Goal: Task Accomplishment & Management: Manage account settings

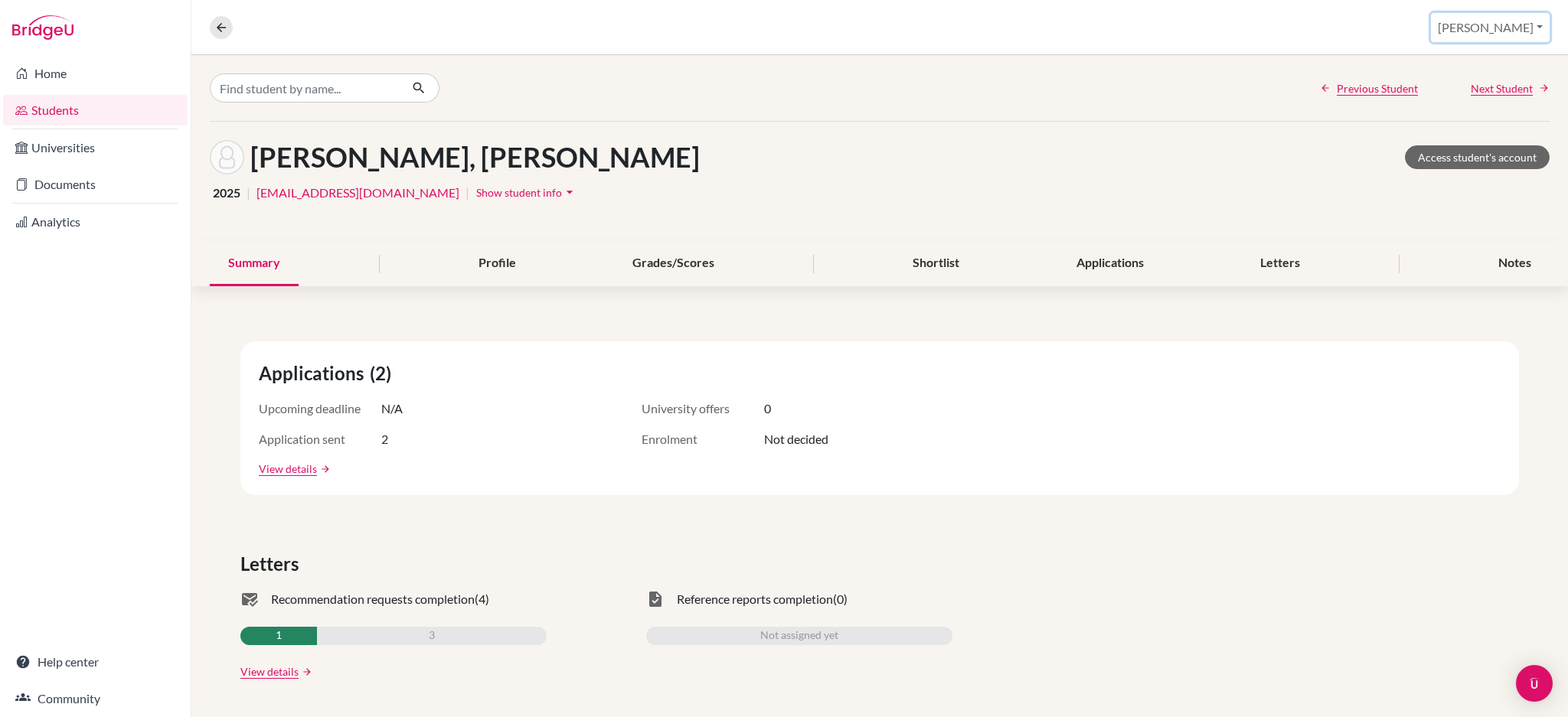
click at [1522, 20] on button "[PERSON_NAME]" at bounding box center [1490, 27] width 118 height 29
click at [1492, 79] on link "School Settings" at bounding box center [1432, 87] width 121 height 24
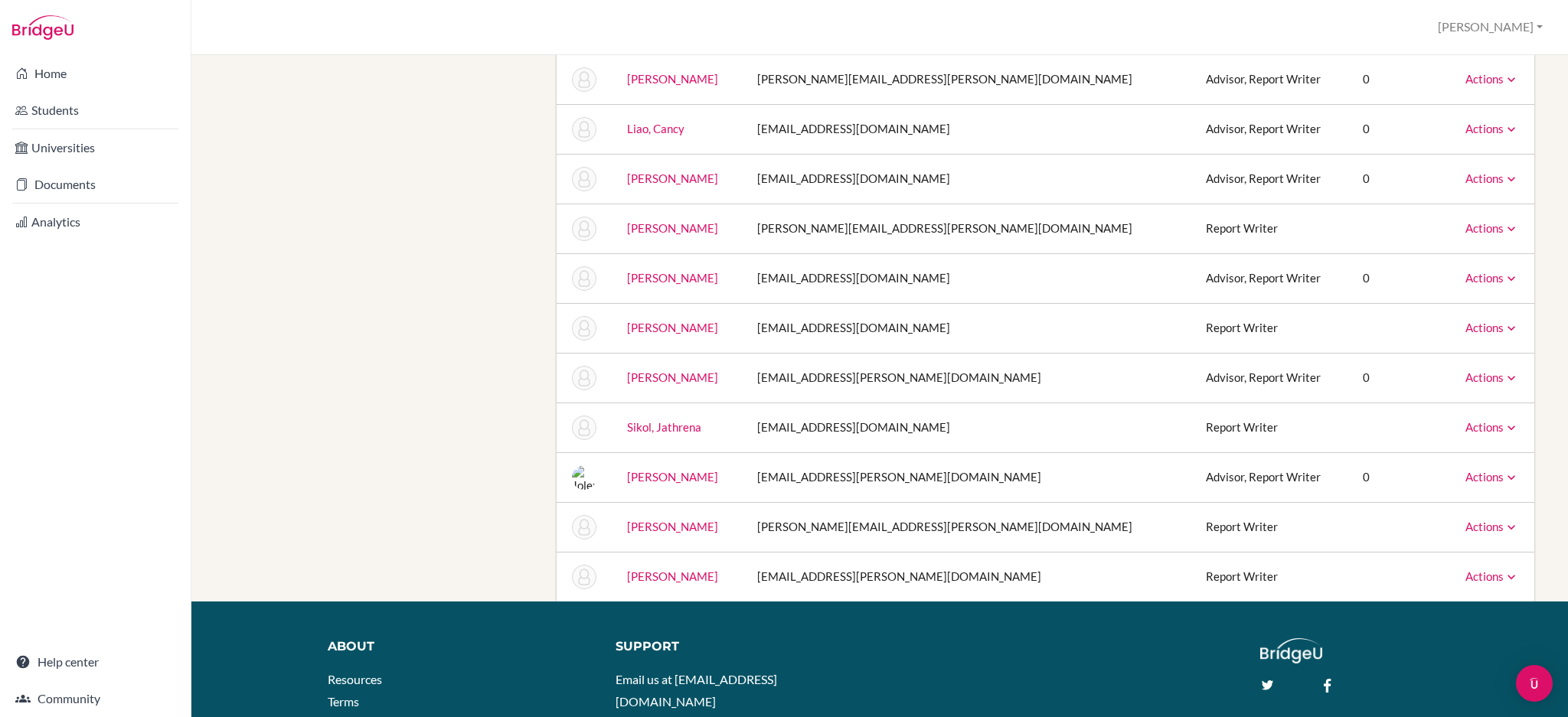
scroll to position [535, 0]
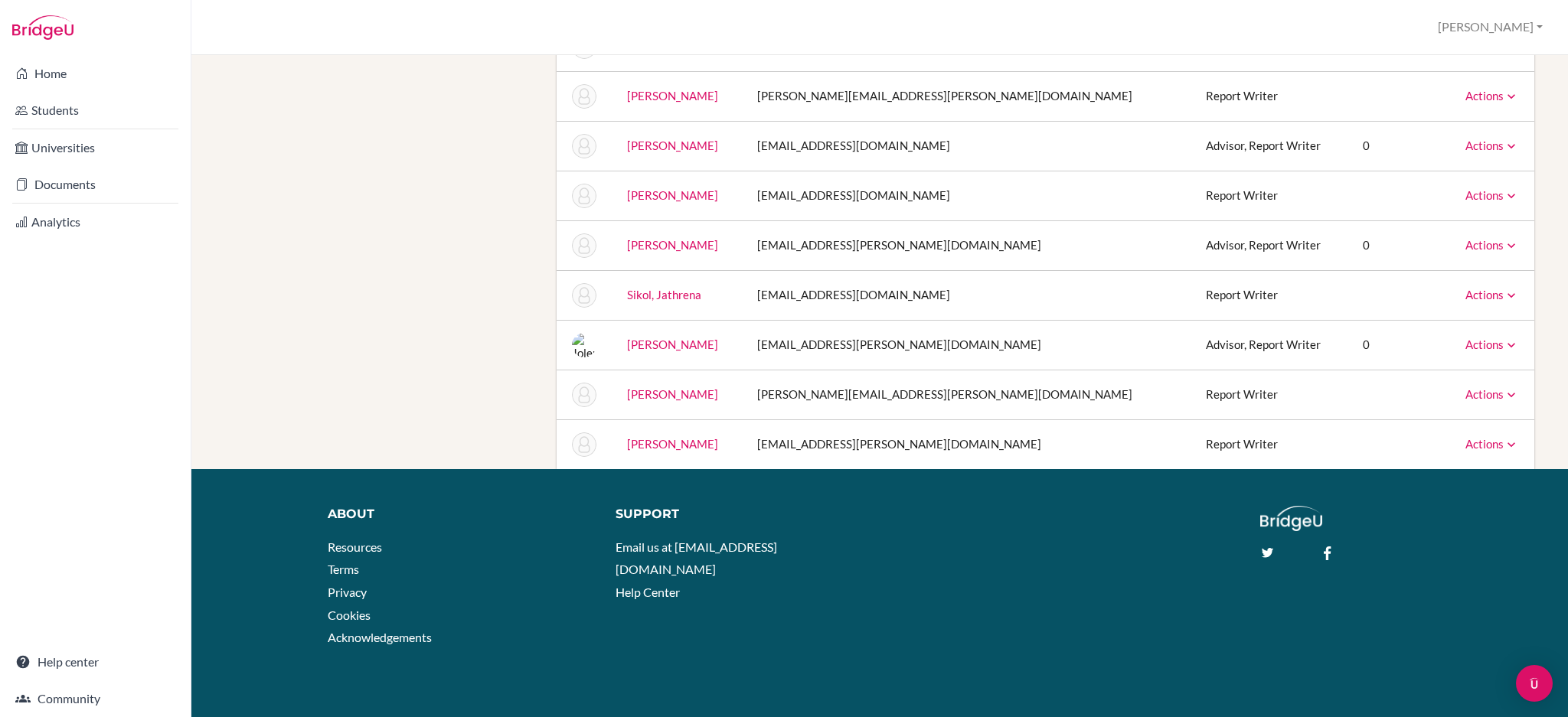
click at [1504, 392] on icon at bounding box center [1511, 395] width 15 height 15
click at [1467, 466] on link "Archive" at bounding box center [1454, 464] width 131 height 23
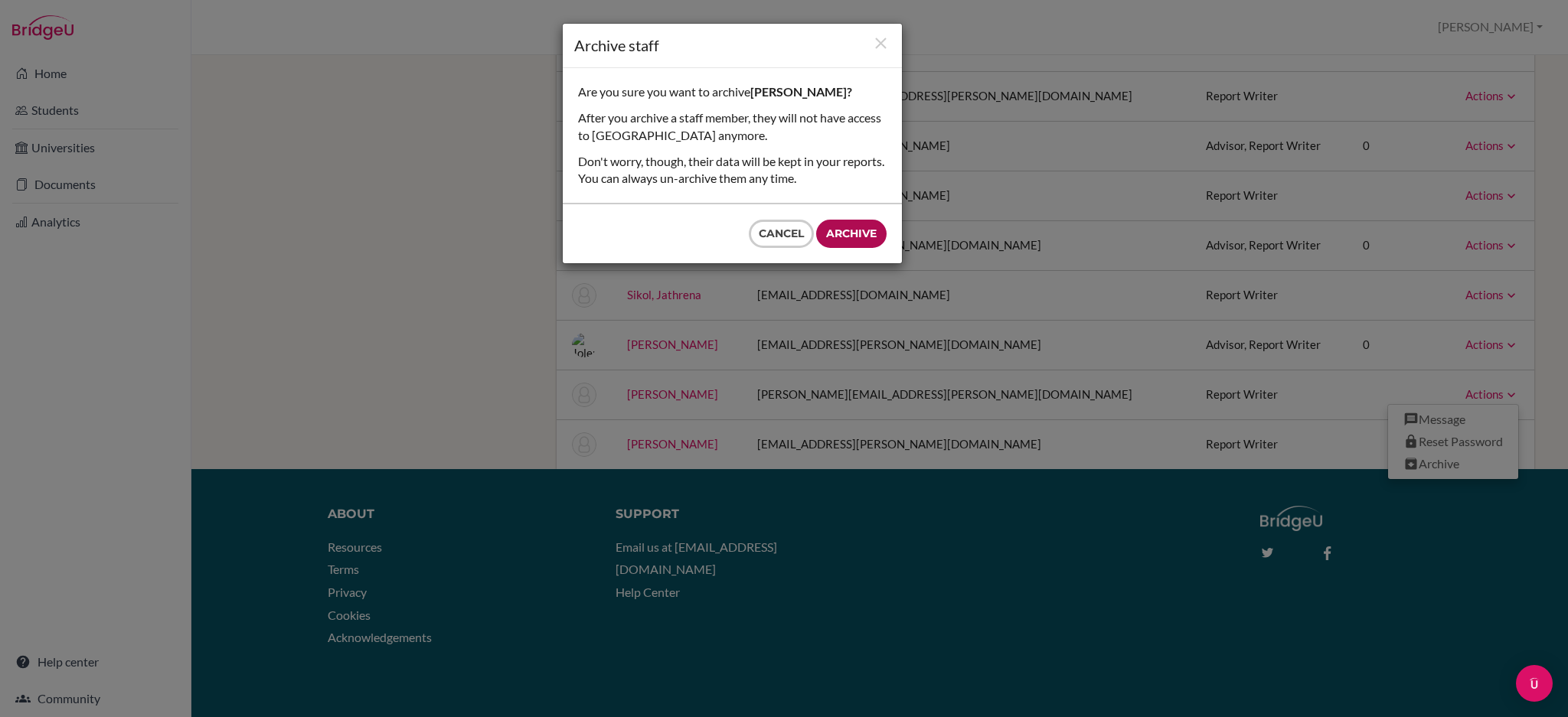
click at [837, 232] on input "Archive" at bounding box center [851, 234] width 70 height 28
type input "Archive"
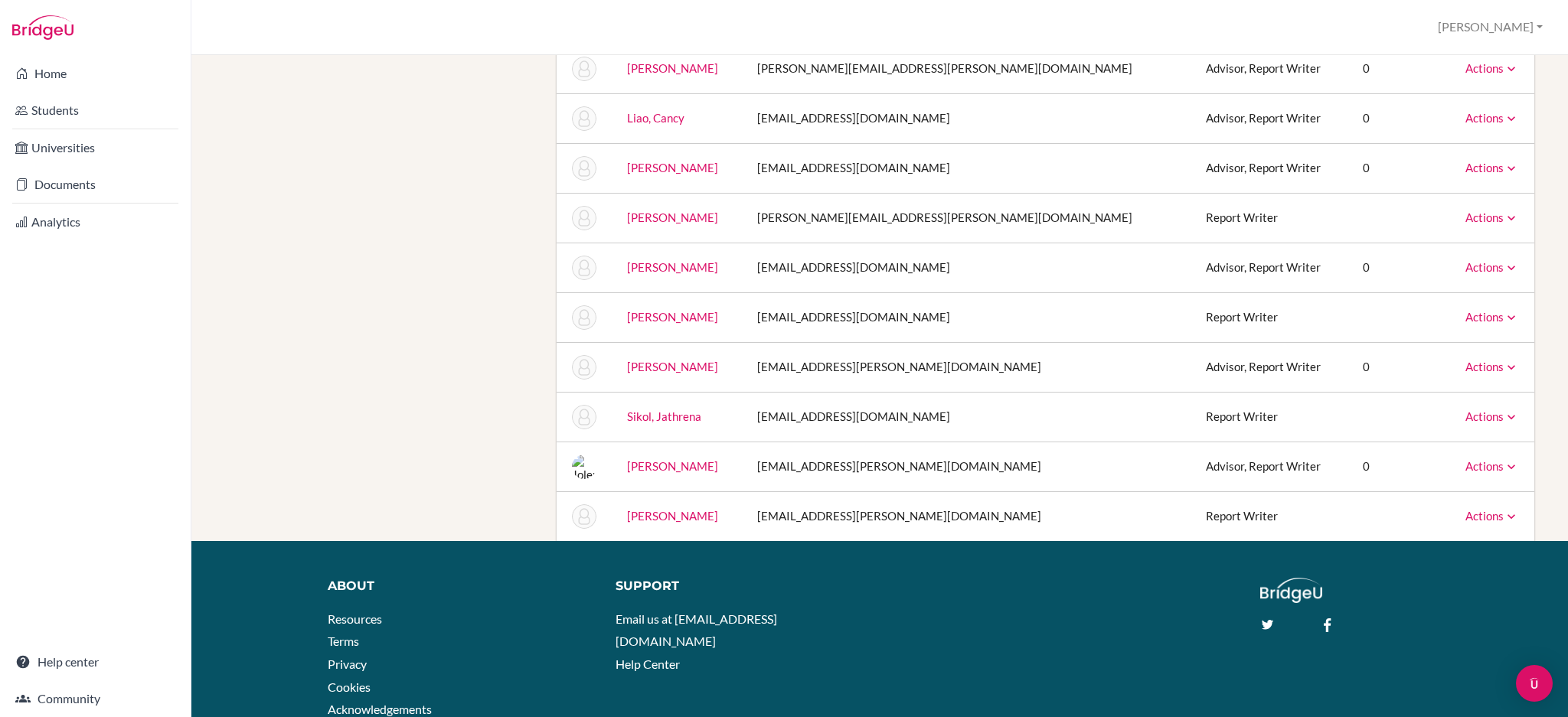
scroll to position [383, 0]
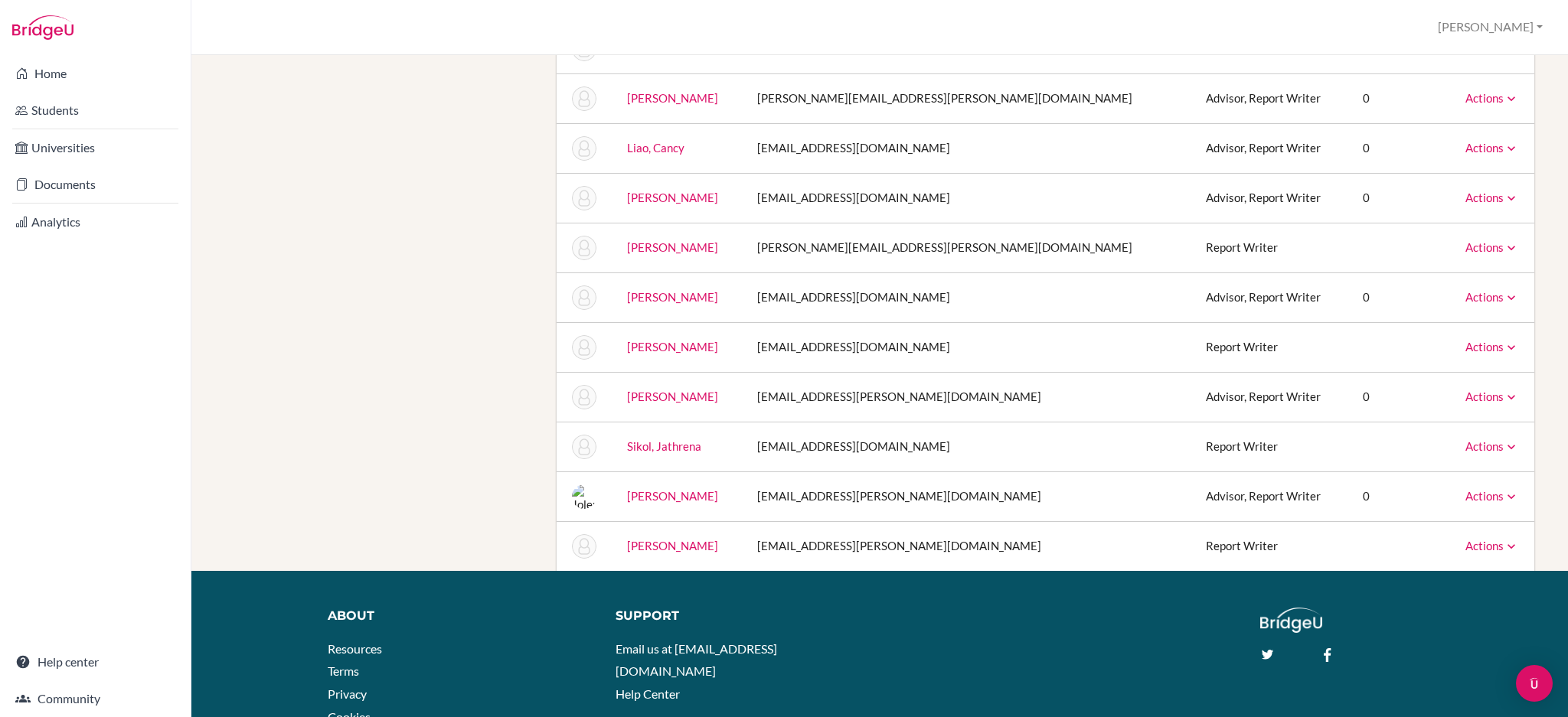
click at [1504, 251] on icon at bounding box center [1511, 247] width 15 height 15
click at [1429, 322] on link "Archive" at bounding box center [1454, 317] width 131 height 23
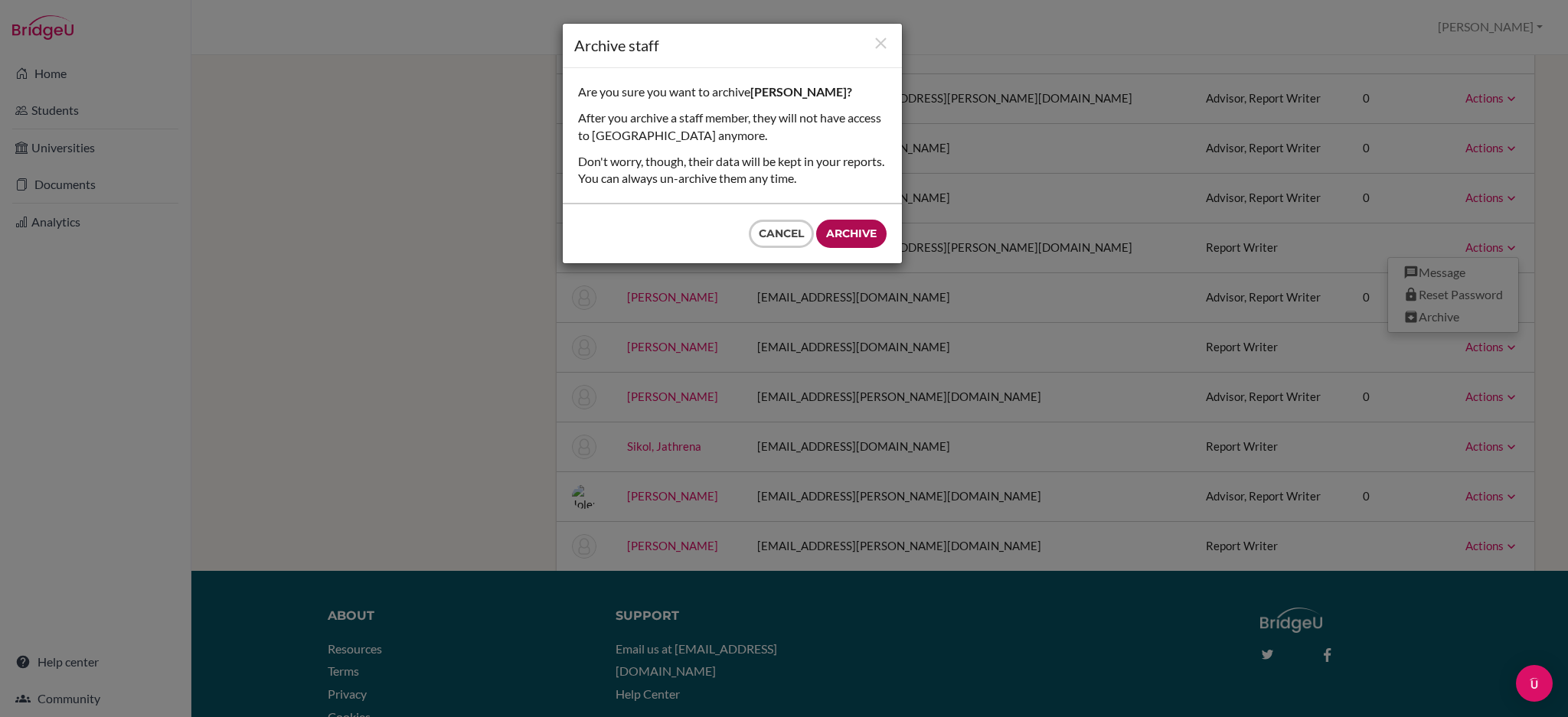
click at [847, 234] on input "Archive" at bounding box center [851, 234] width 70 height 28
type input "Archive"
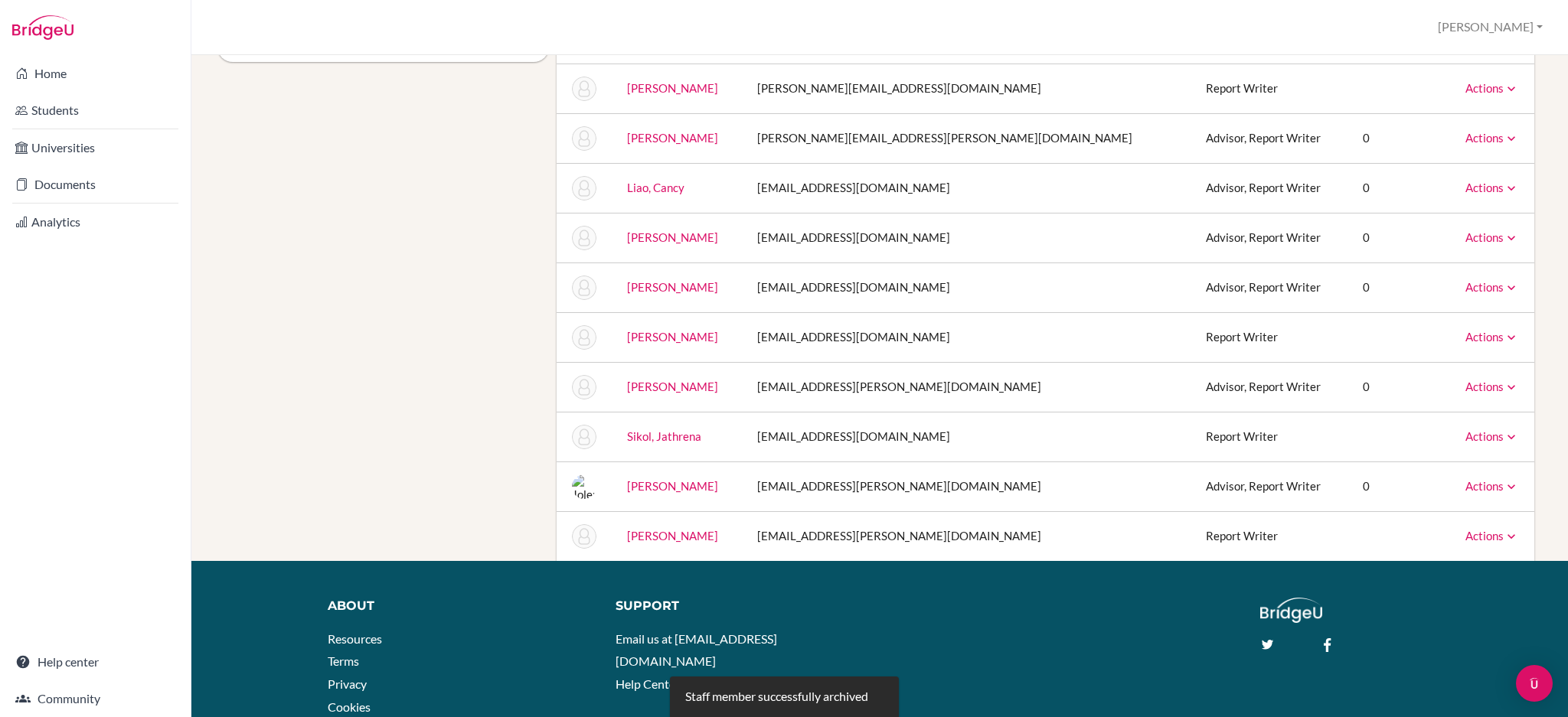
scroll to position [282, 0]
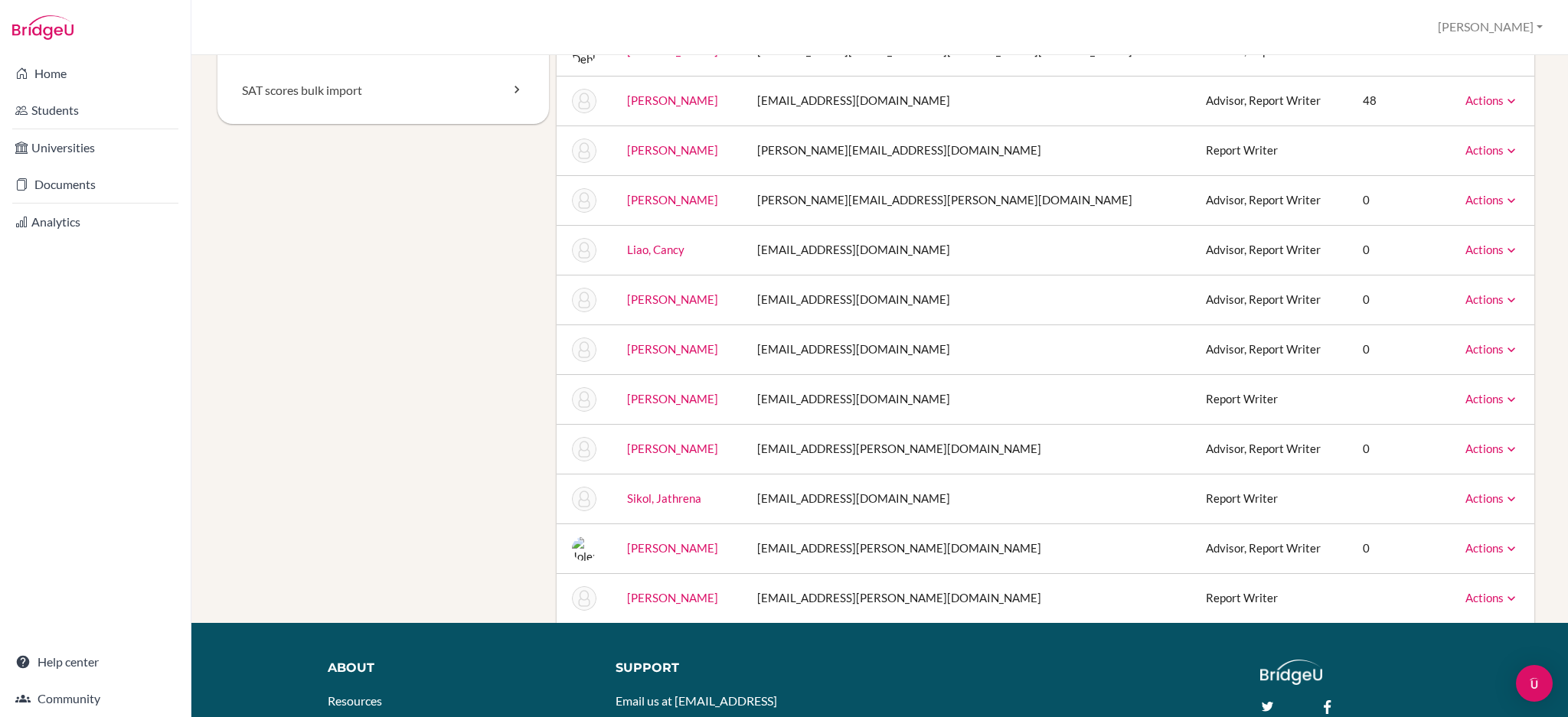
click at [1483, 196] on link "Actions" at bounding box center [1492, 199] width 54 height 14
click at [1437, 266] on link "Archive" at bounding box center [1454, 270] width 131 height 23
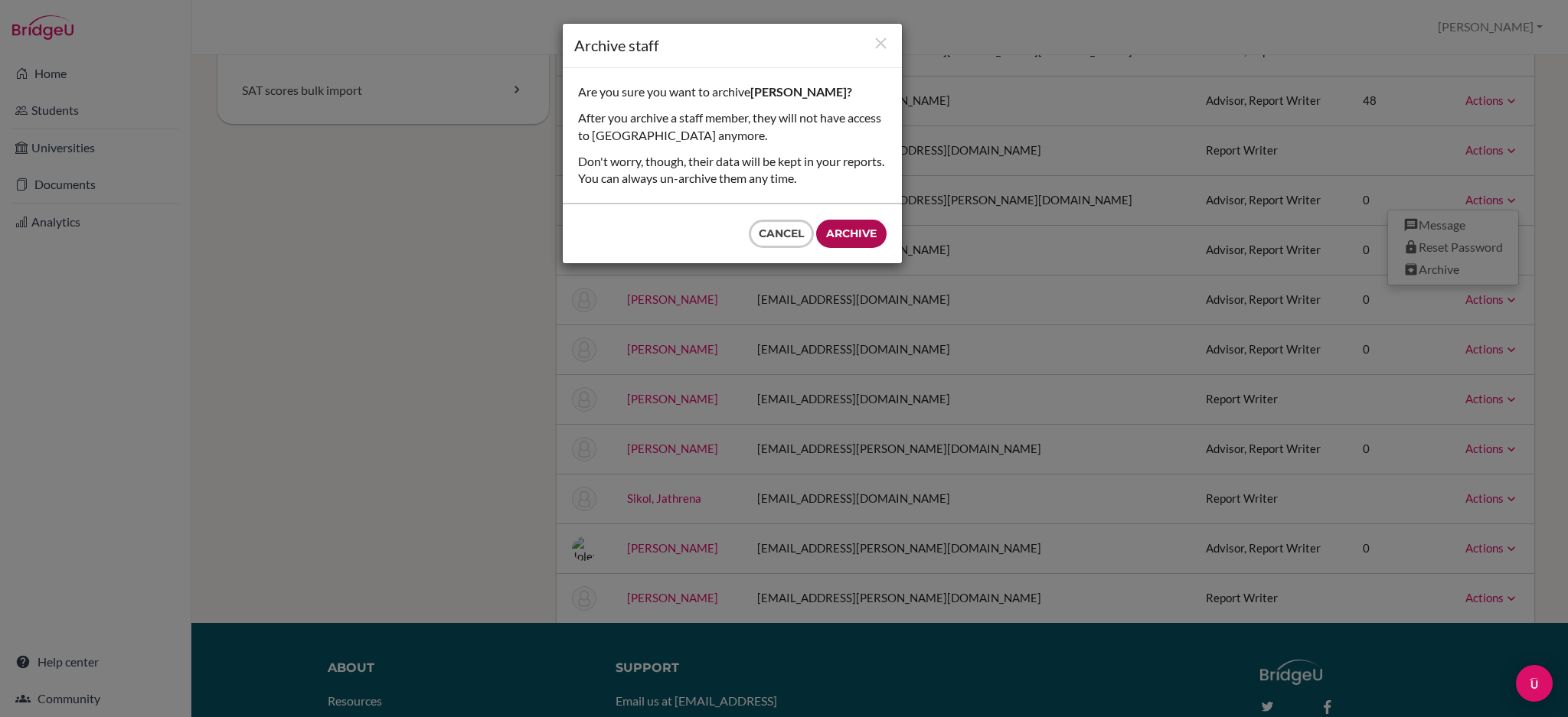
click at [857, 237] on input "Archive" at bounding box center [851, 234] width 70 height 28
type input "Archive"
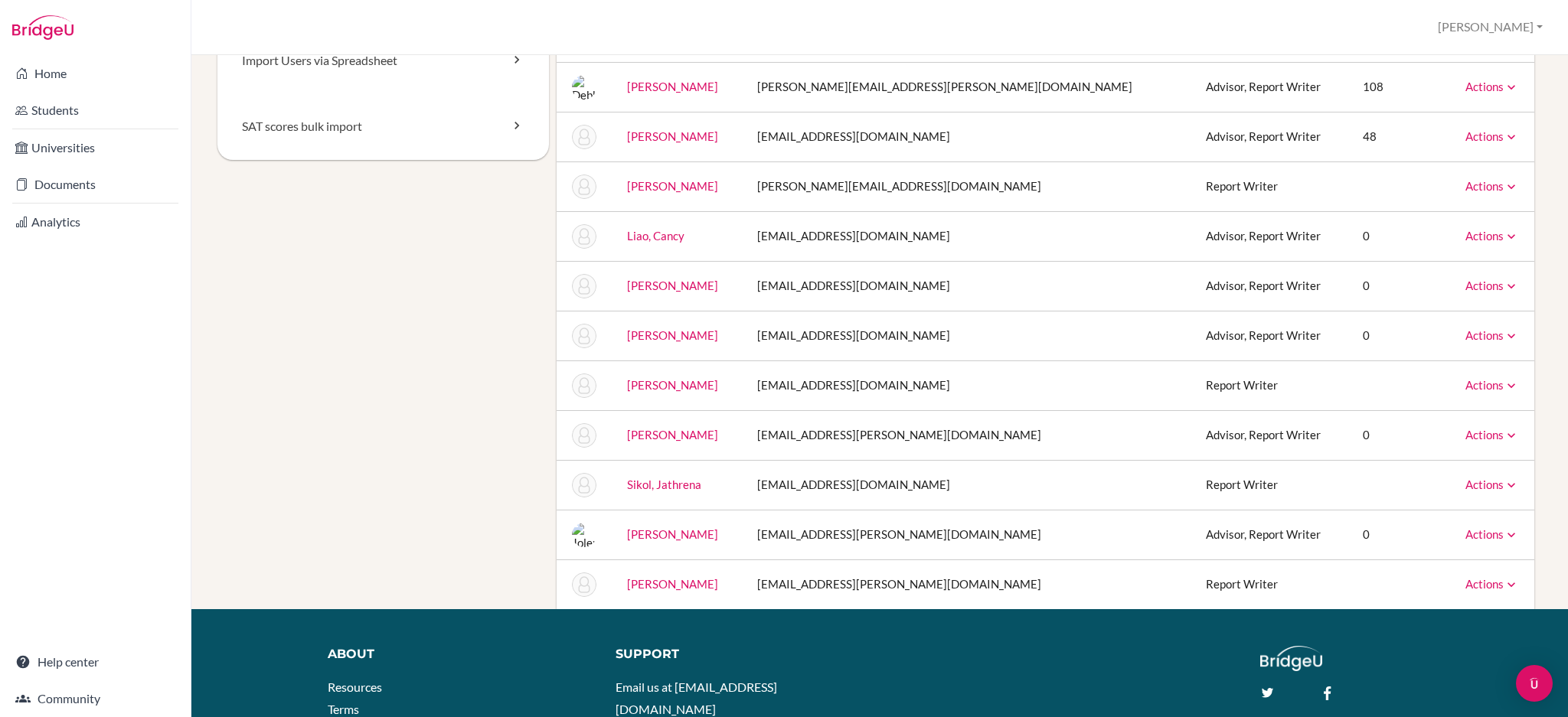
scroll to position [306, 0]
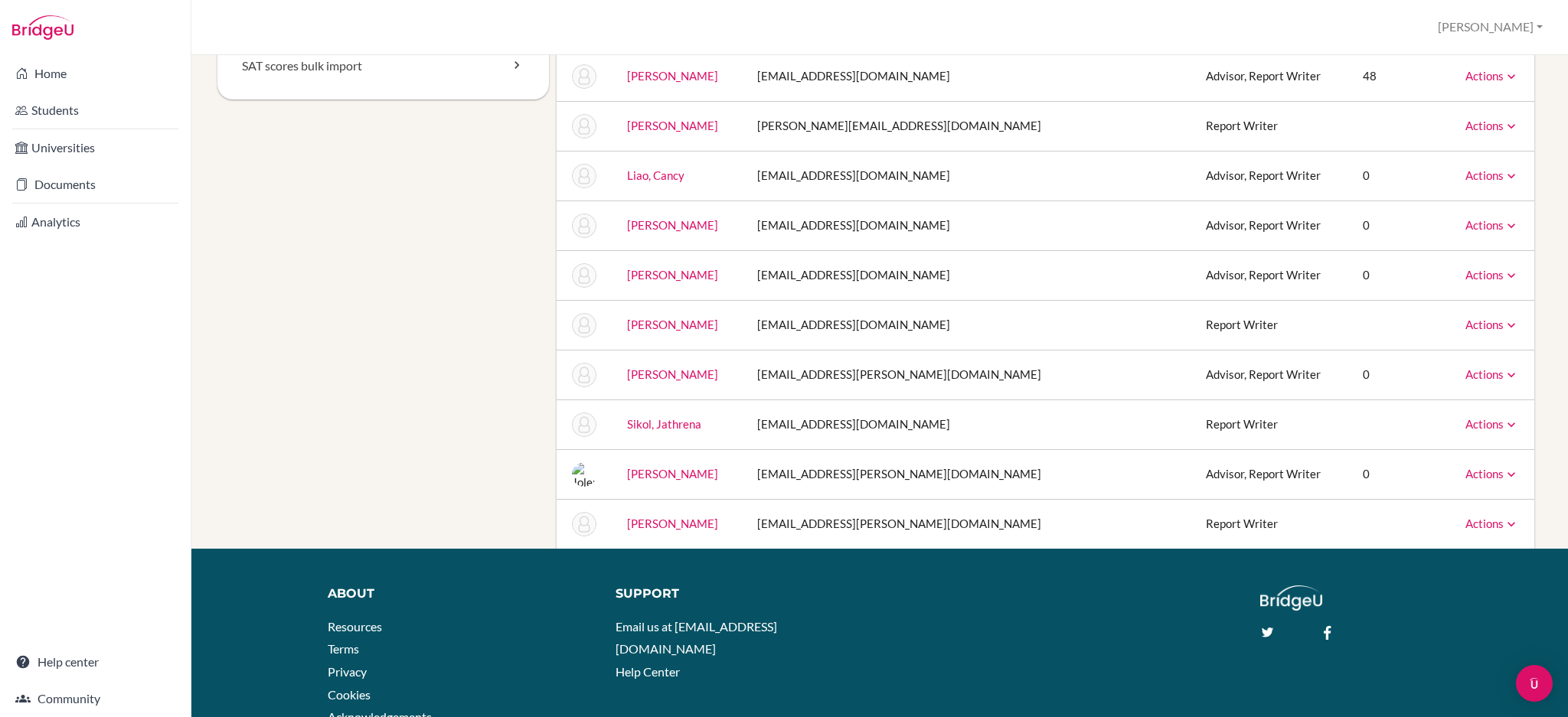
click at [1504, 470] on icon at bounding box center [1511, 475] width 15 height 15
click at [1449, 543] on link "Archive" at bounding box center [1454, 544] width 131 height 23
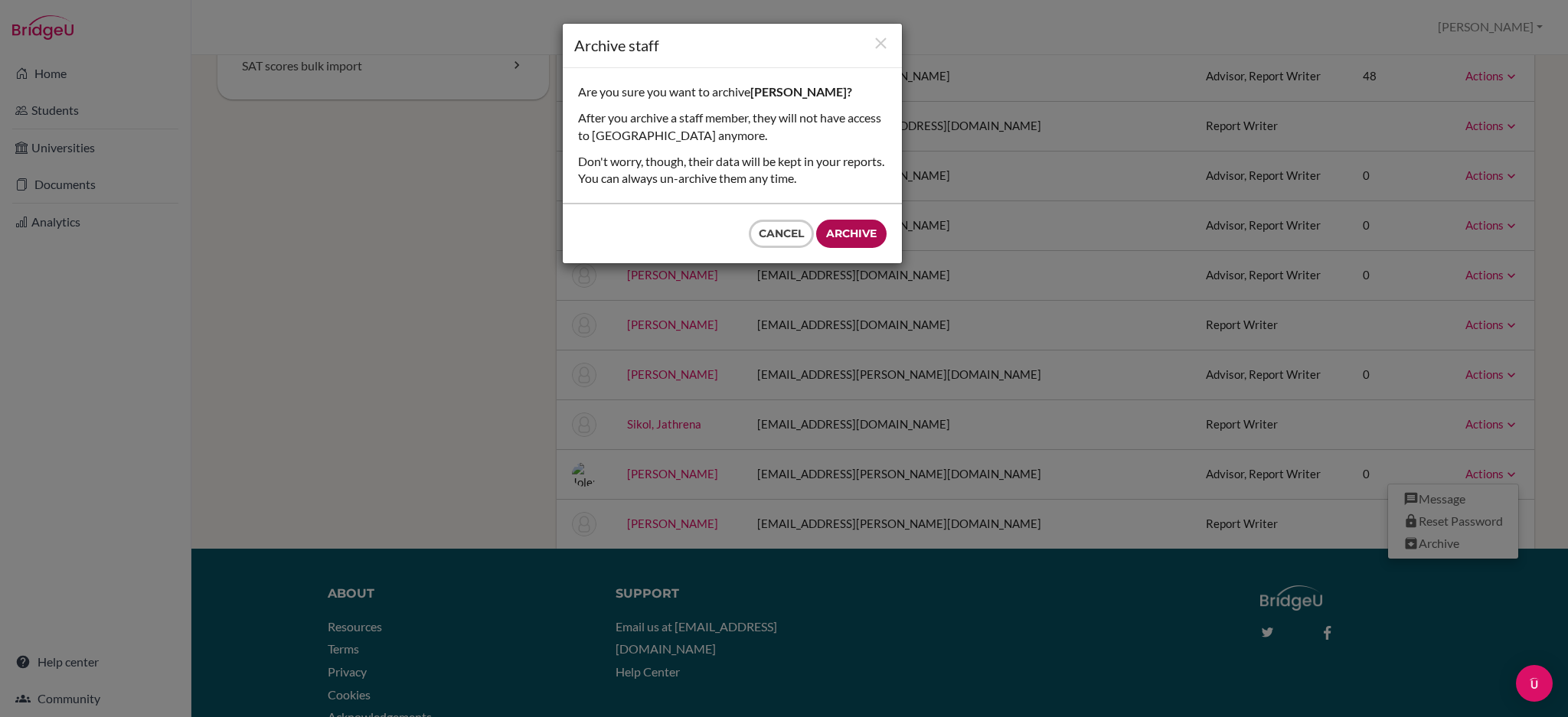
click at [868, 232] on input "Archive" at bounding box center [851, 234] width 70 height 28
type input "Archive"
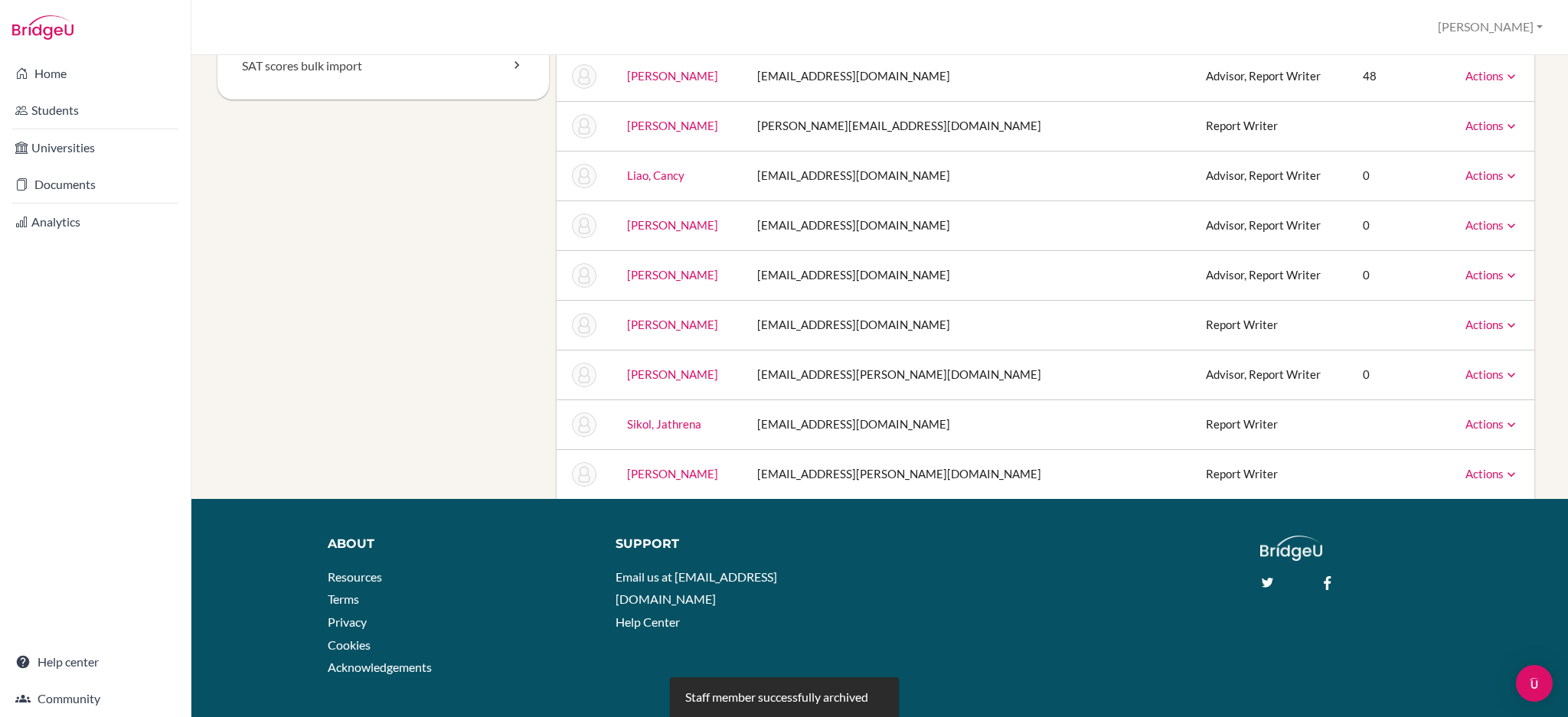
scroll to position [0, 0]
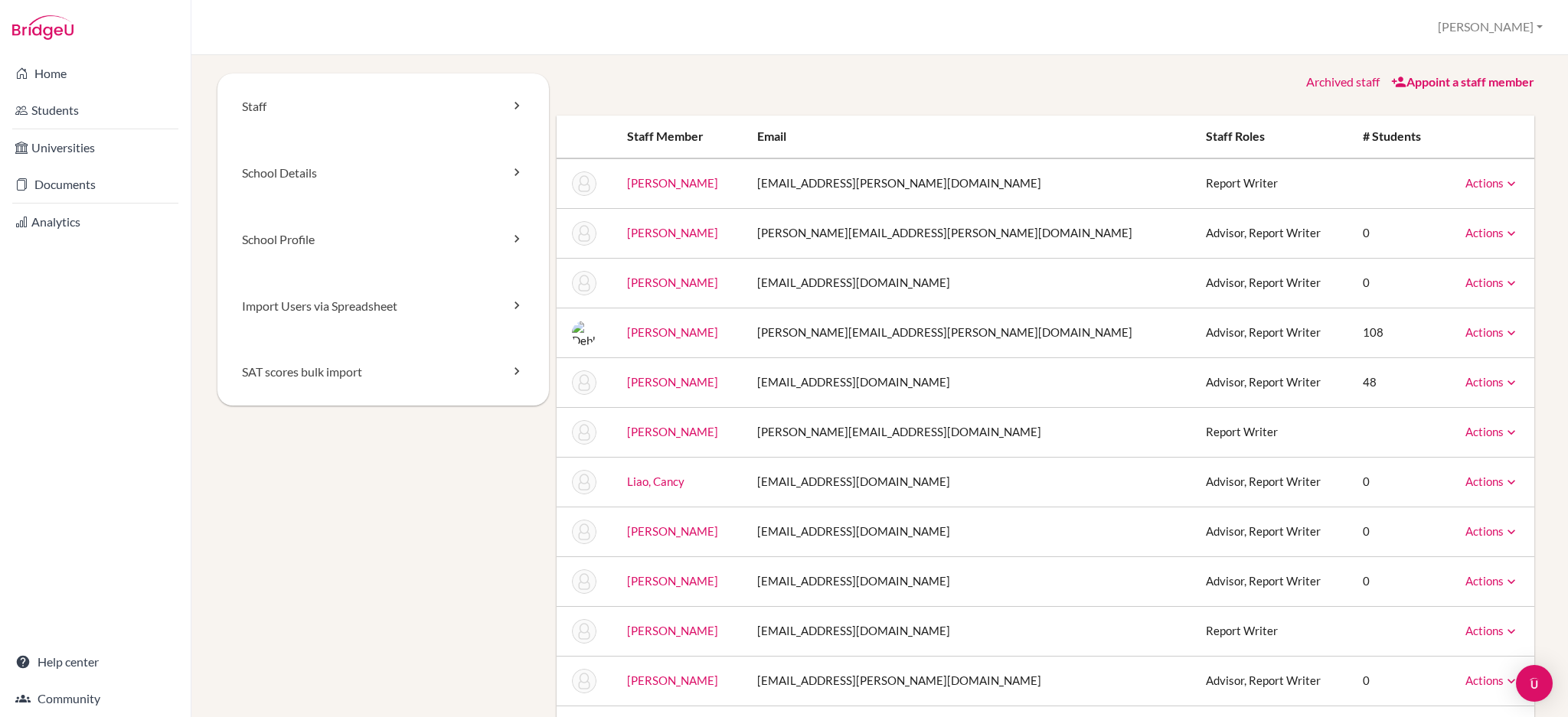
click at [1477, 227] on link "Actions" at bounding box center [1492, 232] width 54 height 14
click at [1450, 300] on link "Archive" at bounding box center [1454, 303] width 131 height 23
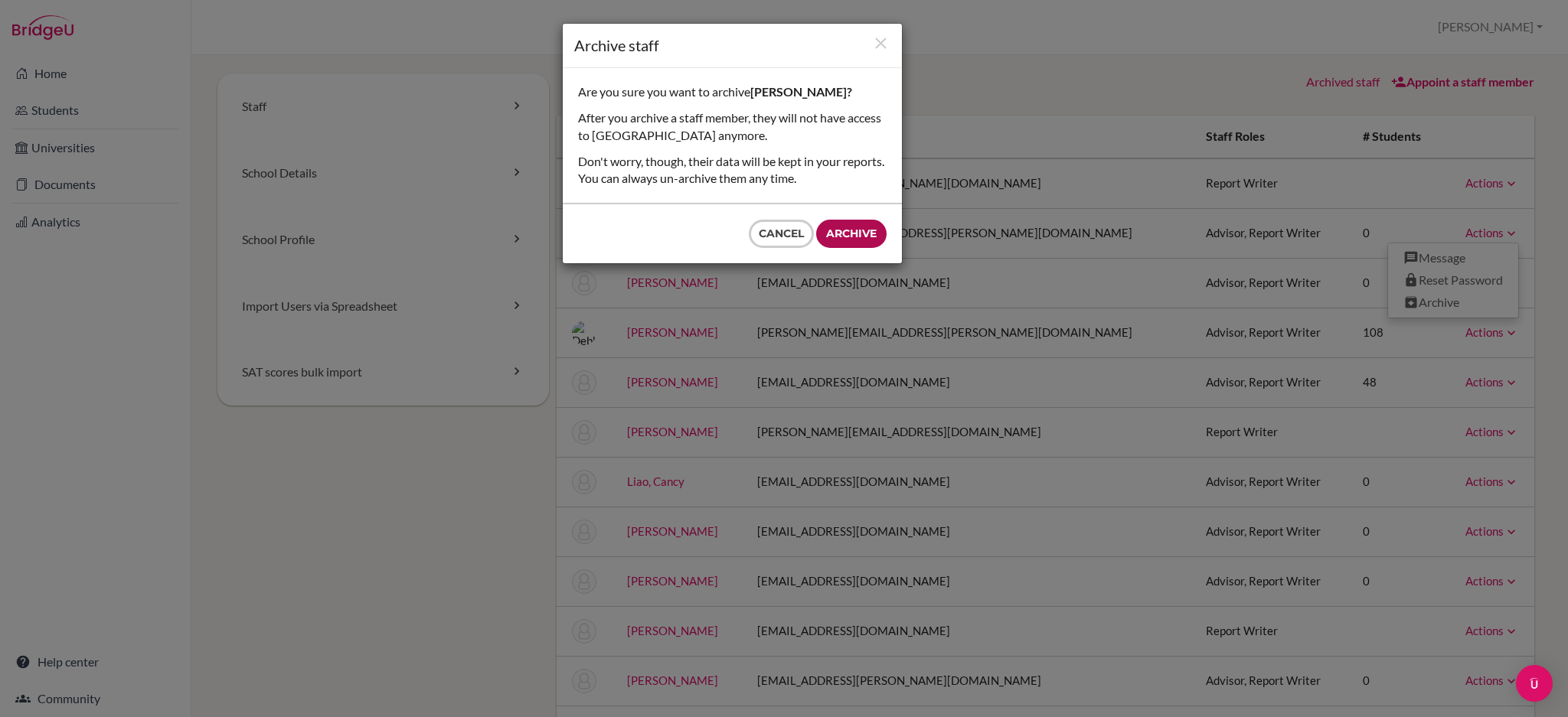
click at [865, 234] on input "Archive" at bounding box center [851, 234] width 70 height 28
type input "Archive"
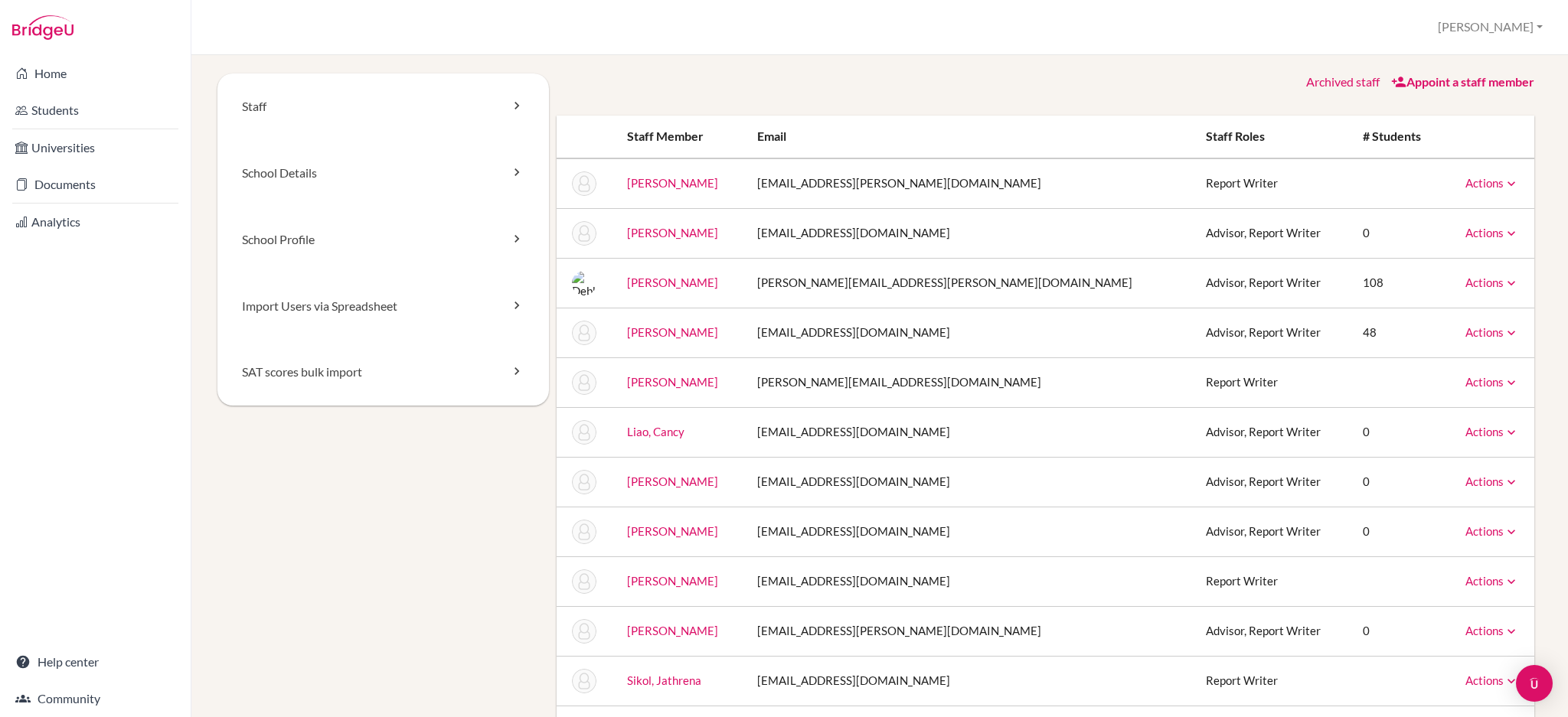
click at [1466, 81] on link "Appoint a staff member" at bounding box center [1462, 81] width 143 height 15
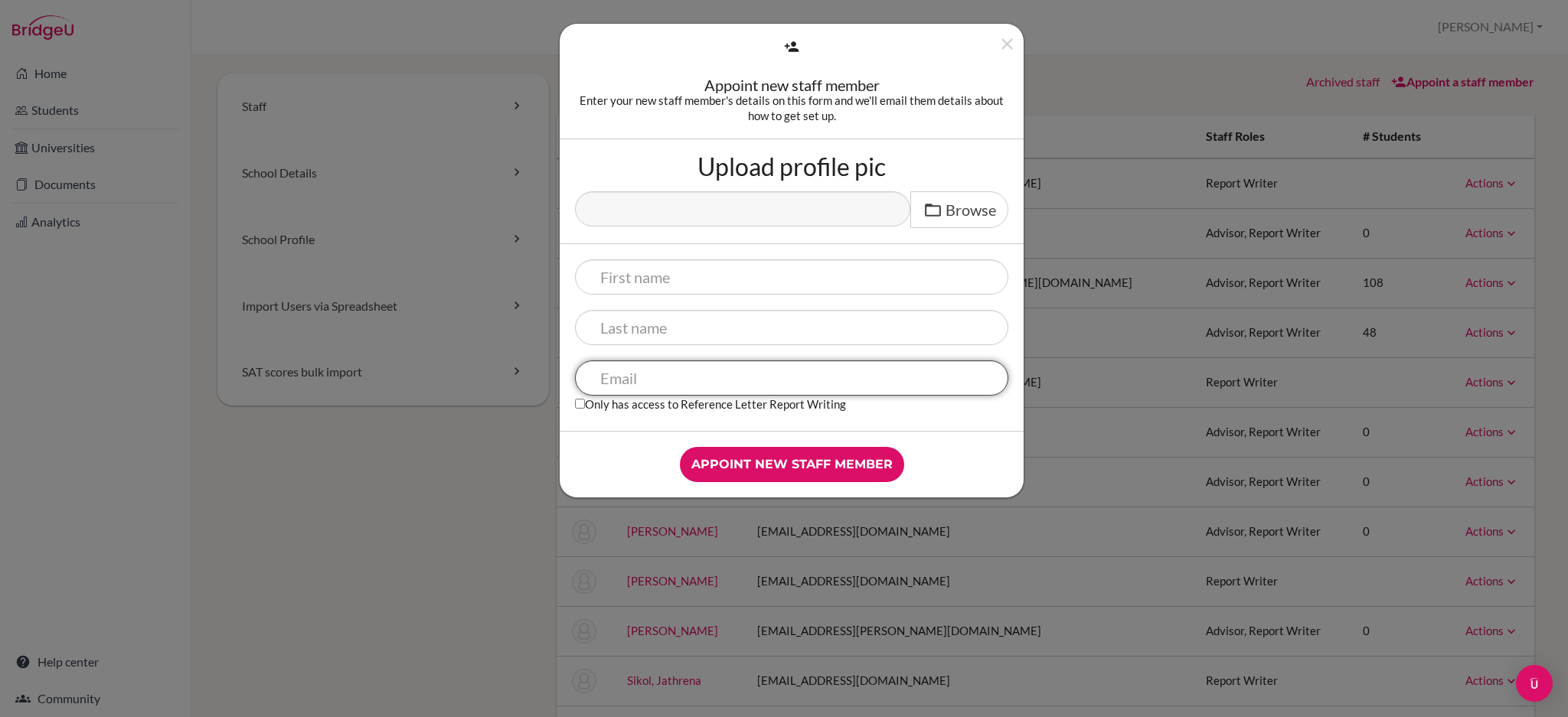
click at [684, 379] on input "text" at bounding box center [792, 379] width 433 height 35
paste input "krushnisky.esther@primacy.org.tw"
drag, startPoint x: 671, startPoint y: 384, endPoint x: 575, endPoint y: 379, distance: 96.1
click at [575, 379] on input "krushnisky.esther@primacy.org.tw" at bounding box center [792, 379] width 433 height 35
type input "krushnisky.esther@primacy.org.tw"
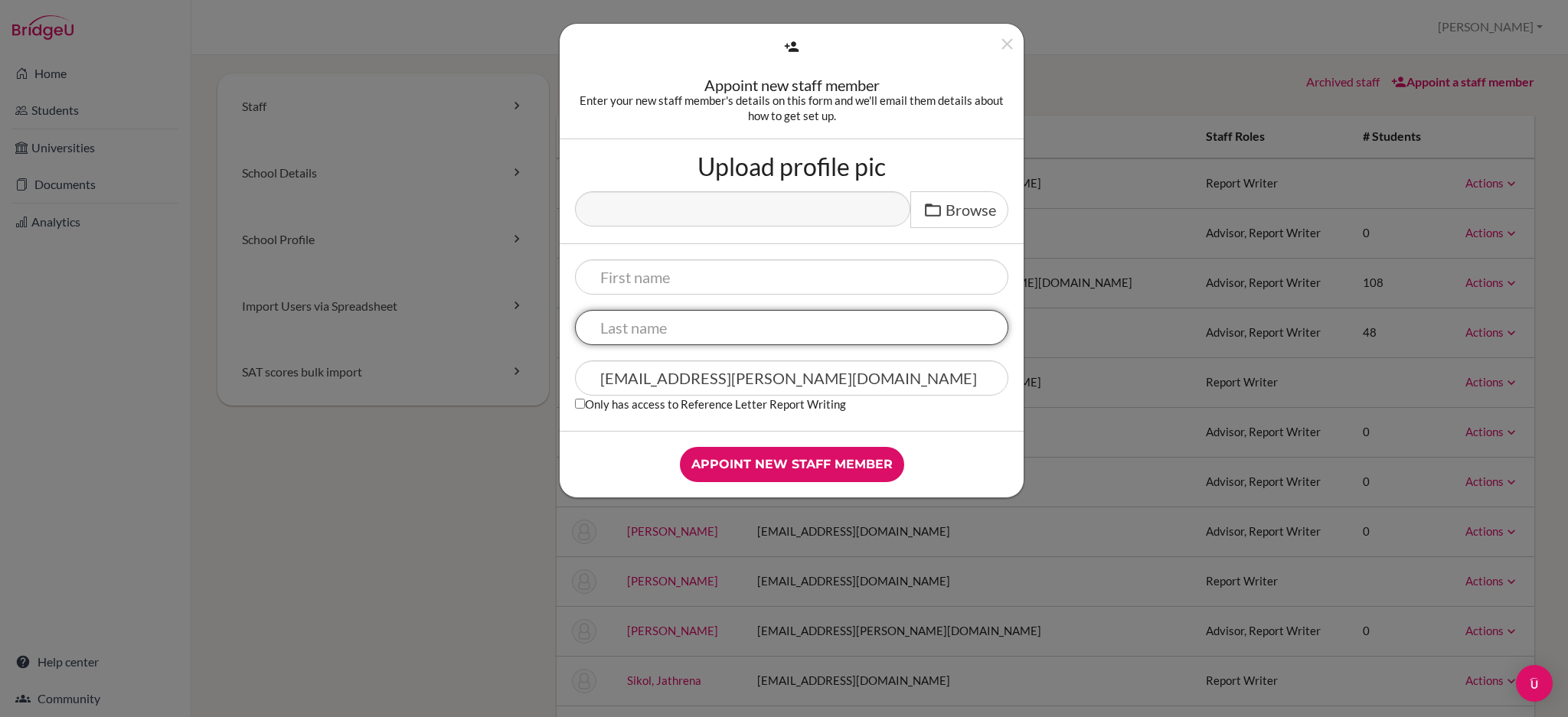
click at [729, 330] on input "text" at bounding box center [792, 328] width 433 height 35
paste input "krushnisky"
type input "krushnisky"
drag, startPoint x: 676, startPoint y: 381, endPoint x: 716, endPoint y: 380, distance: 40.0
click at [716, 380] on input "krushnisky.esther@primacy.org.tw" at bounding box center [792, 379] width 433 height 35
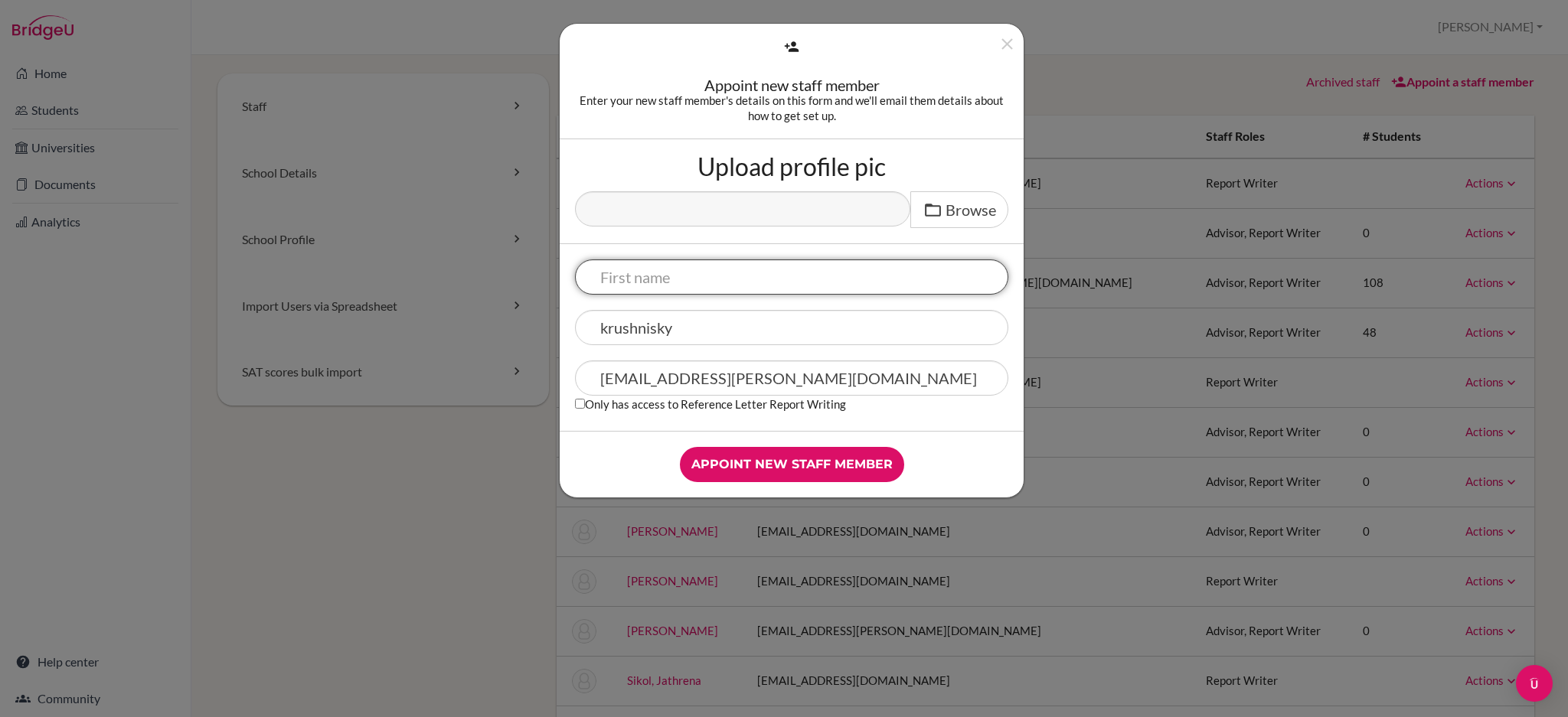
click at [657, 289] on input "text" at bounding box center [792, 277] width 433 height 35
paste input "esther"
type input "esther"
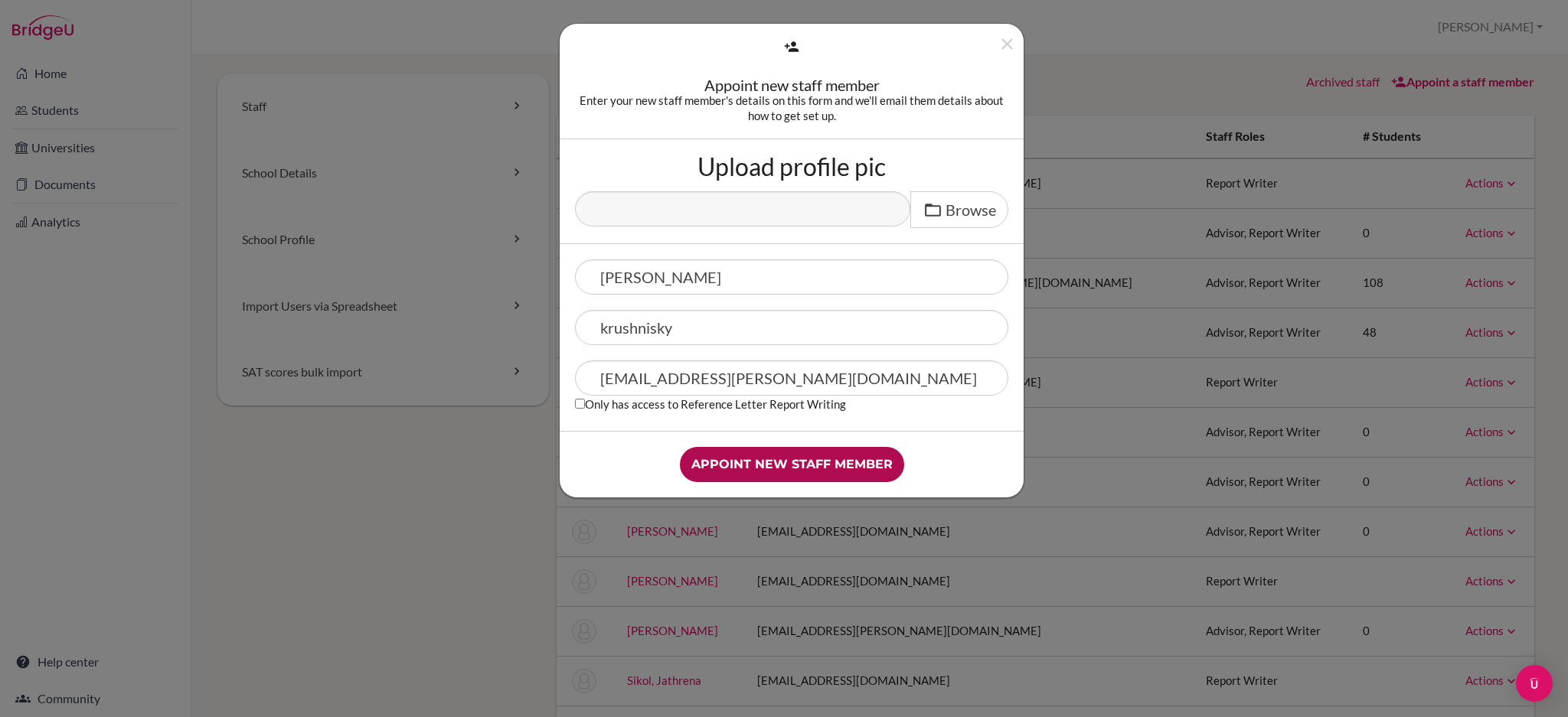
click at [739, 462] on input "Appoint new staff member" at bounding box center [792, 465] width 224 height 35
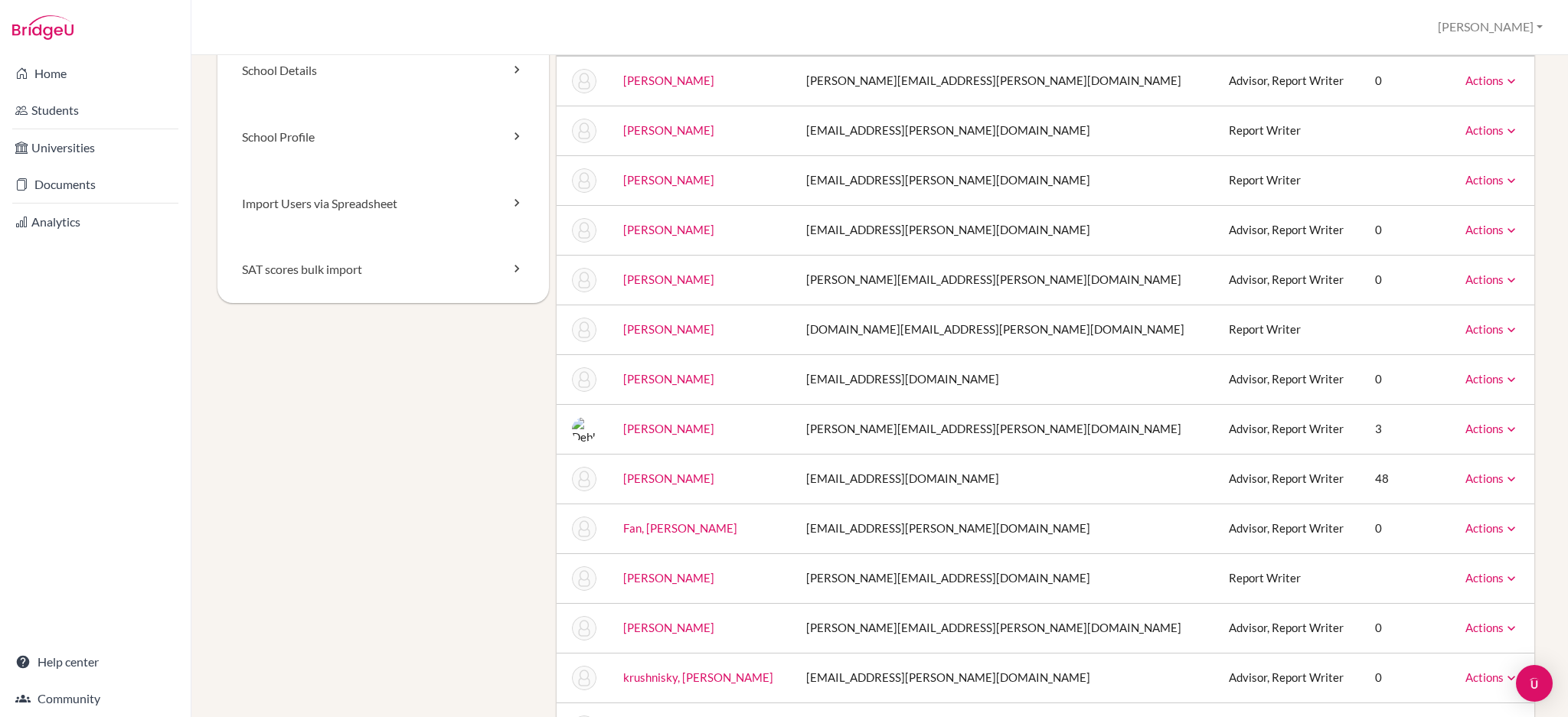
scroll to position [204, 0]
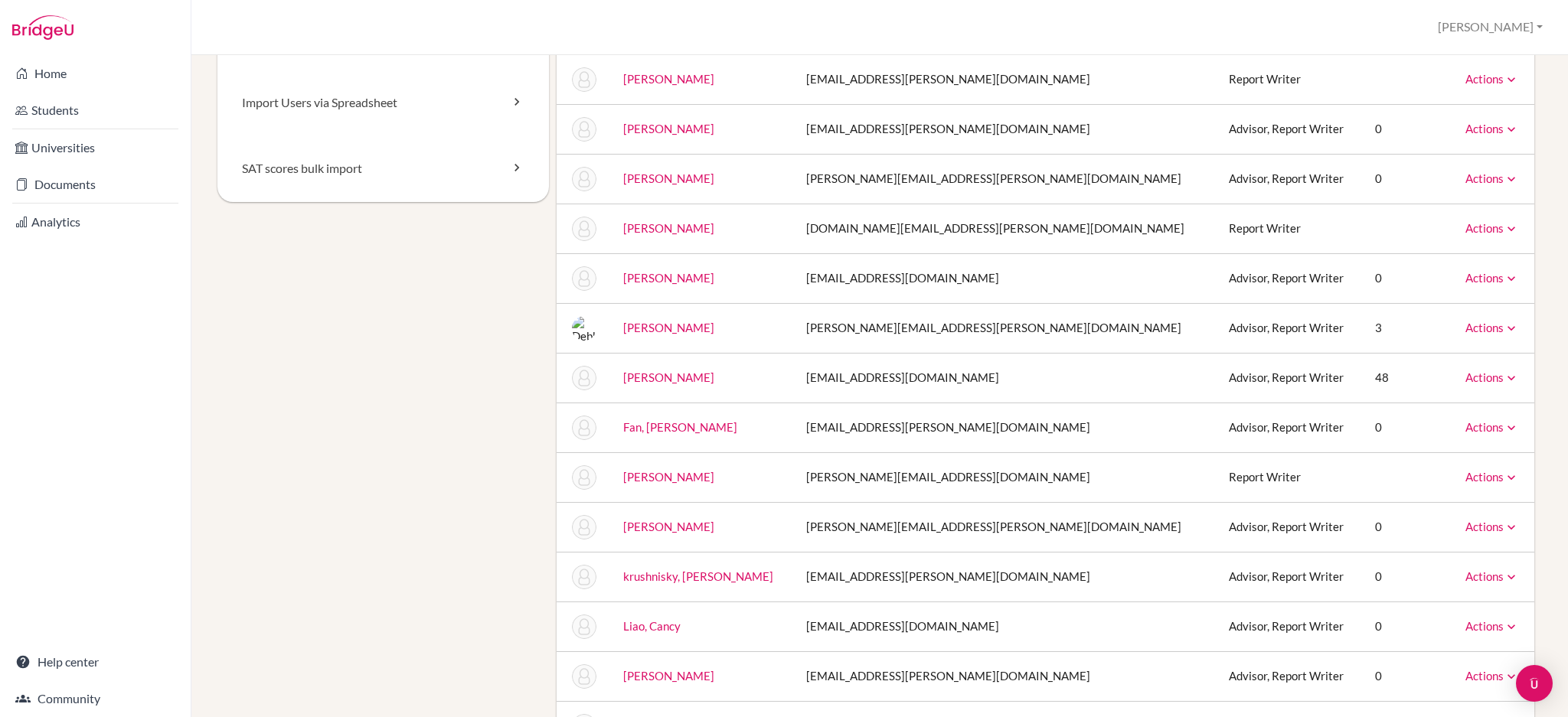
click at [1480, 577] on link "Actions" at bounding box center [1492, 576] width 54 height 14
click at [680, 575] on link "krushnisky, esther" at bounding box center [698, 576] width 150 height 14
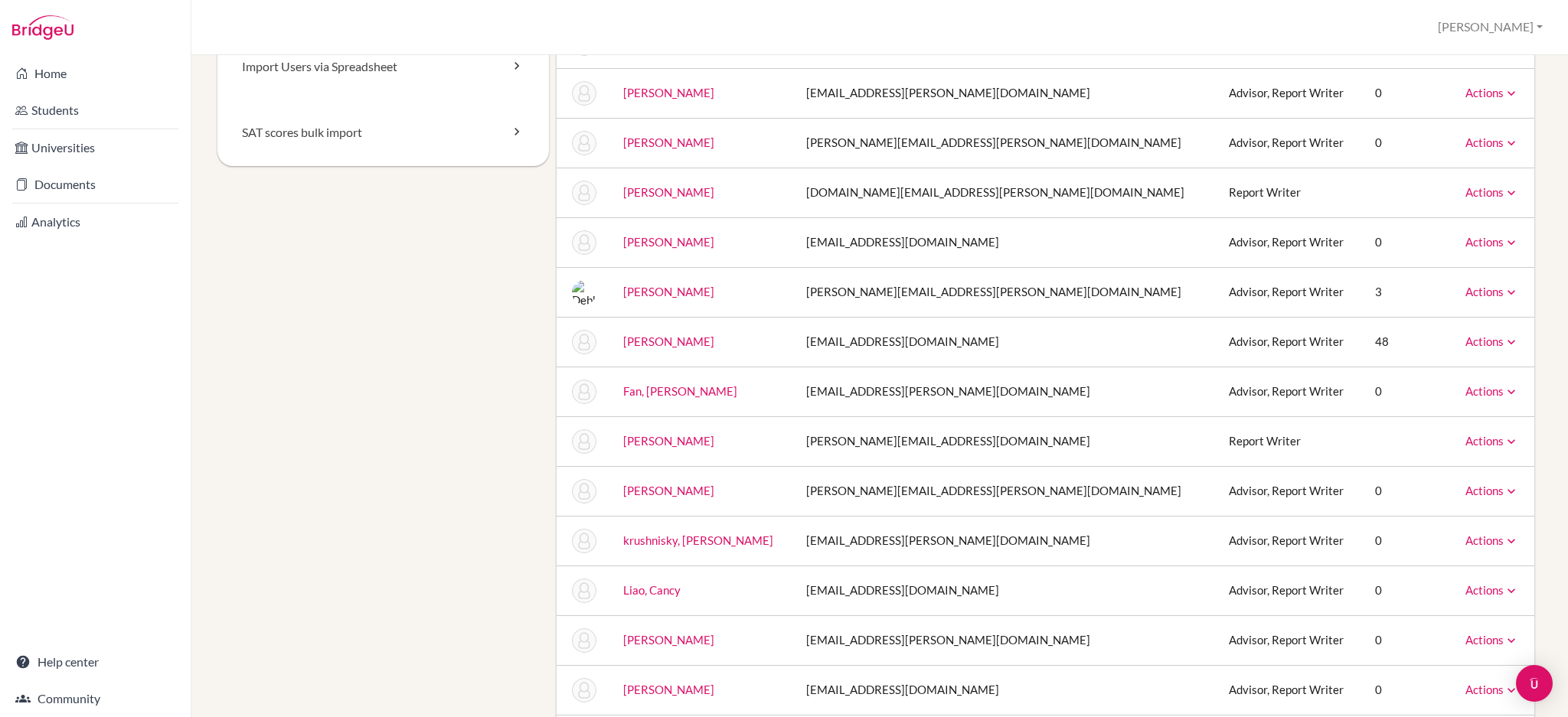
scroll to position [408, 0]
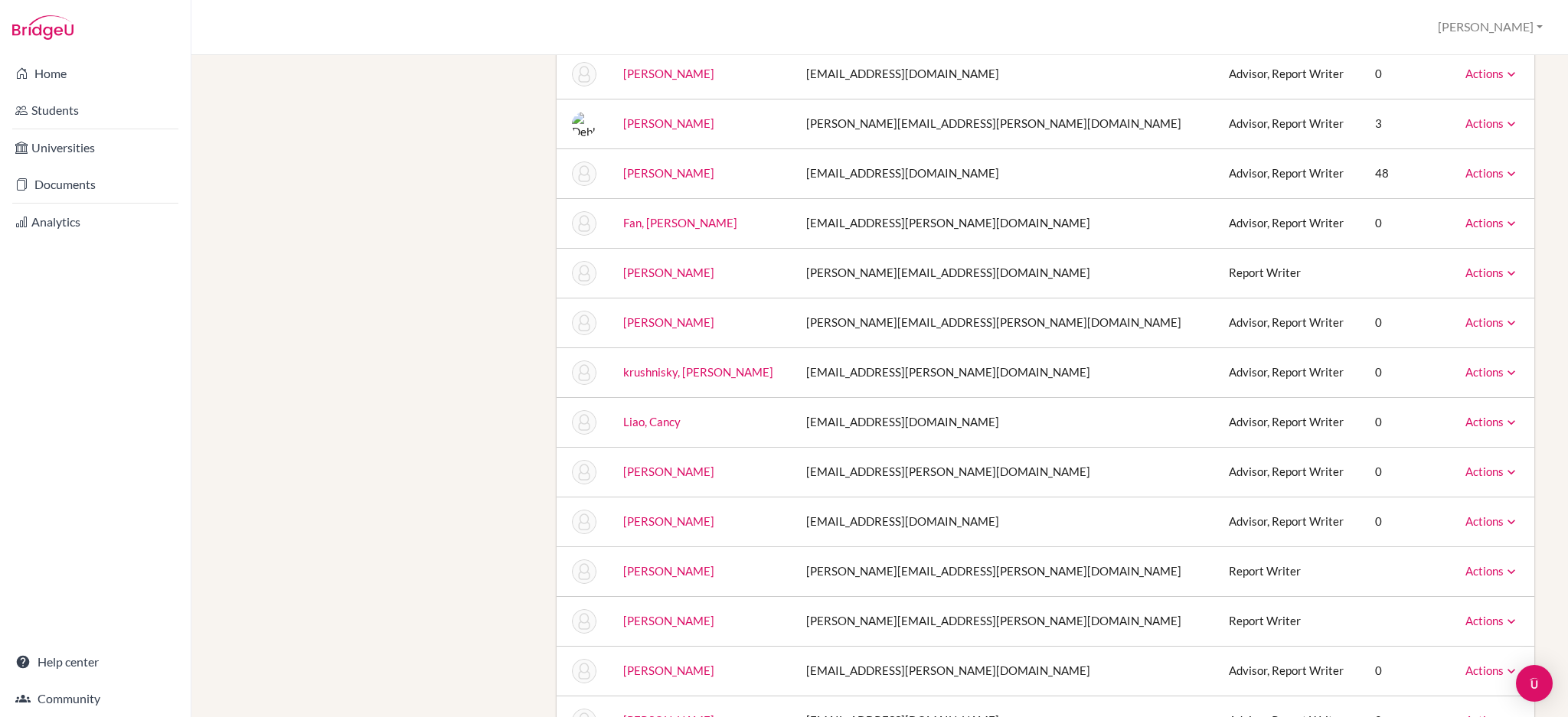
click at [1503, 371] on td "Actions Message Reset Password Archive" at bounding box center [1491, 372] width 85 height 50
click at [1504, 371] on icon at bounding box center [1511, 372] width 15 height 15
click at [306, 280] on div "Staff School Details School Profile Import Users via Spreadsheet SAT scores bul…" at bounding box center [880, 454] width 1325 height 1577
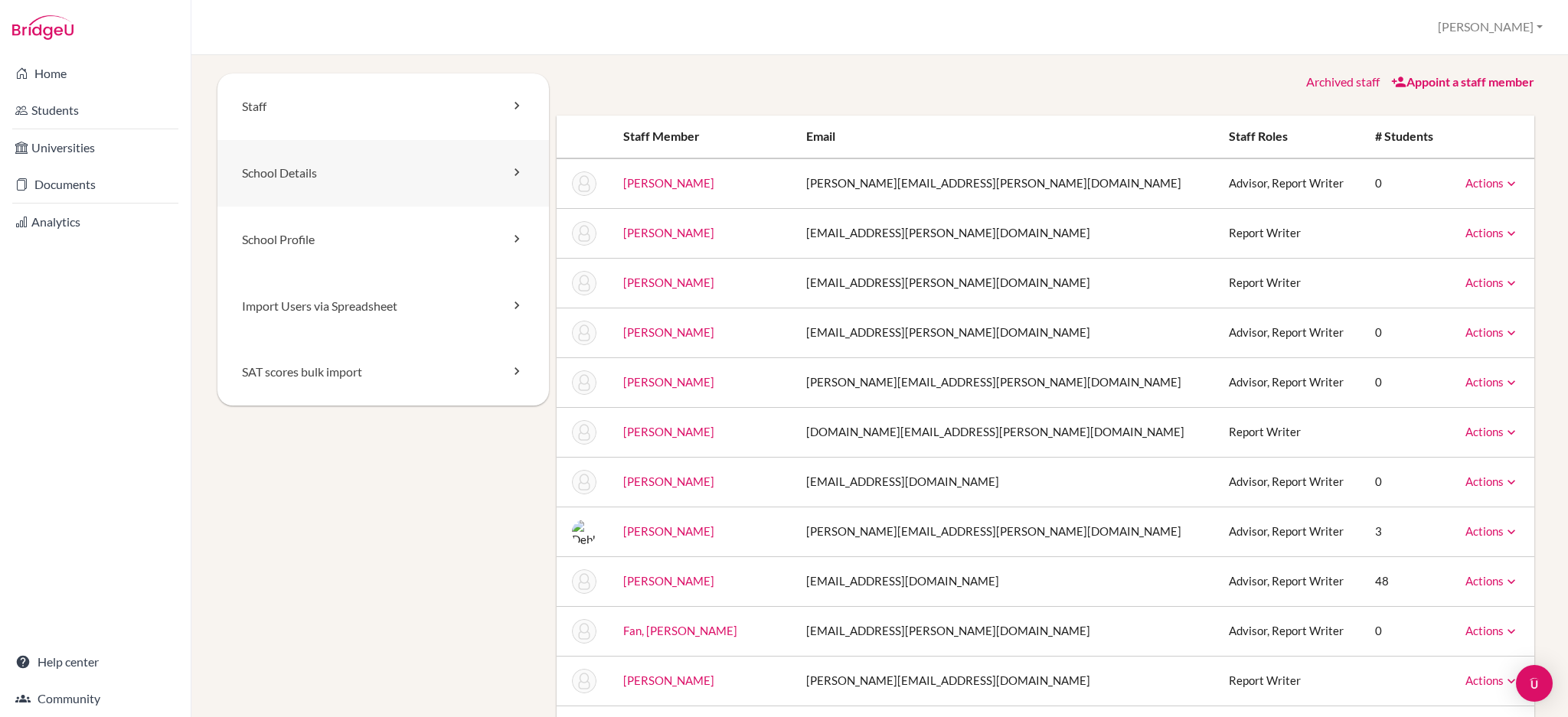
click at [456, 166] on link "School Details" at bounding box center [383, 173] width 331 height 67
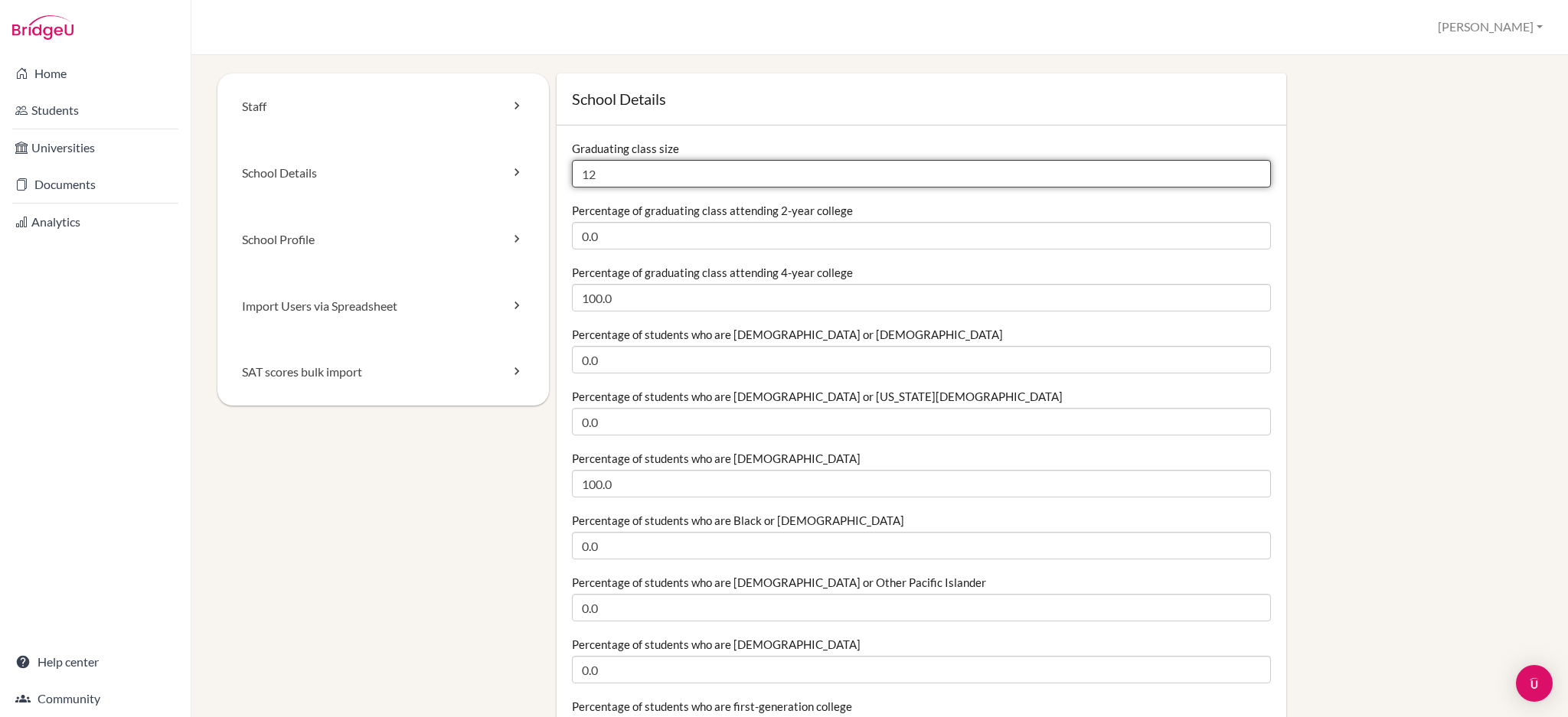
drag, startPoint x: 608, startPoint y: 176, endPoint x: 561, endPoint y: 176, distance: 47.0
type input "13"
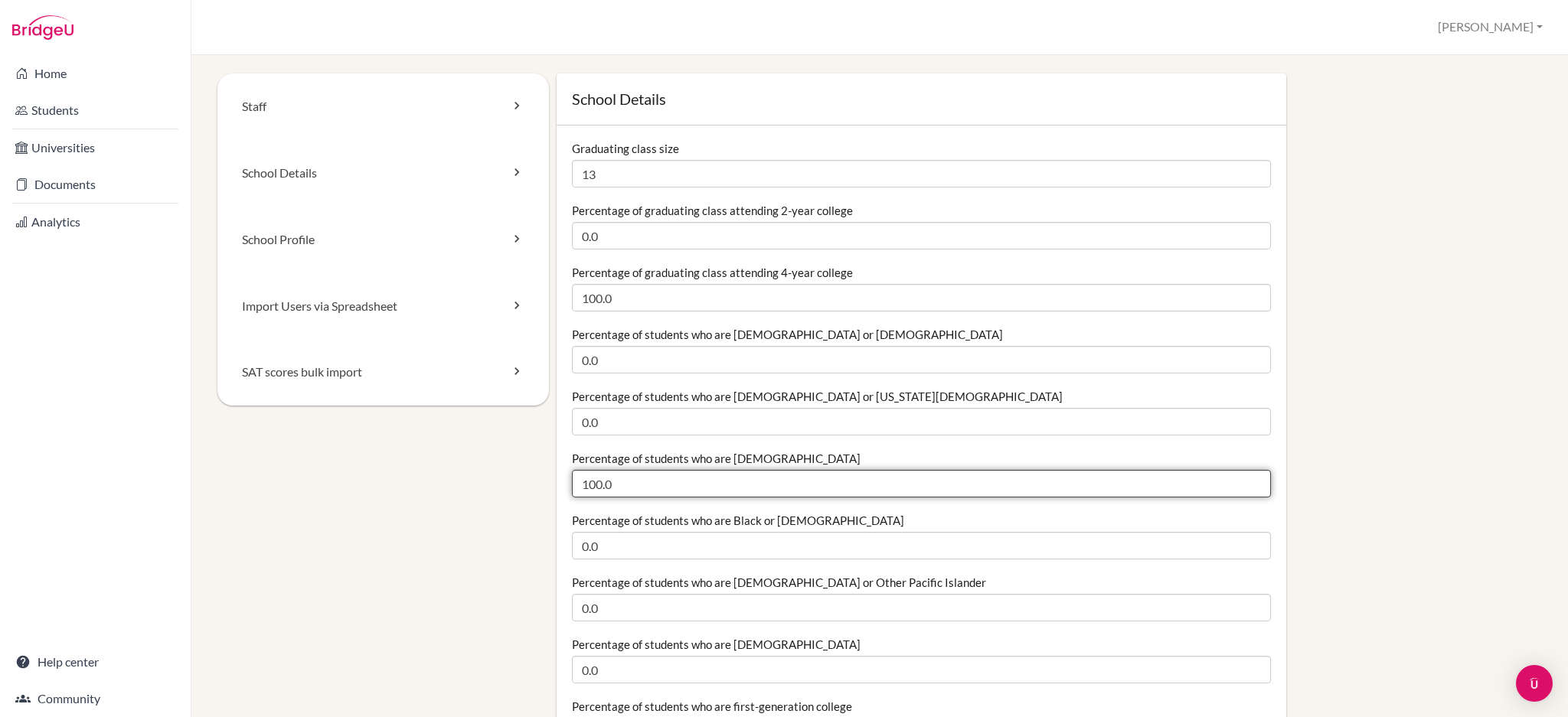
drag, startPoint x: 596, startPoint y: 488, endPoint x: 528, endPoint y: 509, distance: 71.2
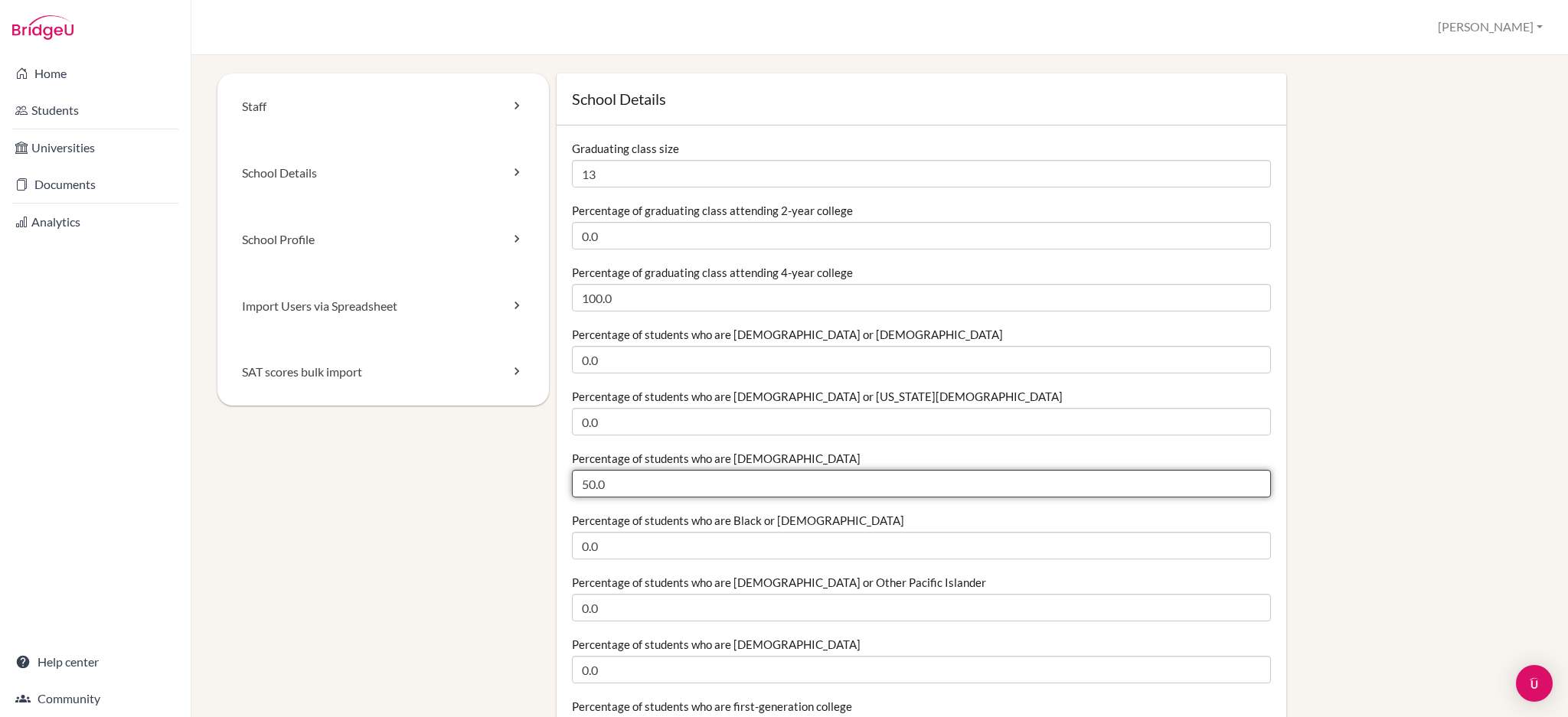
drag, startPoint x: 589, startPoint y: 486, endPoint x: 524, endPoint y: 495, distance: 65.6
type input "63.0"
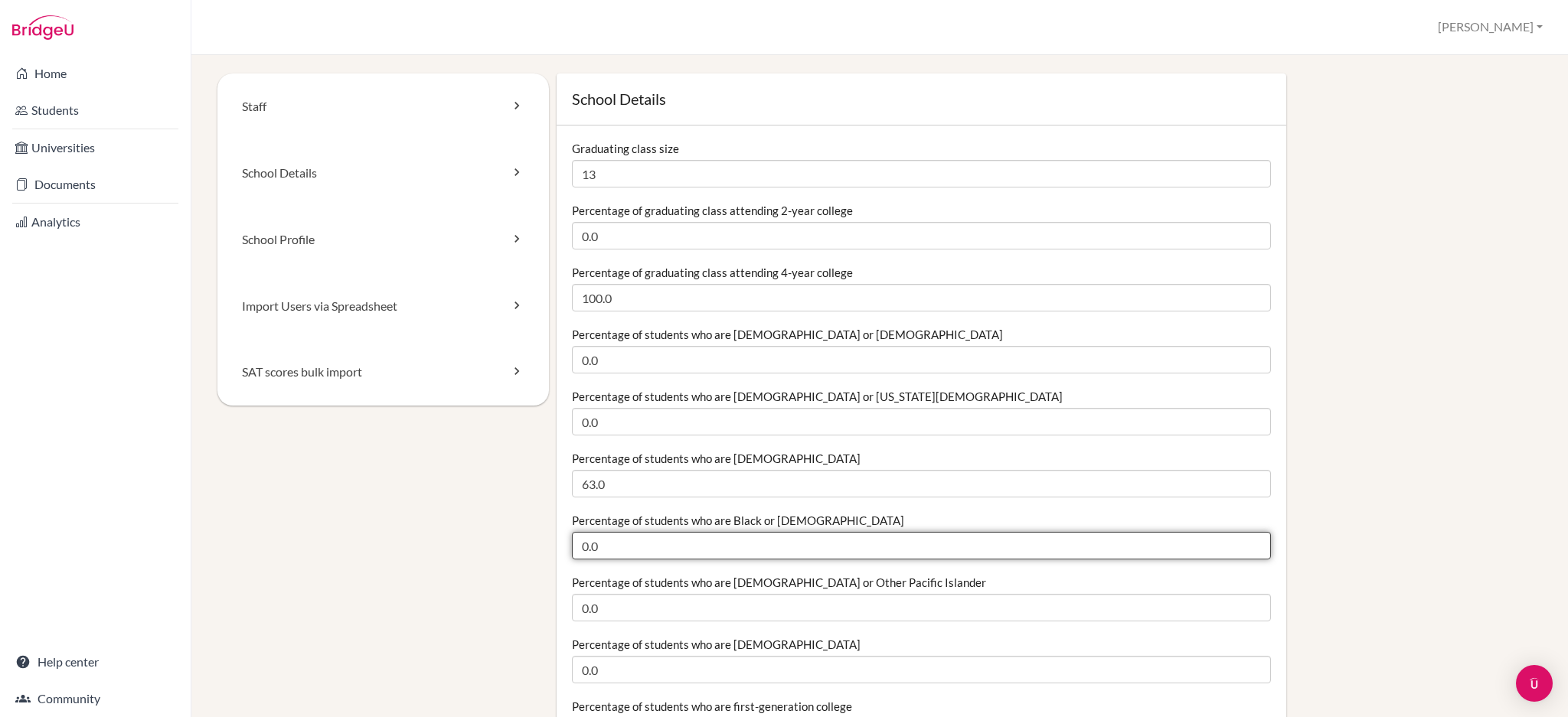
click at [583, 549] on input "0.0" at bounding box center [921, 545] width 699 height 27
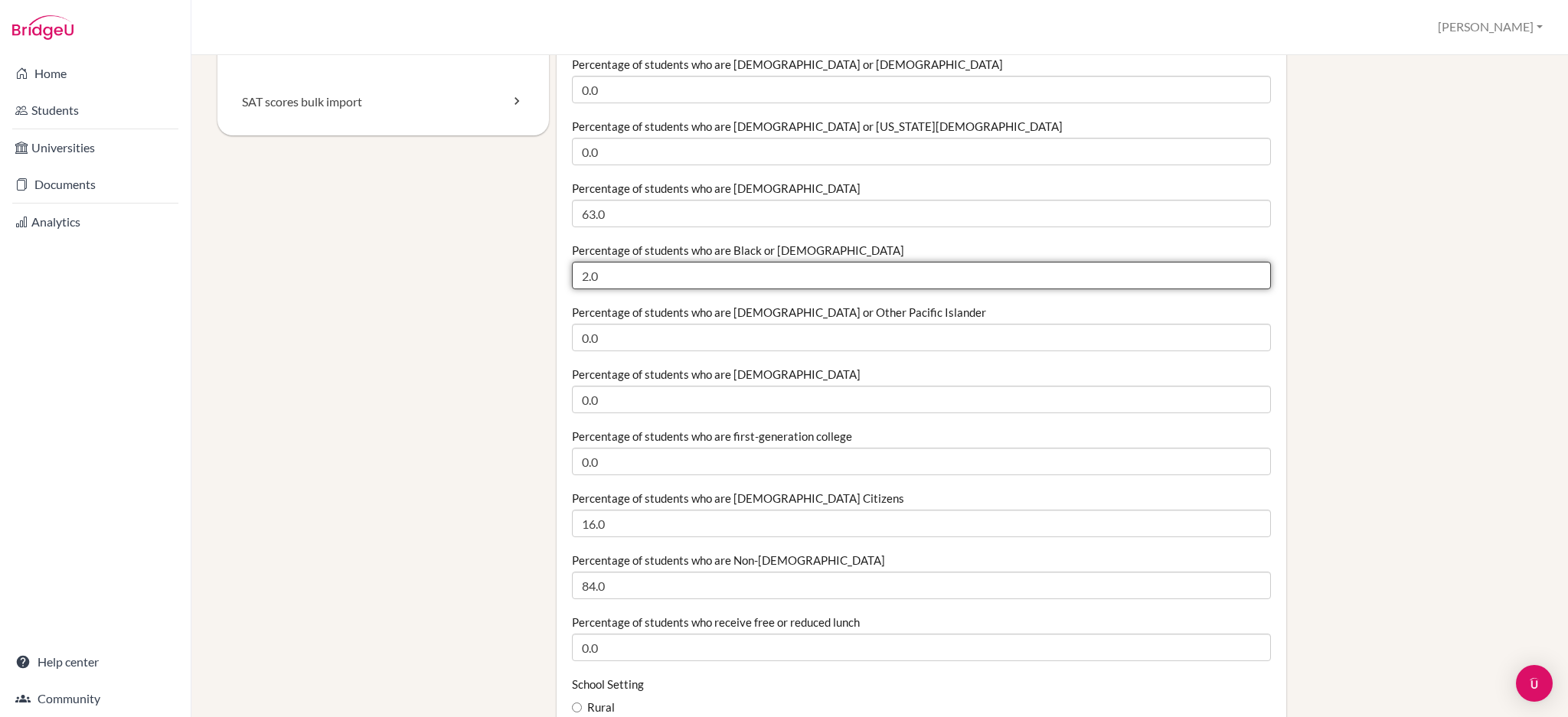
scroll to position [306, 0]
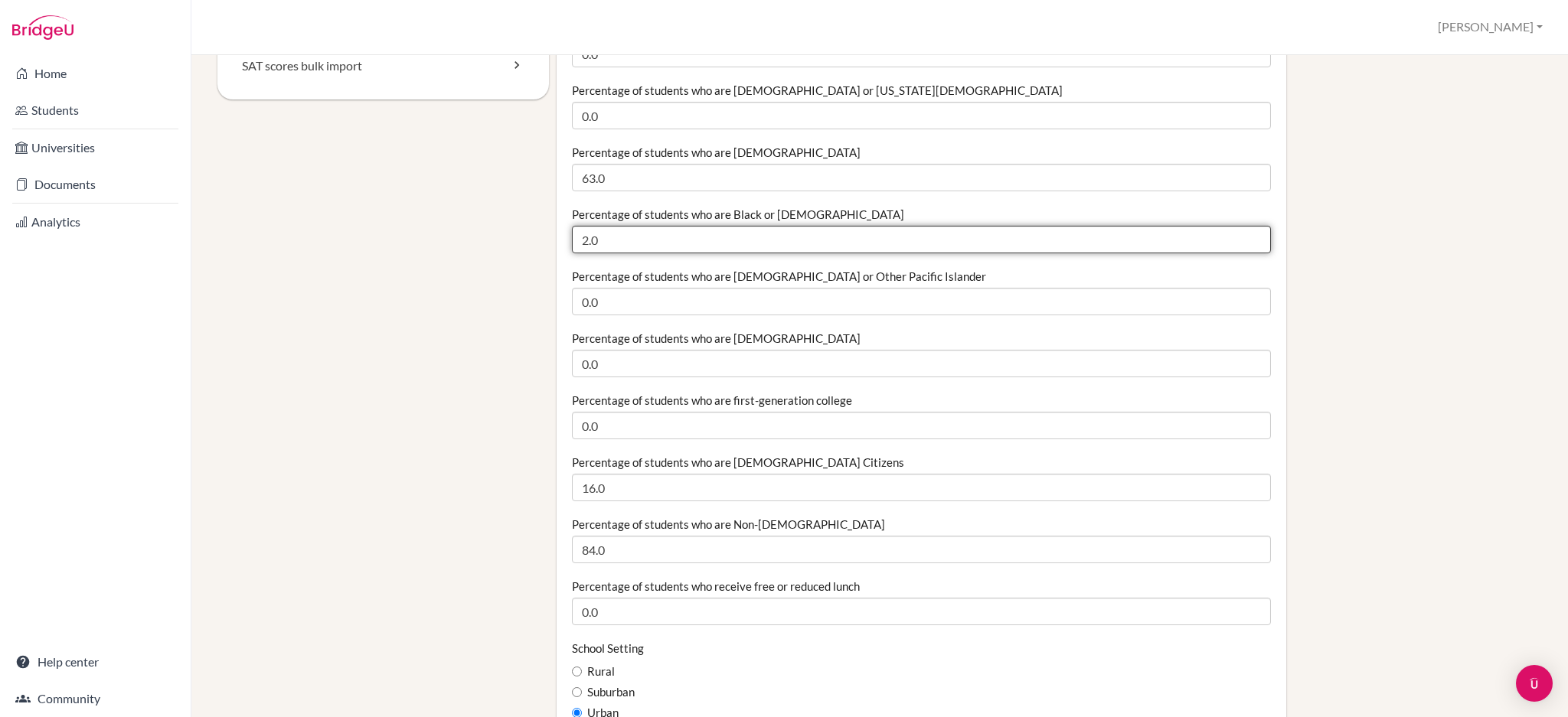
type input "2.0"
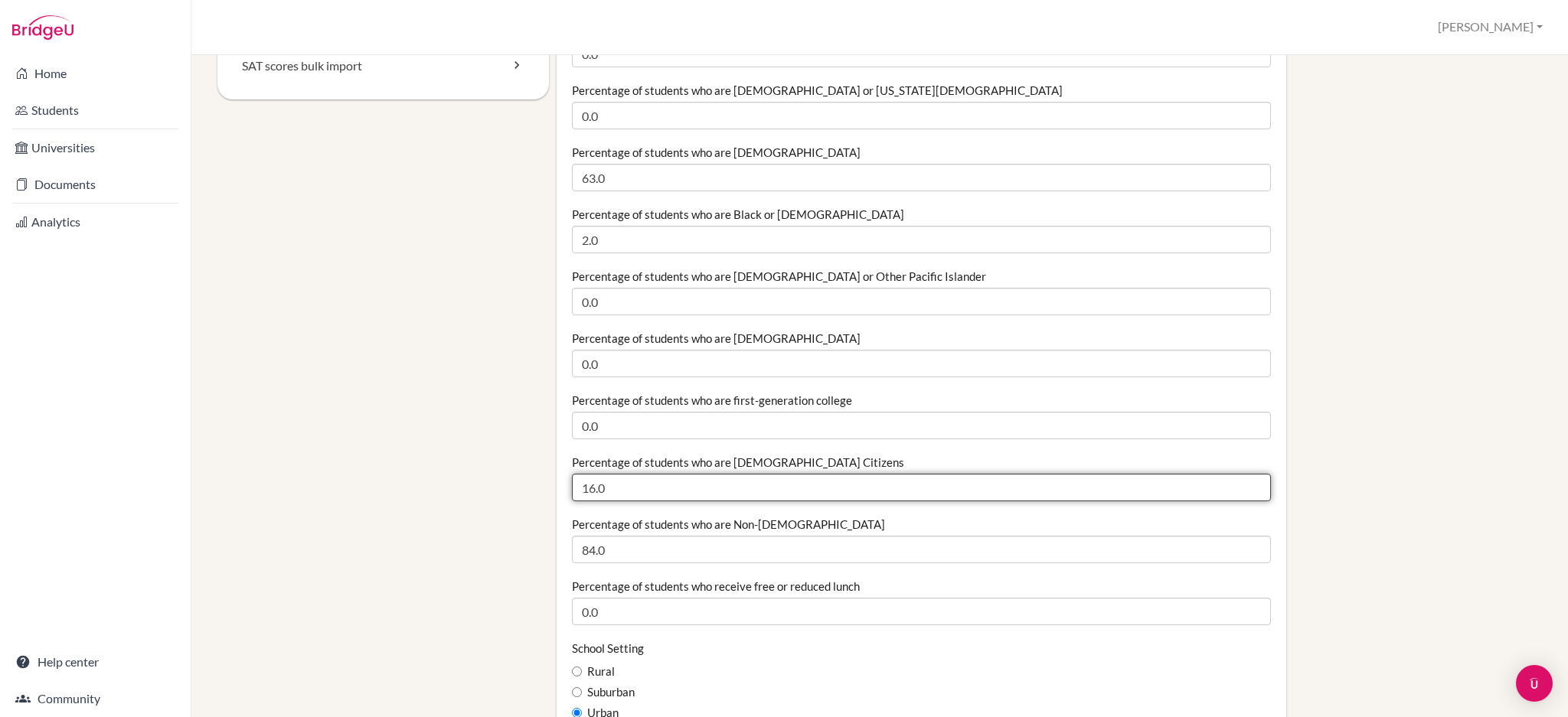
drag, startPoint x: 590, startPoint y: 493, endPoint x: 567, endPoint y: 491, distance: 23.1
click at [572, 491] on input "16.0" at bounding box center [921, 487] width 699 height 27
type input "17.0"
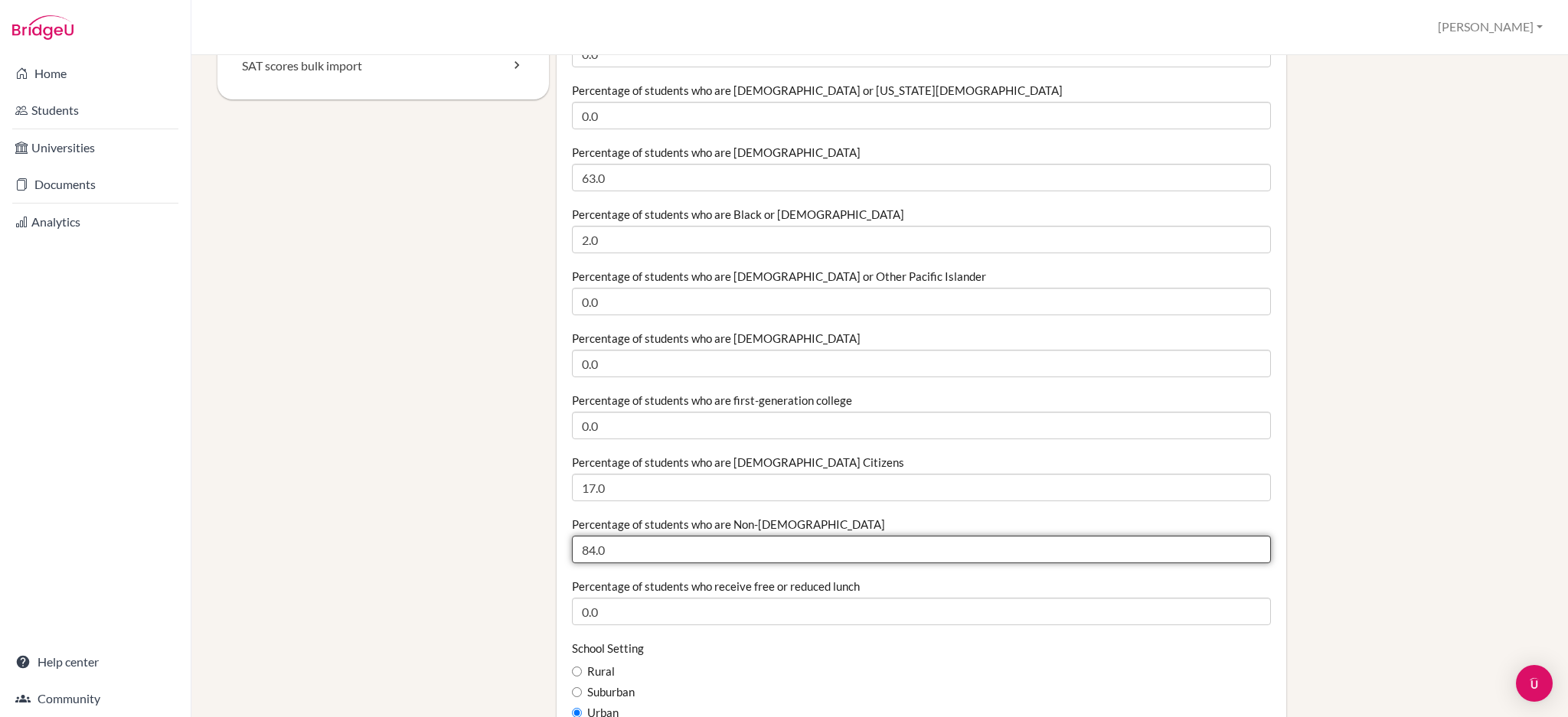
click at [588, 553] on input "84.0" at bounding box center [921, 549] width 699 height 27
type input "83.0"
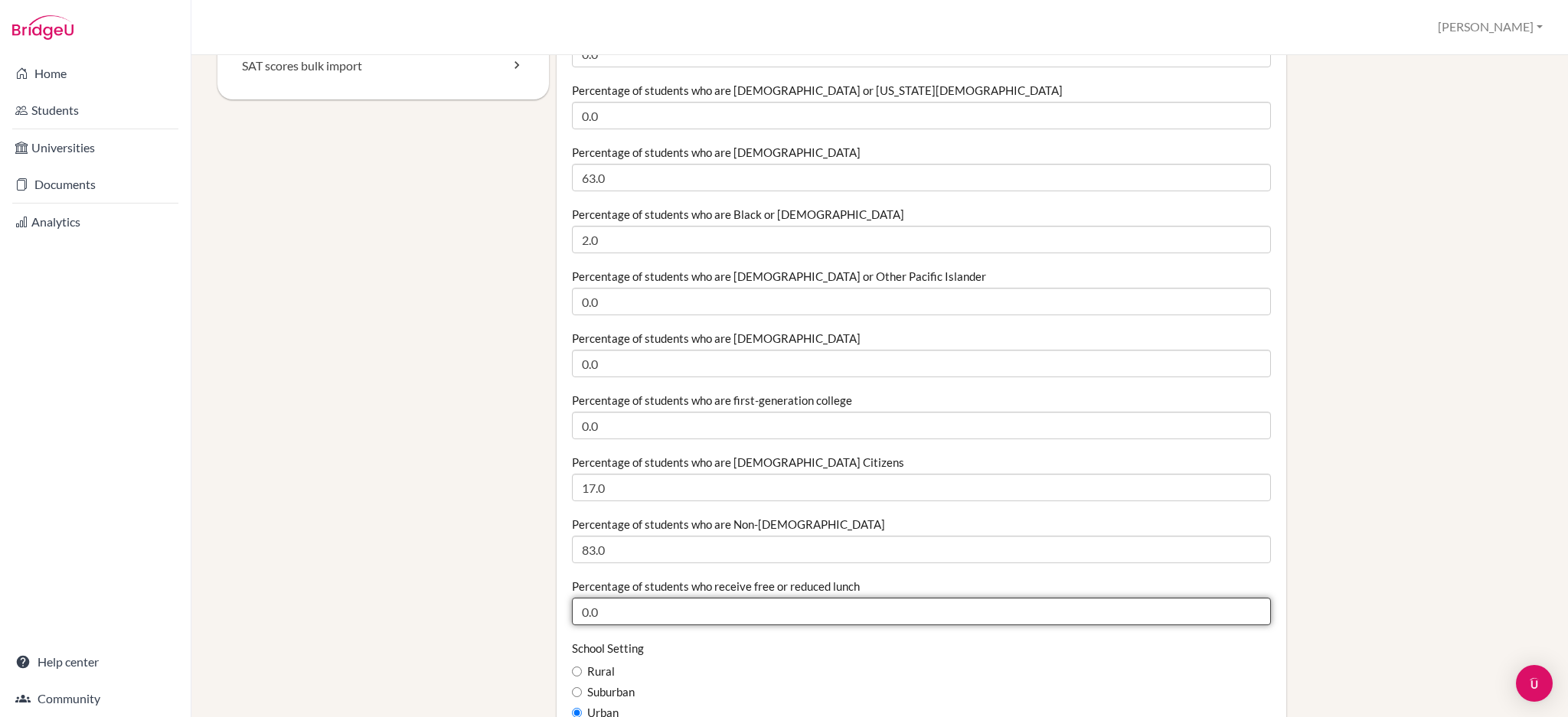
click at [645, 619] on input "0.0" at bounding box center [921, 611] width 699 height 27
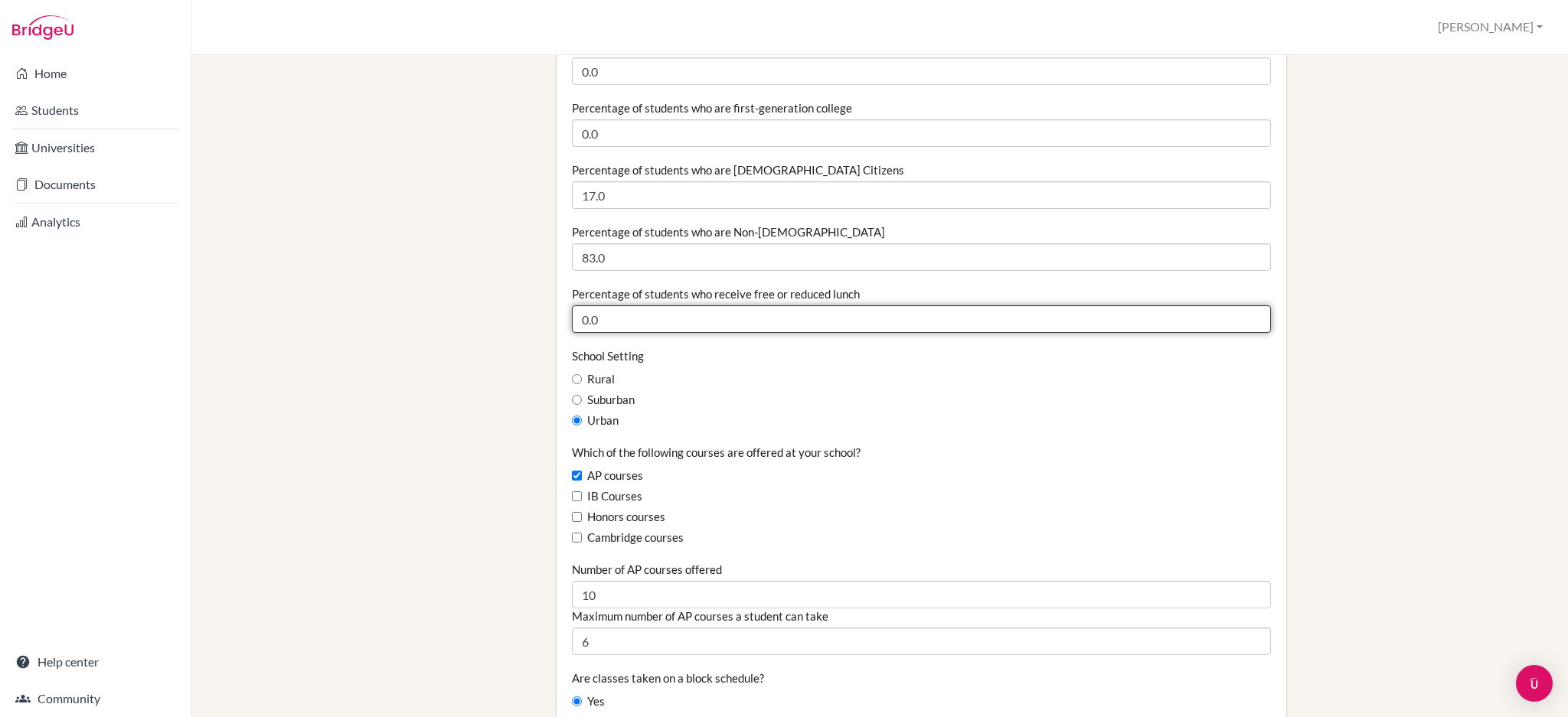
scroll to position [612, 0]
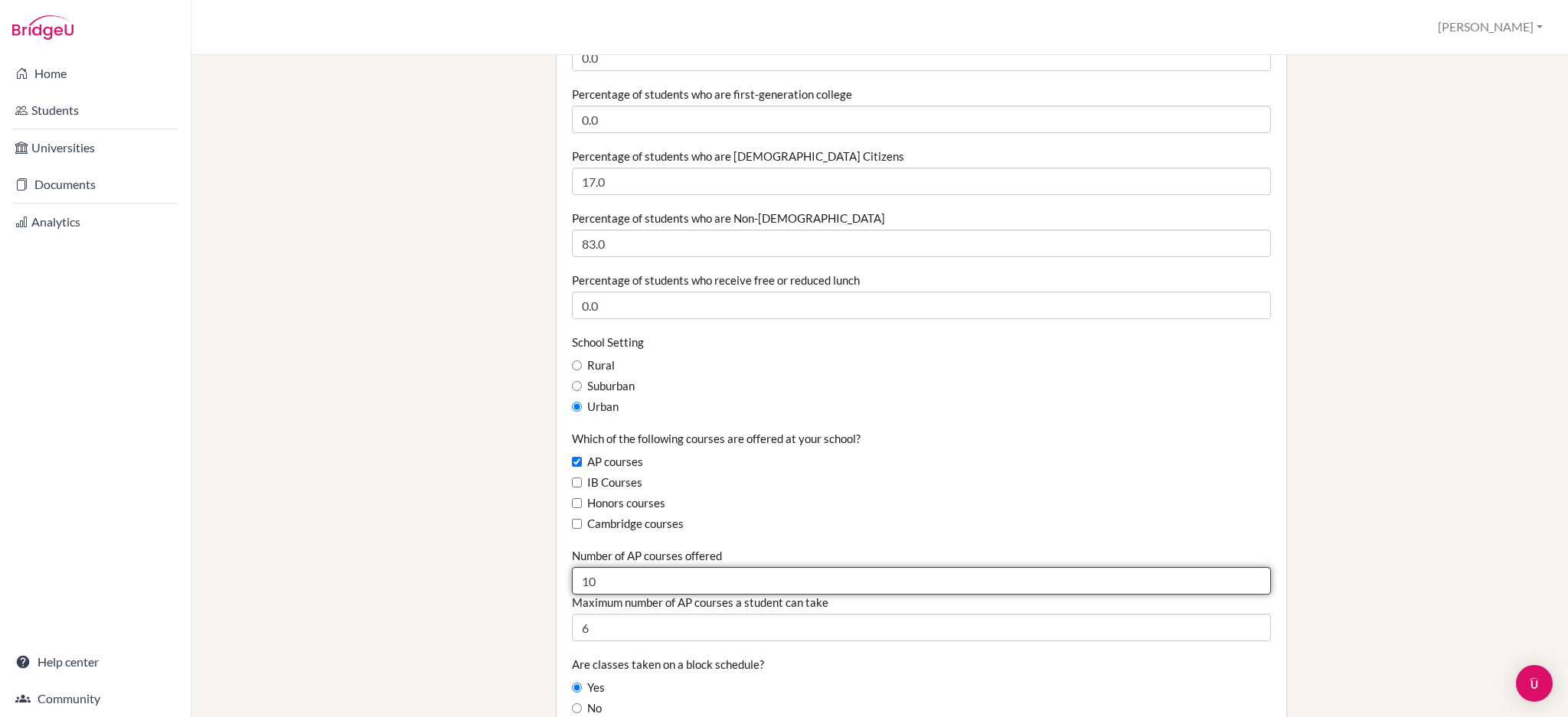
drag, startPoint x: 683, startPoint y: 582, endPoint x: 536, endPoint y: 582, distance: 147.0
click at [536, 582] on div "Staff School Details School Profile Import Users via Spreadsheet SAT scores bul…" at bounding box center [880, 616] width 1325 height 2311
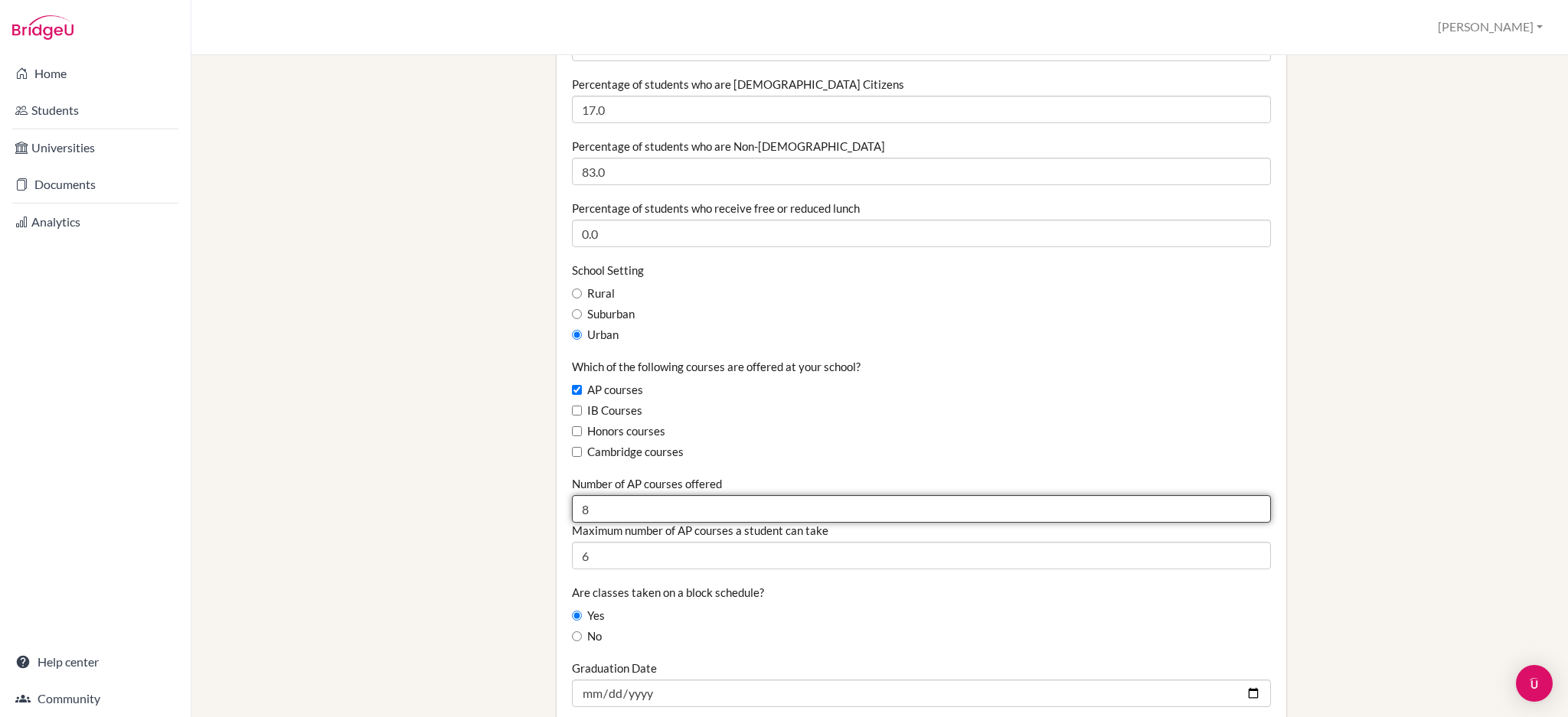
scroll to position [816, 0]
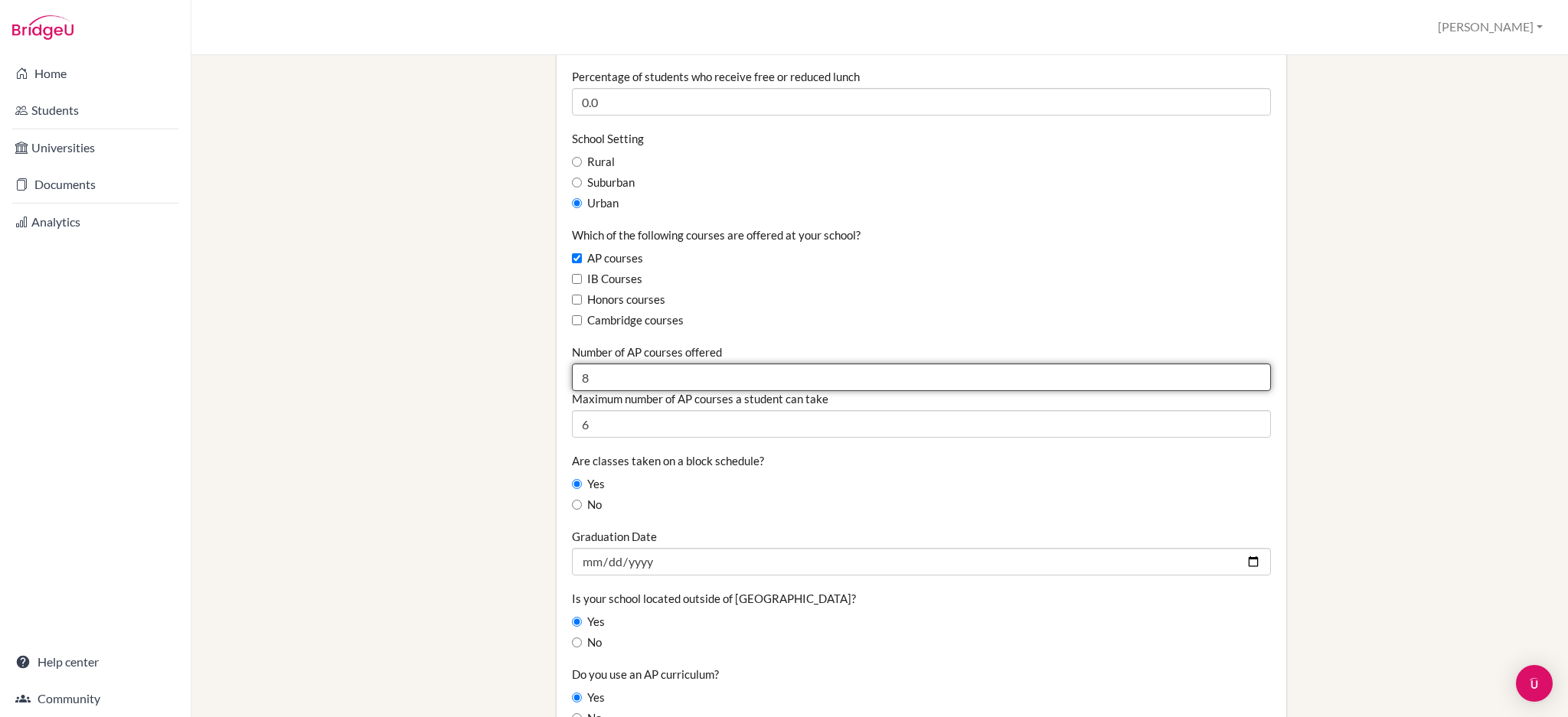
type input "8"
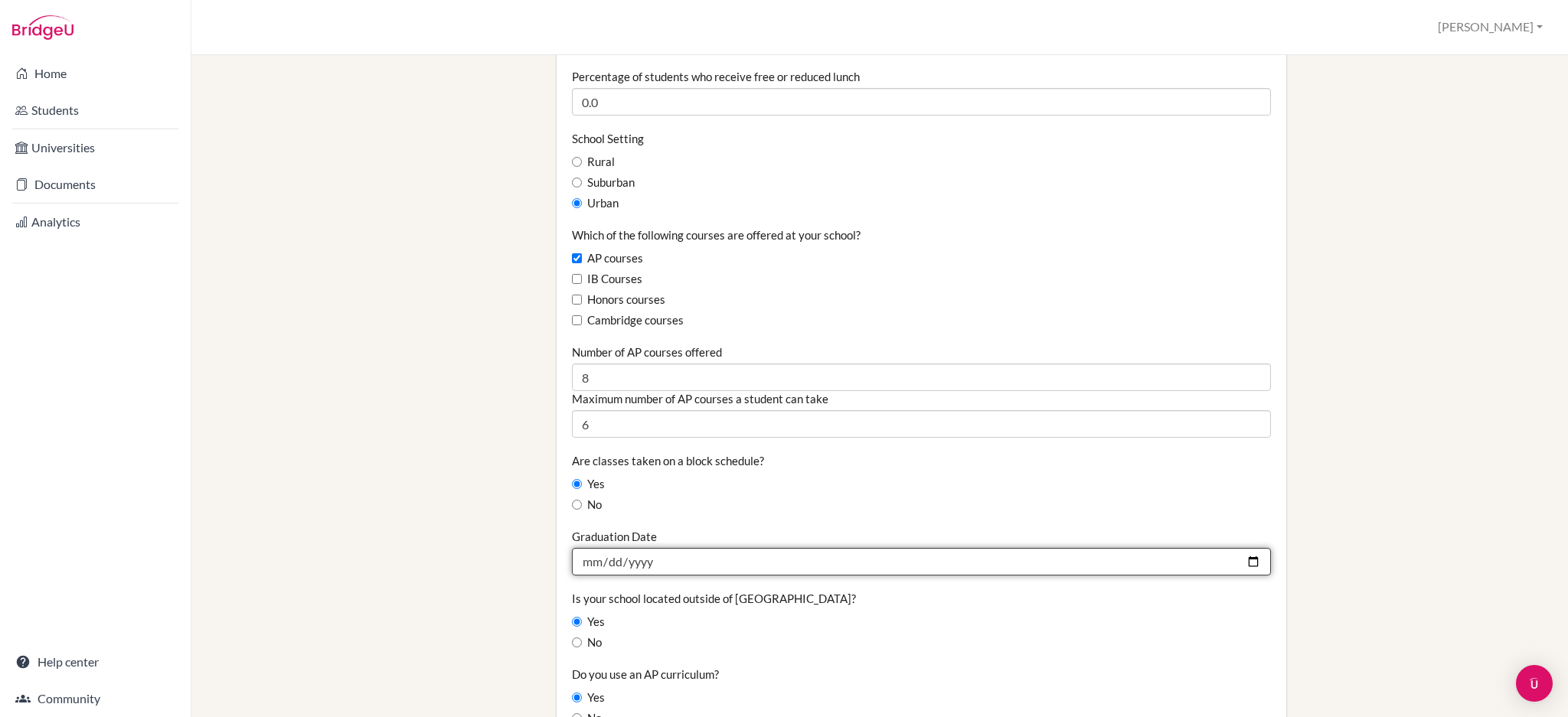
click at [609, 560] on input "2025-05-29" at bounding box center [921, 562] width 699 height 27
click at [692, 562] on input "2025-05-28" at bounding box center [921, 562] width 699 height 27
click at [668, 560] on input "2025-05-28" at bounding box center [921, 562] width 699 height 27
click at [645, 560] on input "2025-05-28" at bounding box center [921, 562] width 699 height 27
type input "2026-05-28"
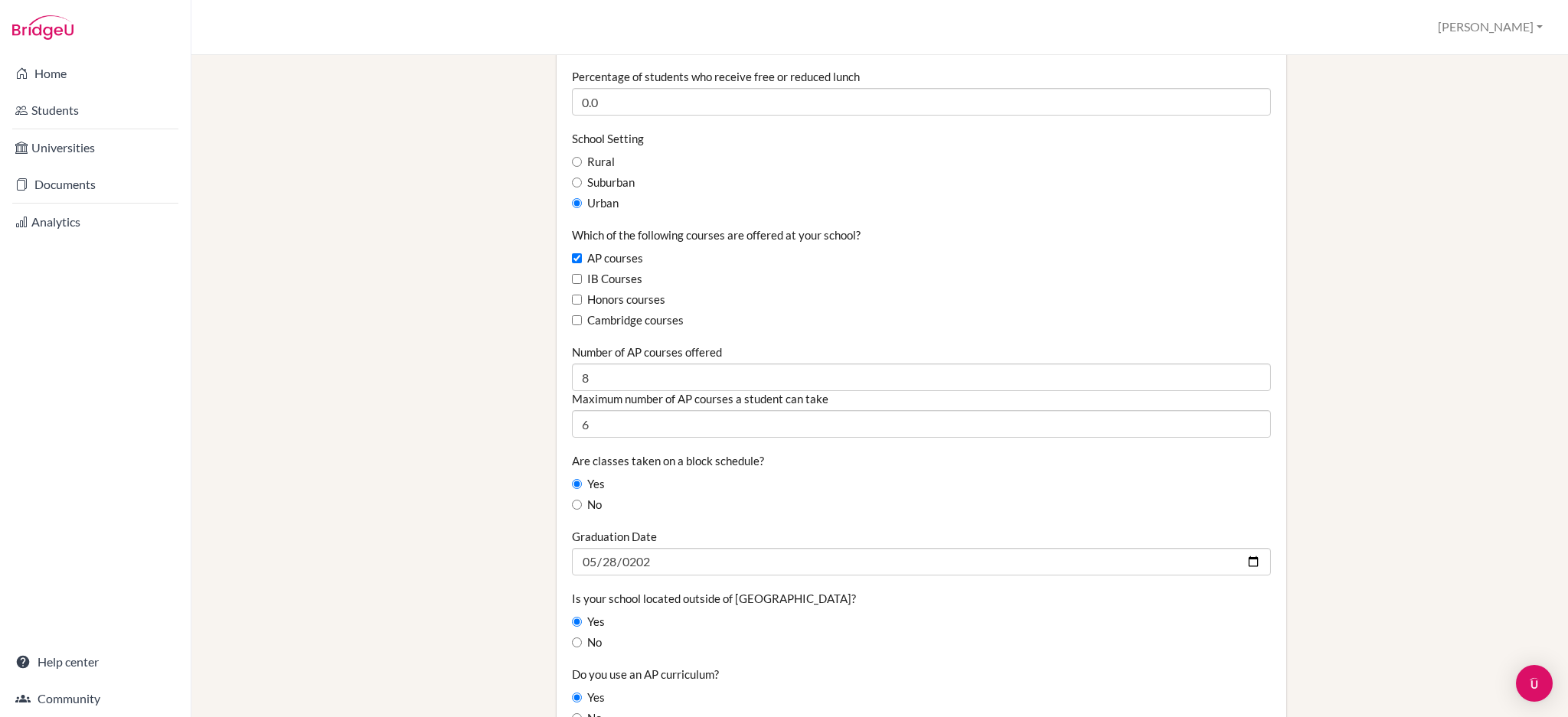
click at [1383, 483] on div "School Details Graduating class size 13 Percentage of graduating class attendin…" at bounding box center [1045, 412] width 993 height 2311
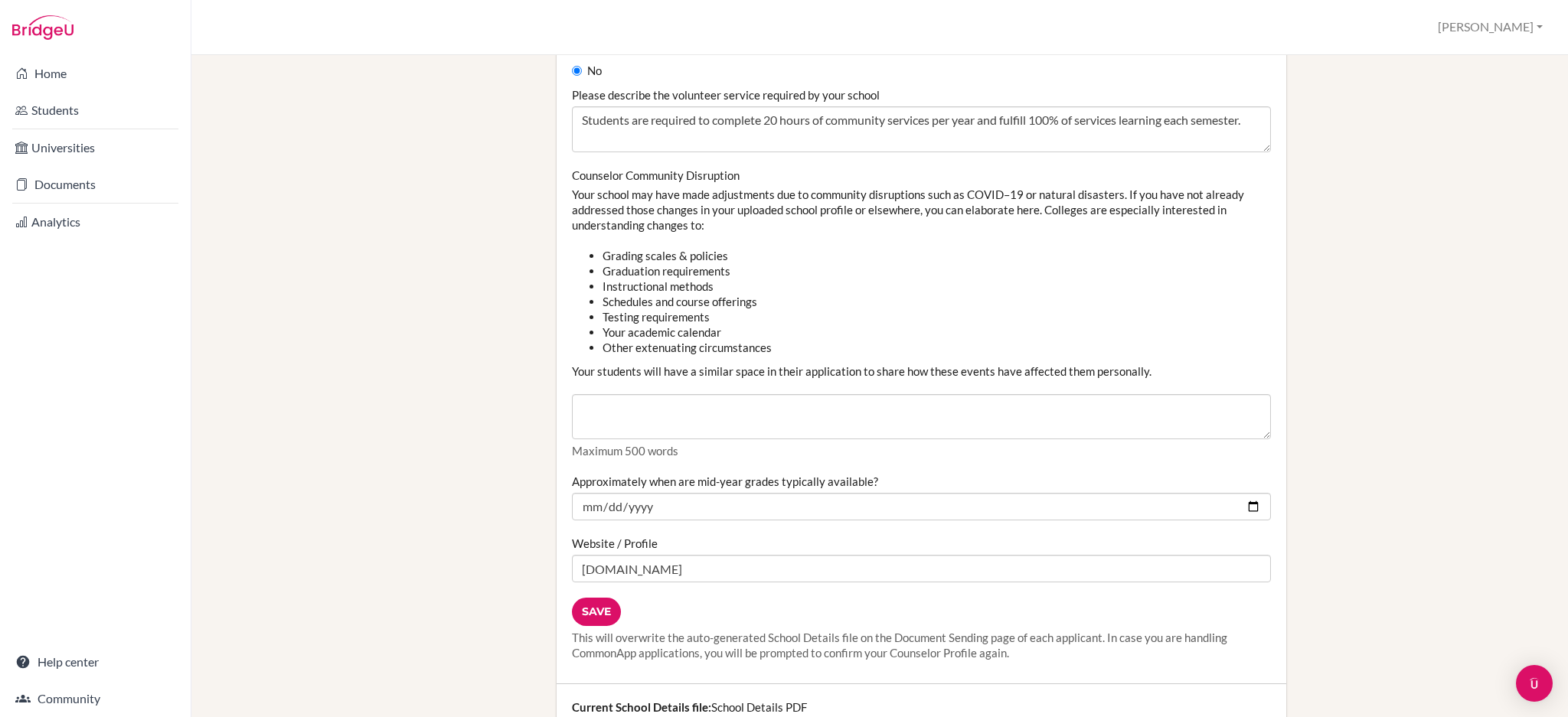
scroll to position [1633, 0]
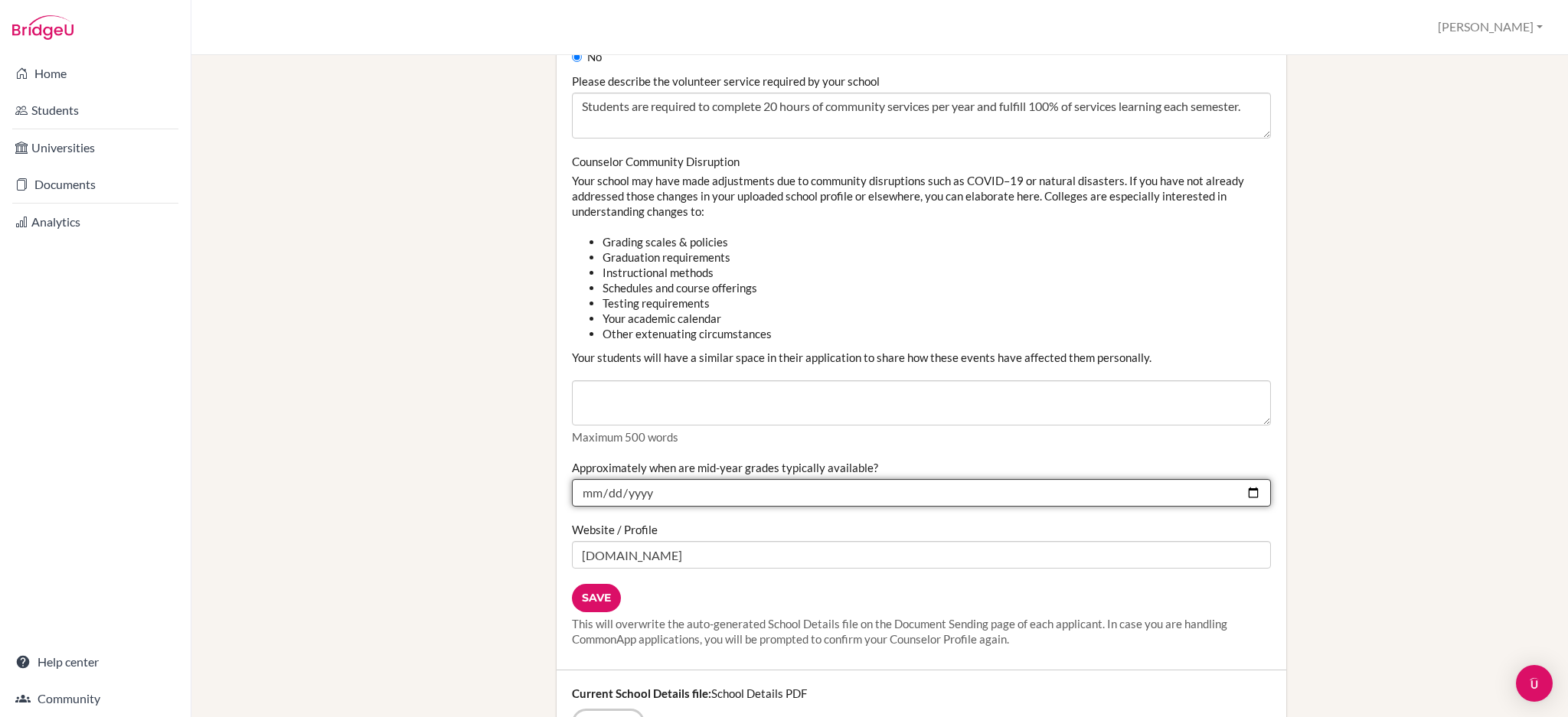
click at [715, 499] on input "2025-01-15" at bounding box center [921, 493] width 699 height 27
click at [706, 490] on input "2025-01-15" at bounding box center [921, 493] width 699 height 27
type input "2026-01-15"
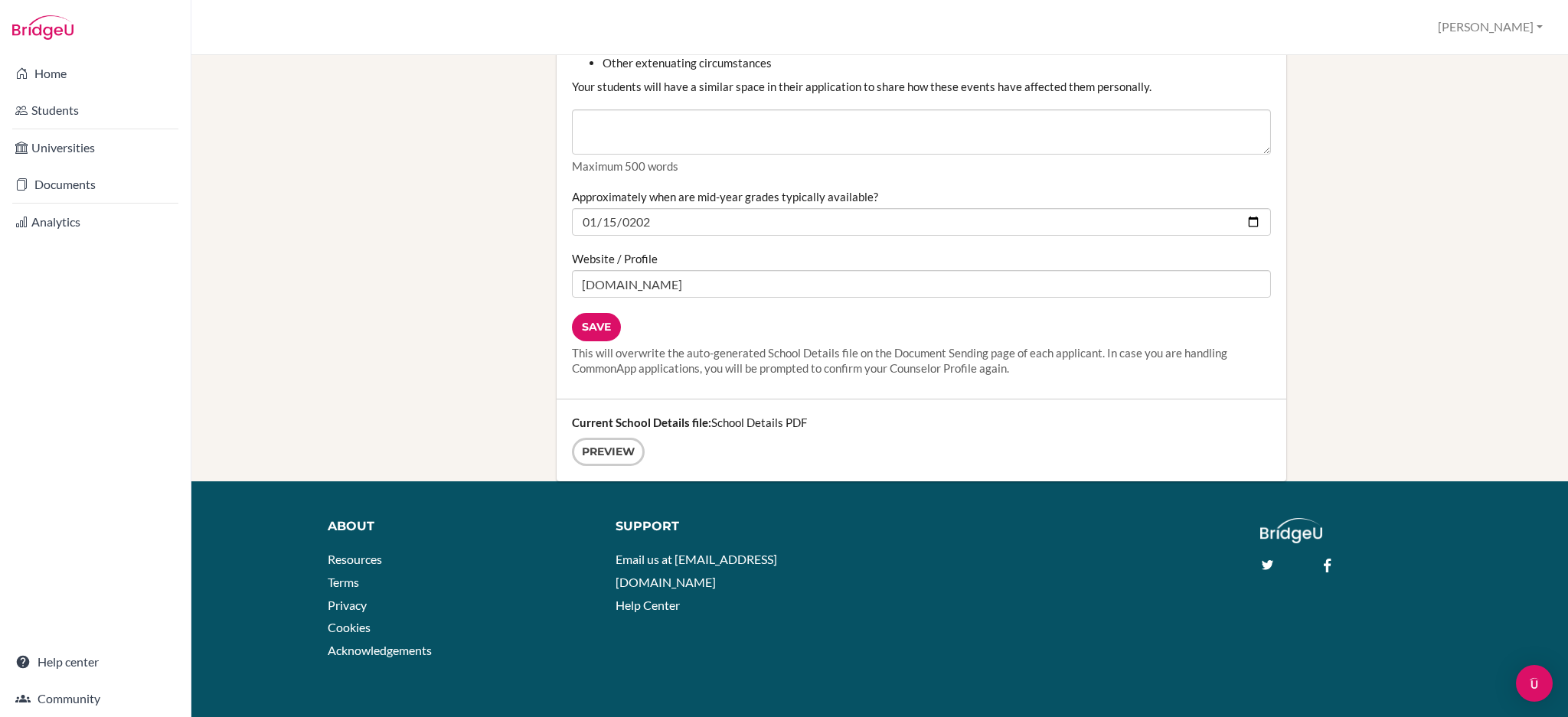
scroll to position [1917, 0]
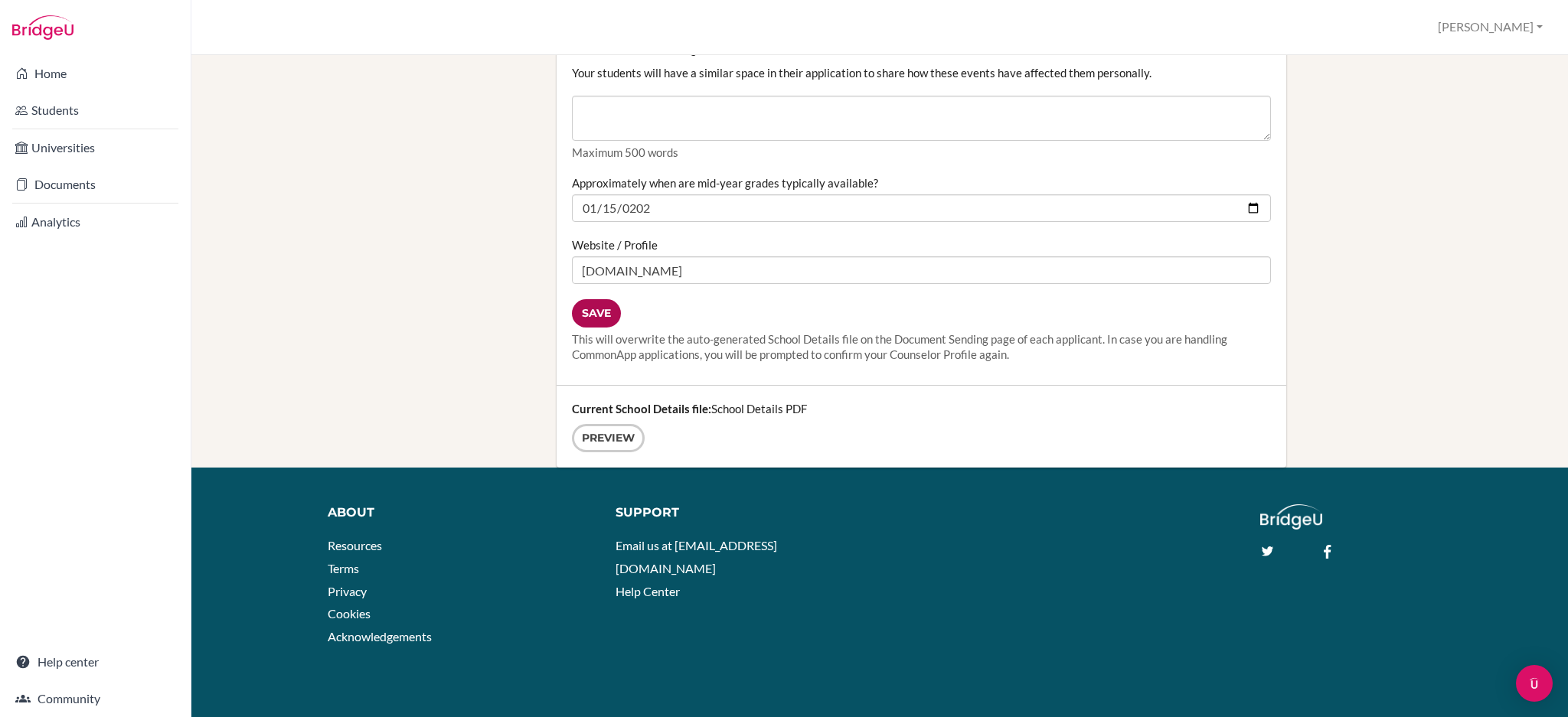
click at [586, 320] on input "Save" at bounding box center [596, 313] width 49 height 28
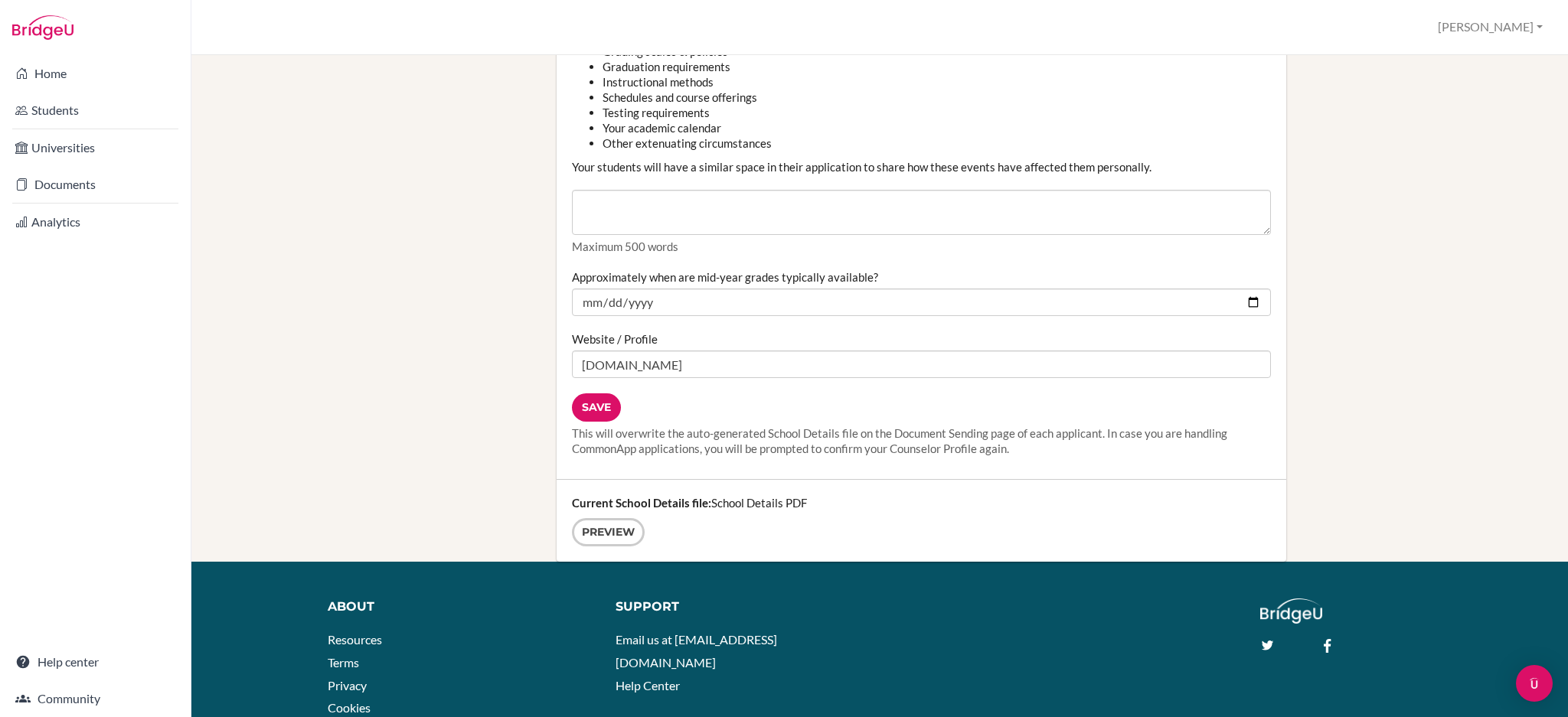
scroll to position [1837, 0]
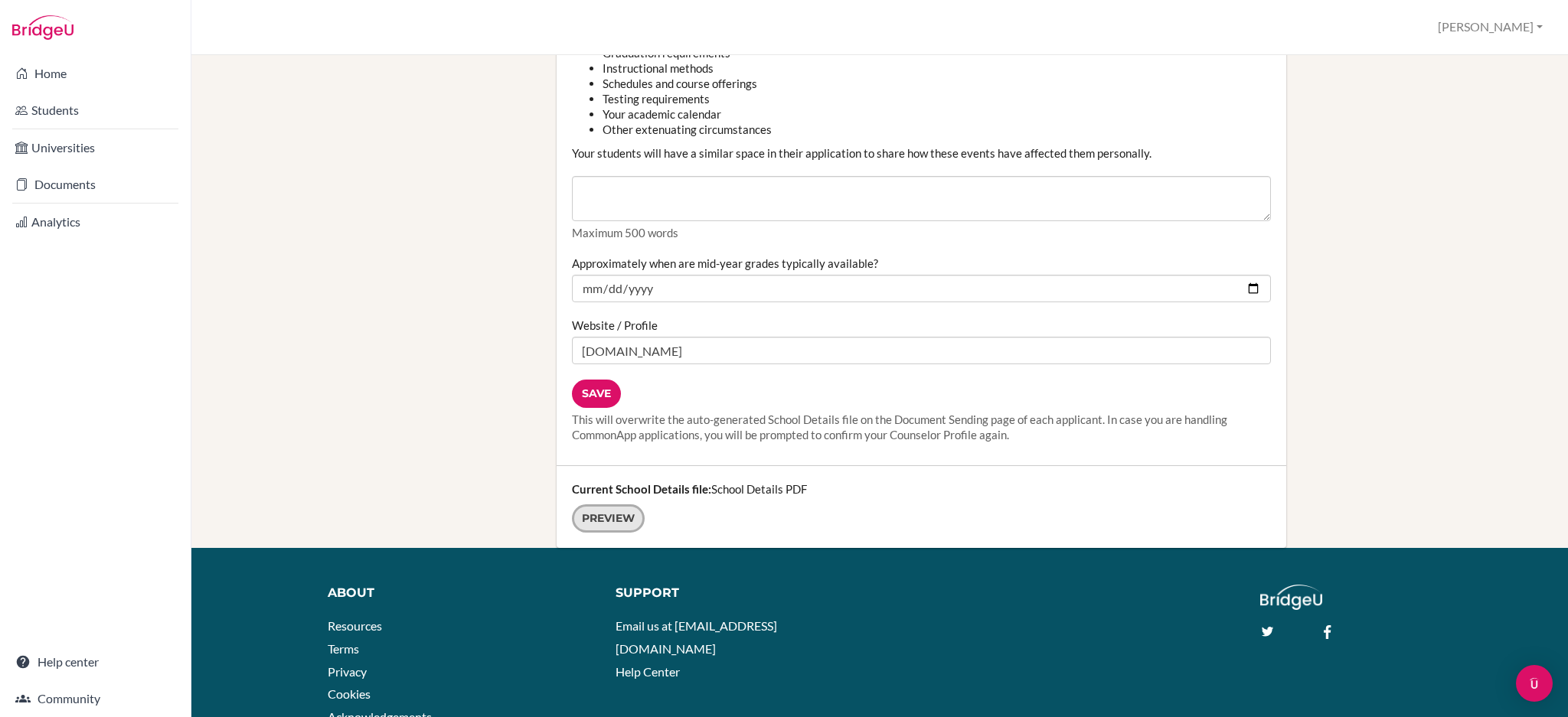
click at [619, 521] on link "Preview" at bounding box center [608, 518] width 73 height 28
click at [595, 400] on input "Save" at bounding box center [596, 393] width 49 height 28
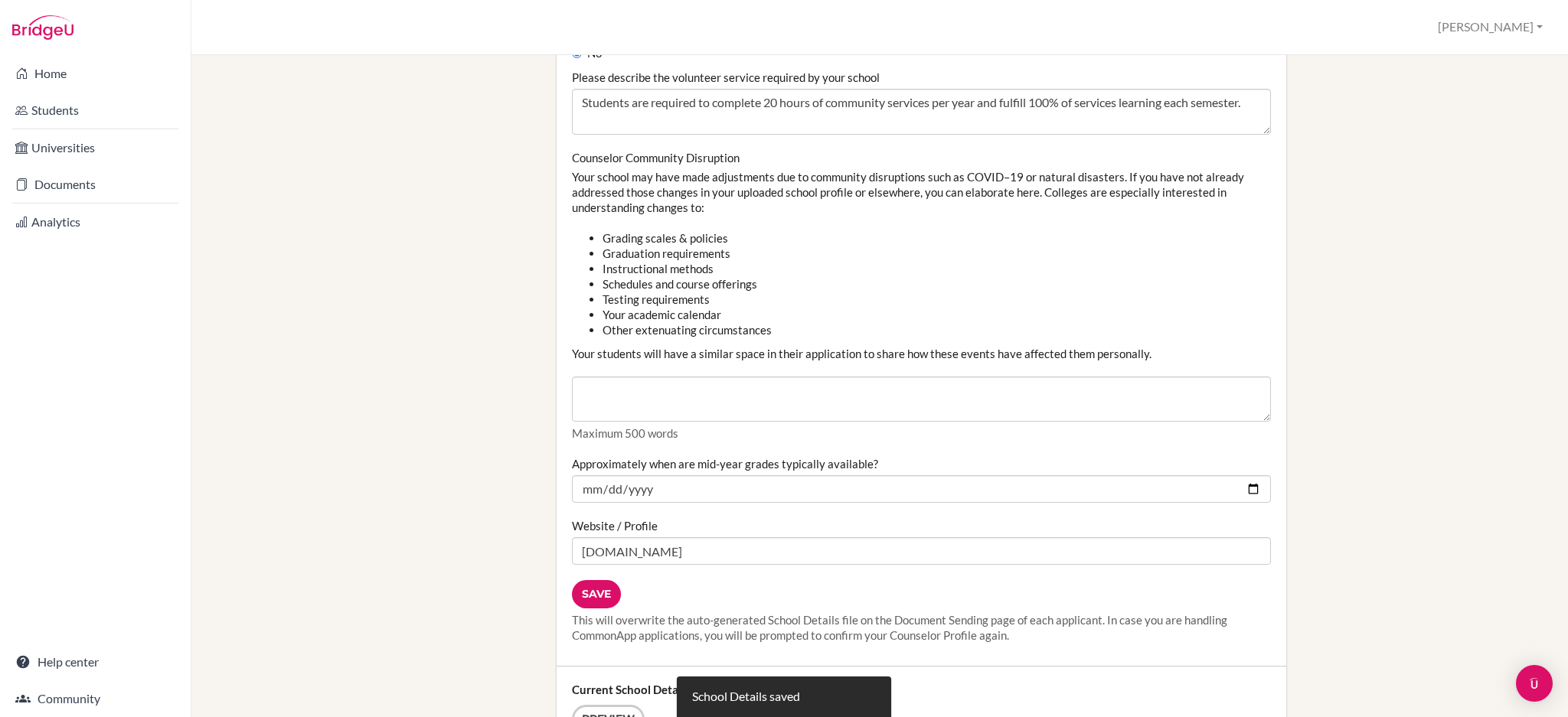
scroll to position [1837, 0]
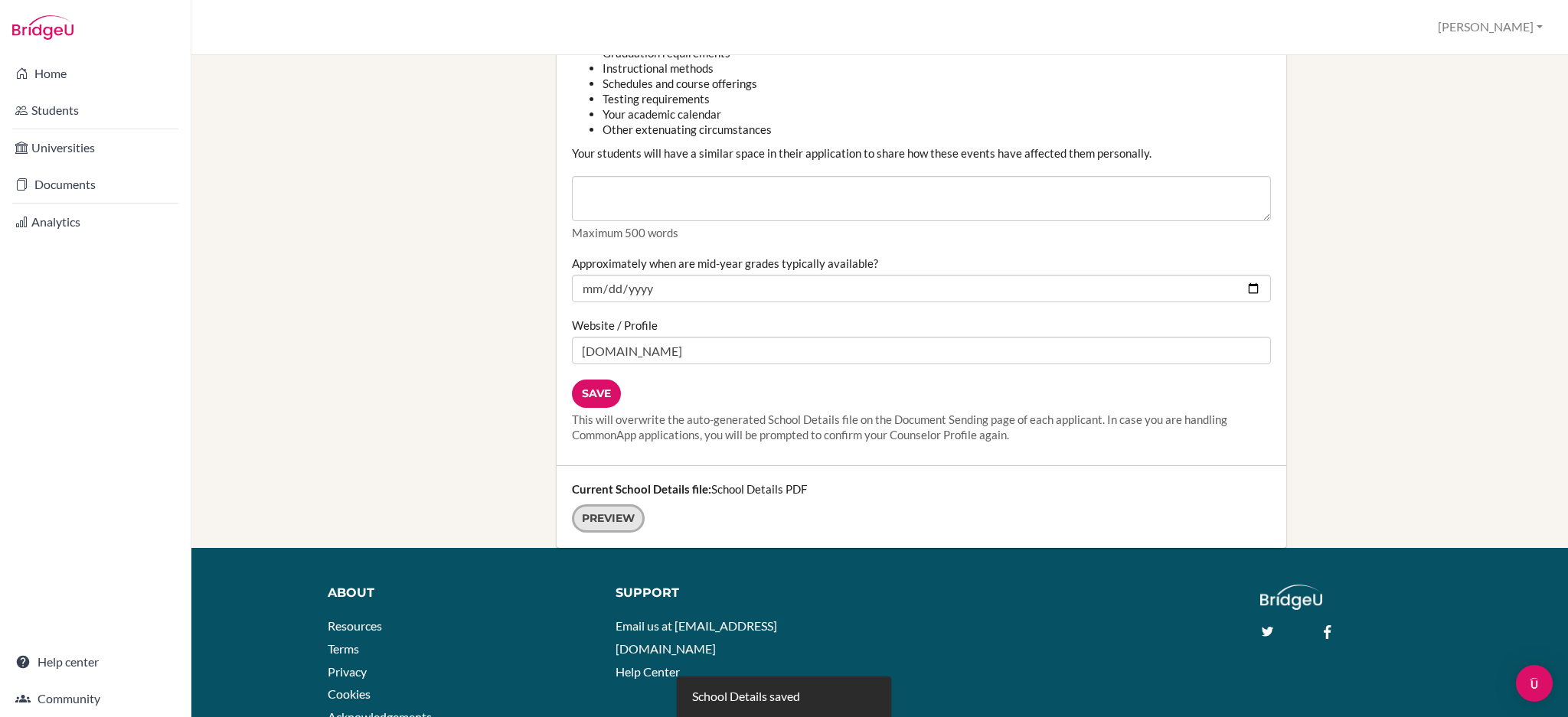
click at [600, 522] on link "Preview" at bounding box center [608, 518] width 73 height 28
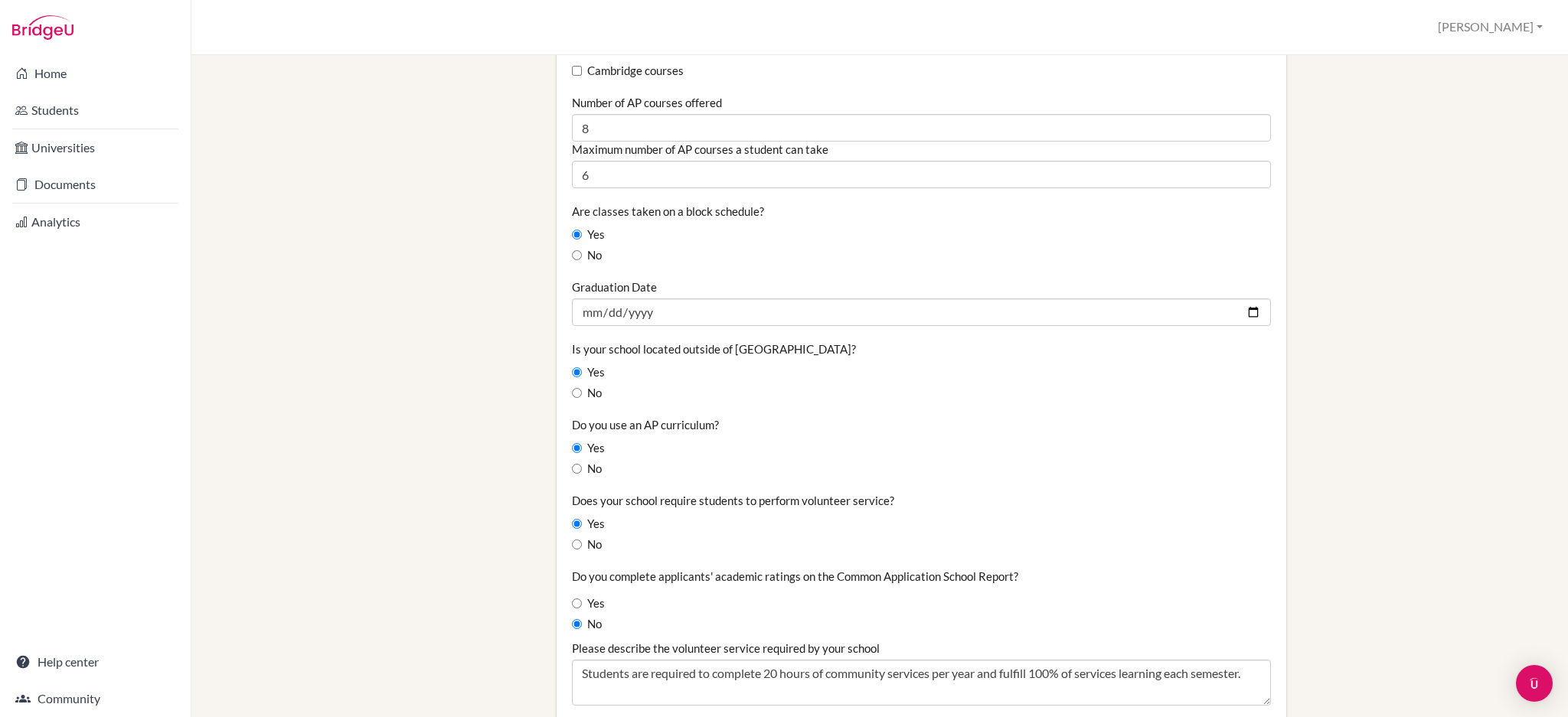
scroll to position [816, 0]
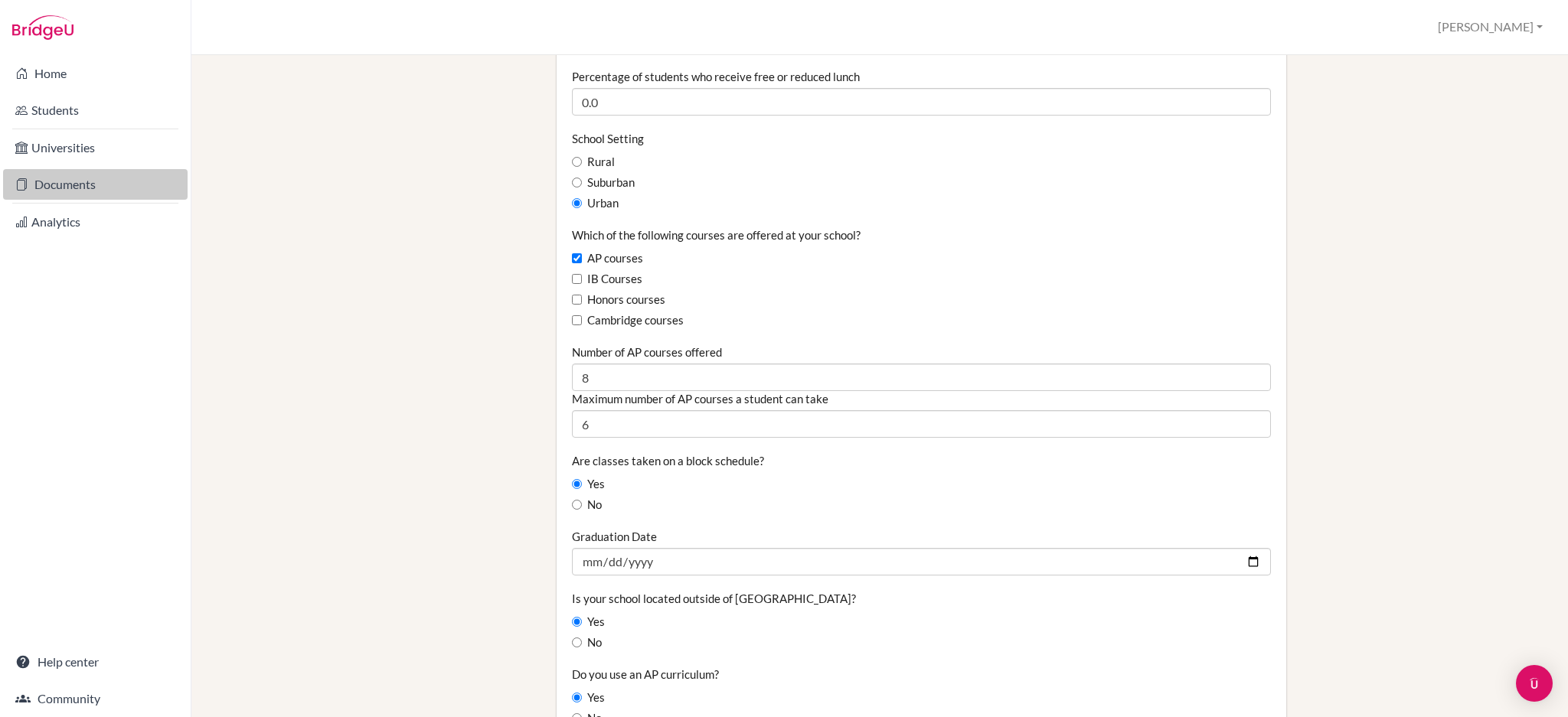
click at [54, 176] on link "Documents" at bounding box center [95, 184] width 185 height 31
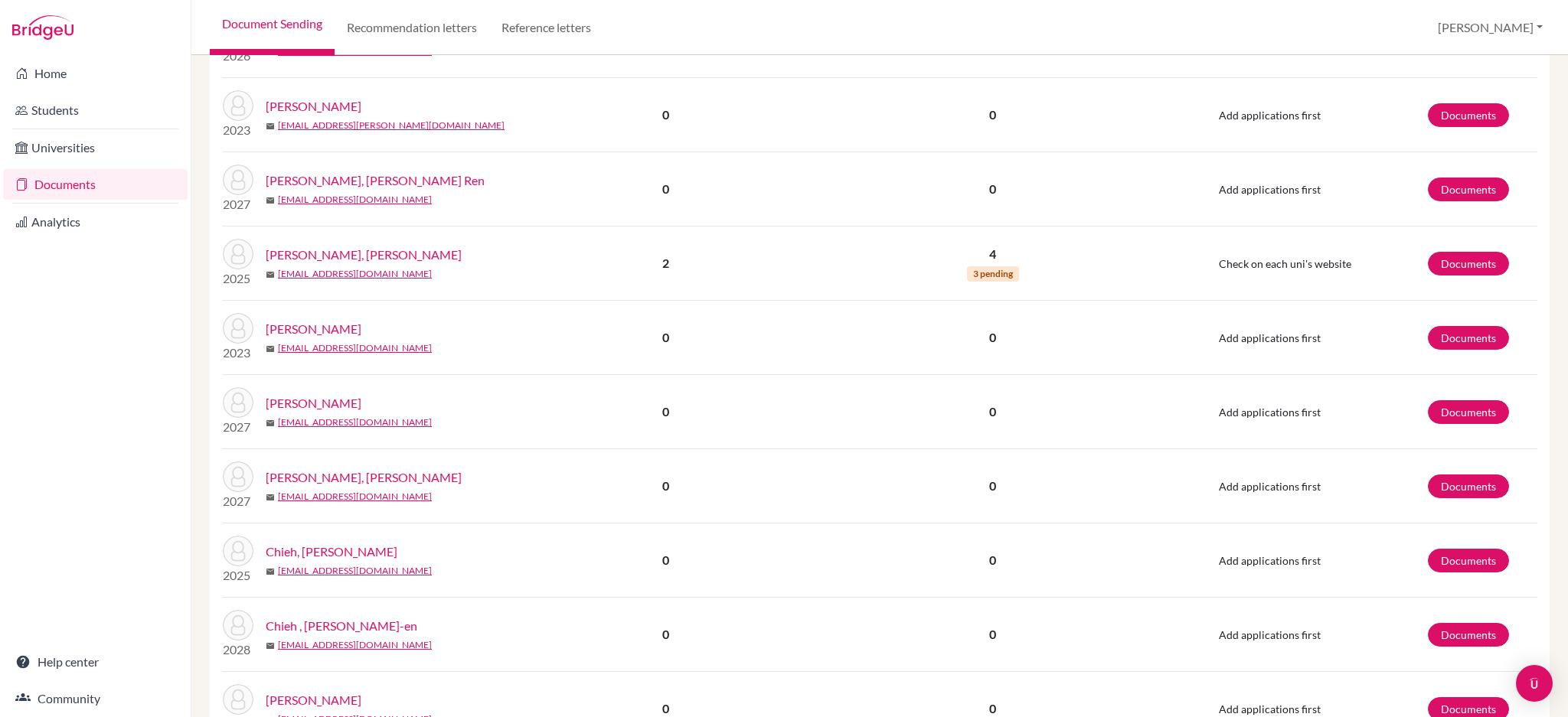
scroll to position [408, 0]
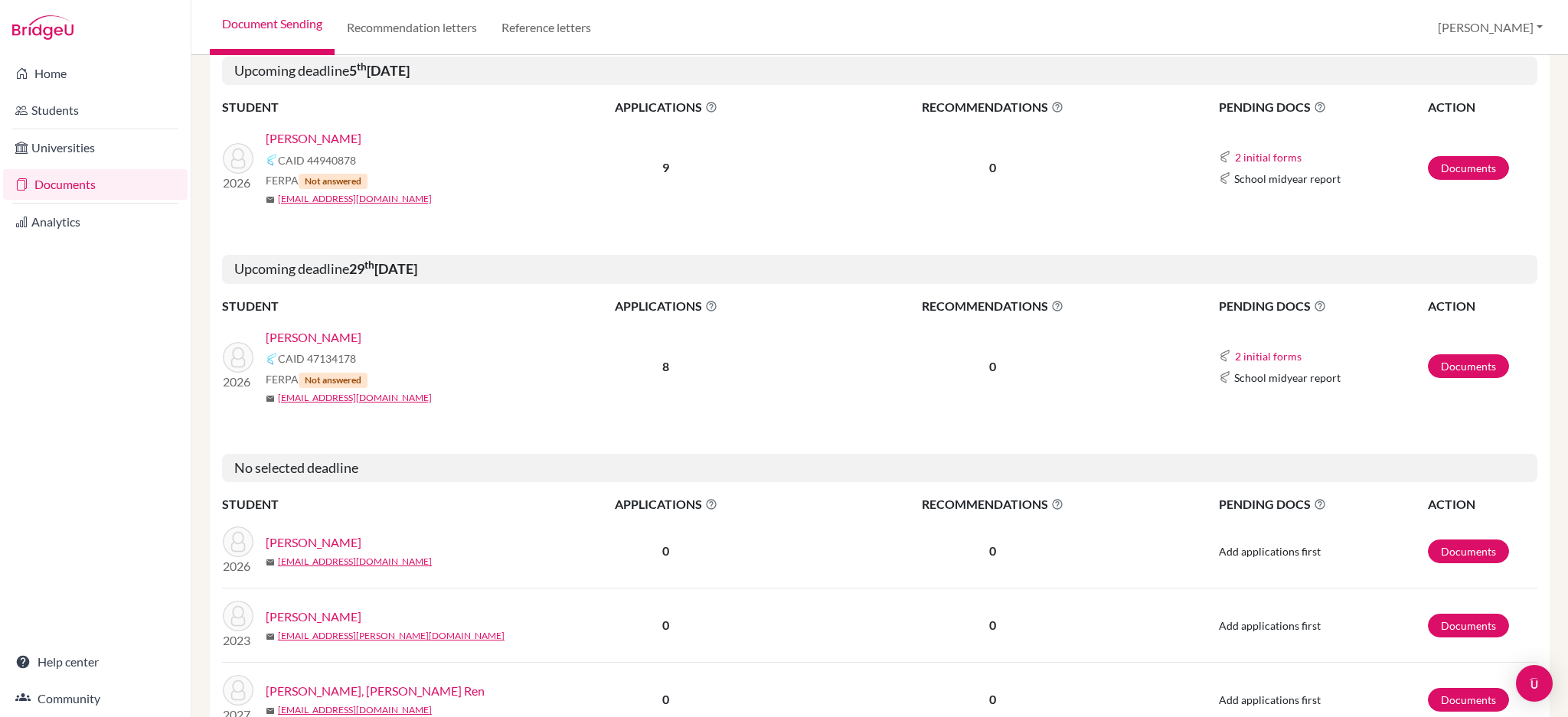
click at [308, 543] on link "[PERSON_NAME]" at bounding box center [313, 542] width 96 height 19
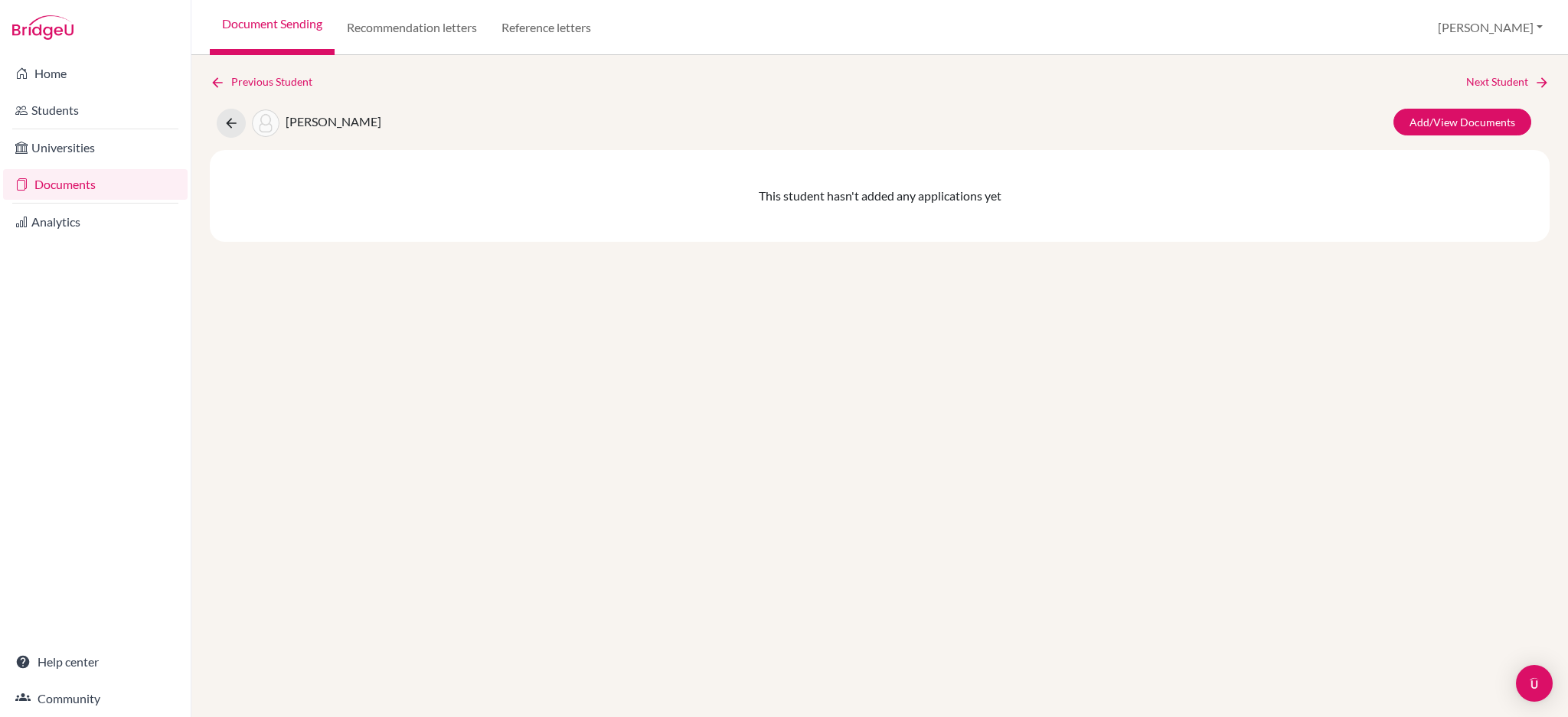
click at [54, 183] on link "Documents" at bounding box center [95, 184] width 185 height 31
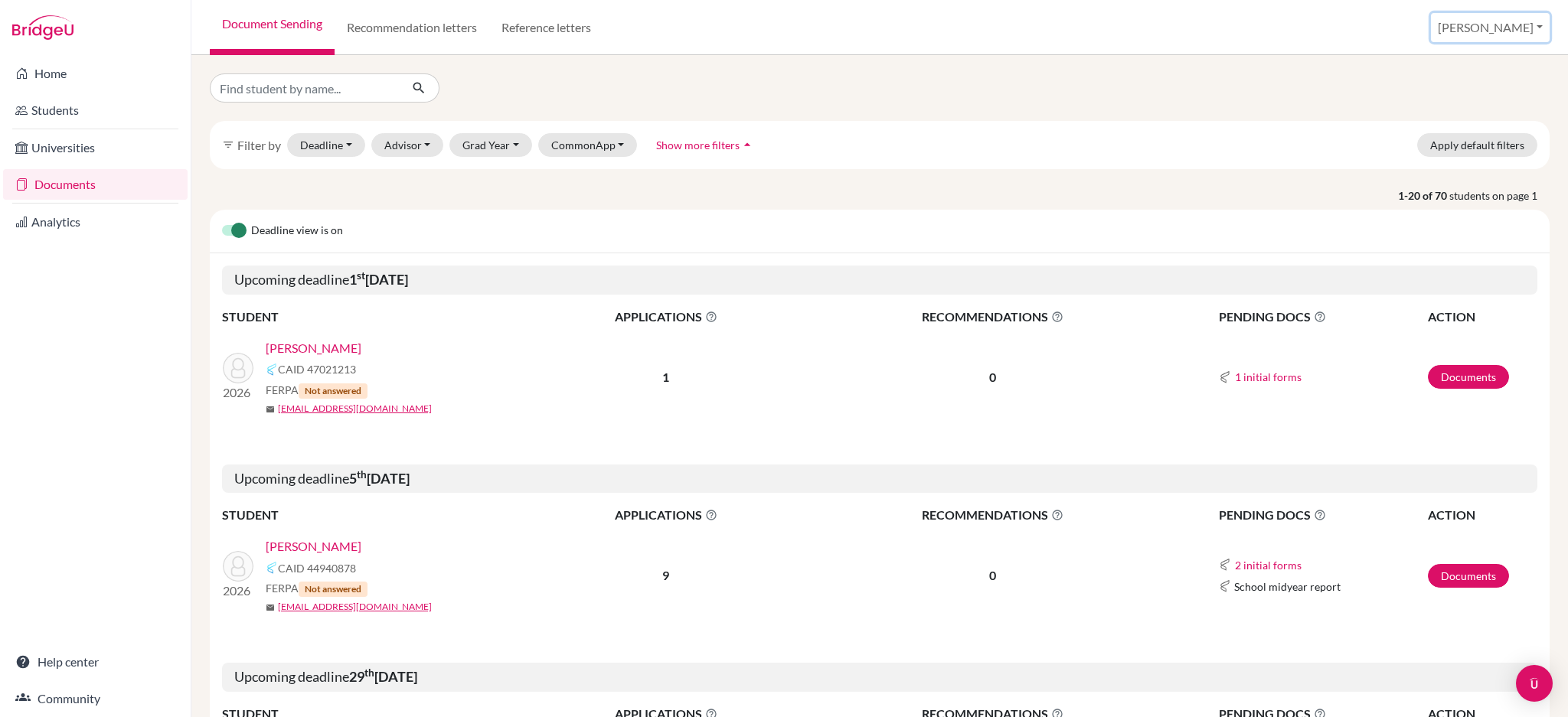
click at [1541, 33] on button "[PERSON_NAME]" at bounding box center [1490, 27] width 118 height 29
click at [1492, 85] on link "School Settings" at bounding box center [1432, 87] width 121 height 24
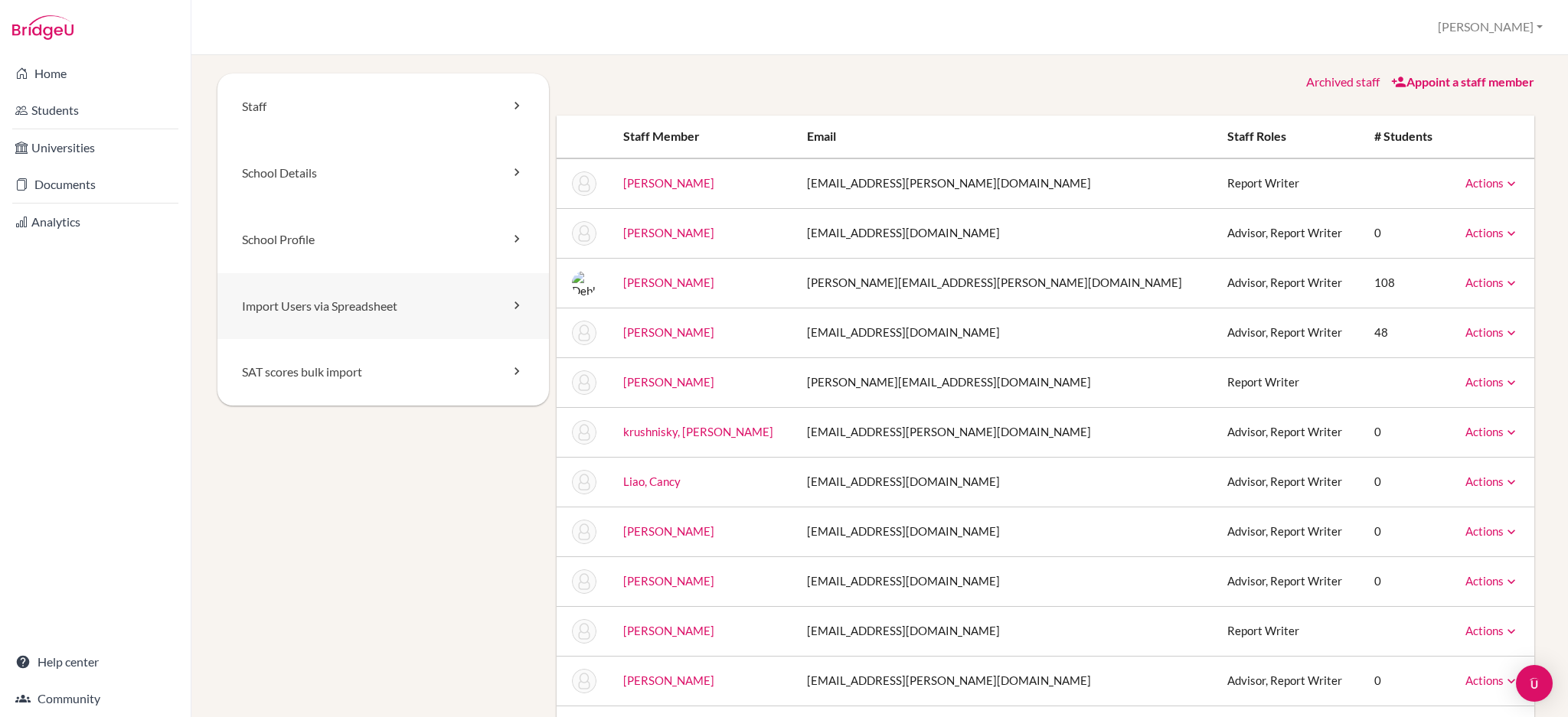
click at [363, 312] on link "Import Users via Spreadsheet" at bounding box center [383, 306] width 331 height 67
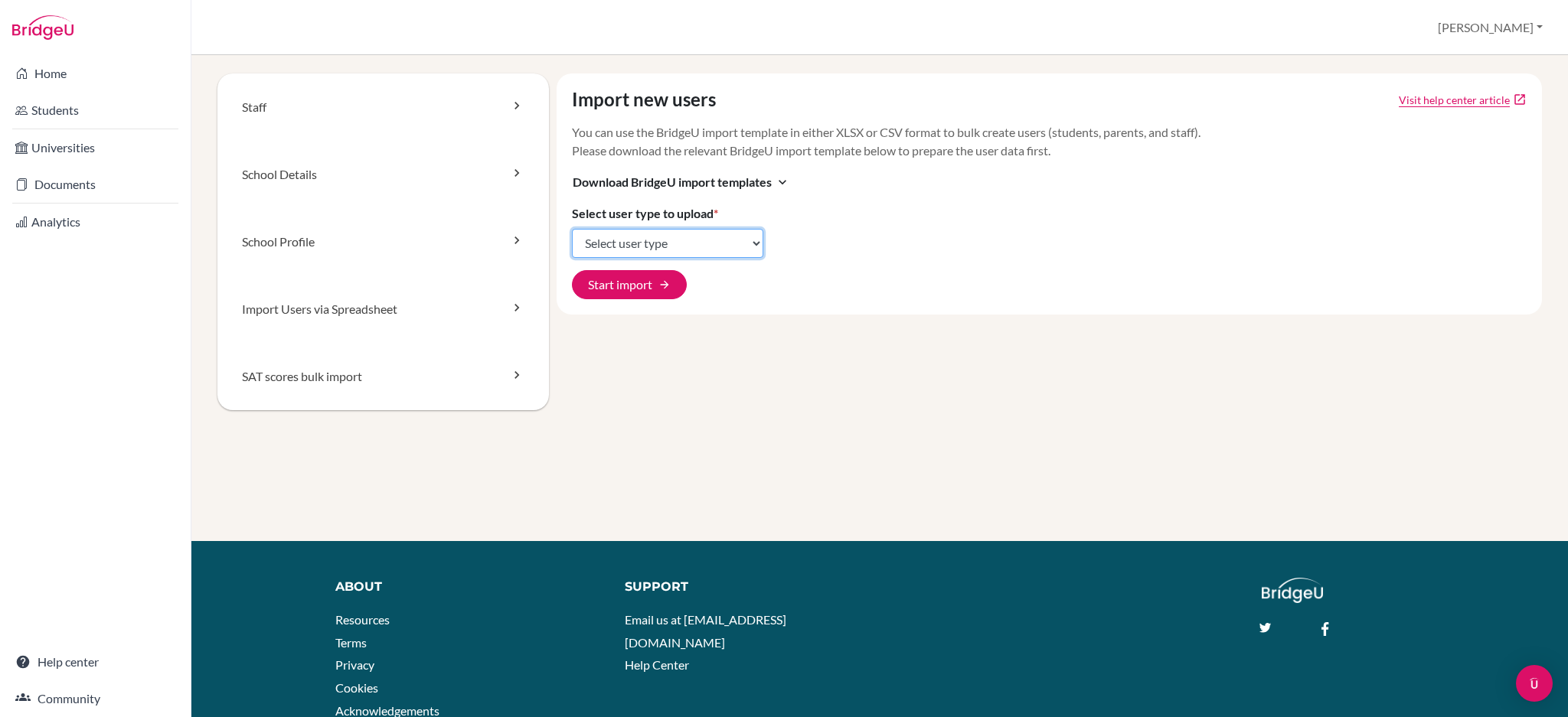
click at [750, 253] on select "Select user type Students Students and parents Parents Advisors Report writers" at bounding box center [668, 243] width 192 height 29
click at [960, 228] on div "Import new users Visit help center article open_in_new You can use the BridgeU …" at bounding box center [1050, 193] width 986 height 241
click at [71, 193] on link "Documents" at bounding box center [95, 184] width 185 height 31
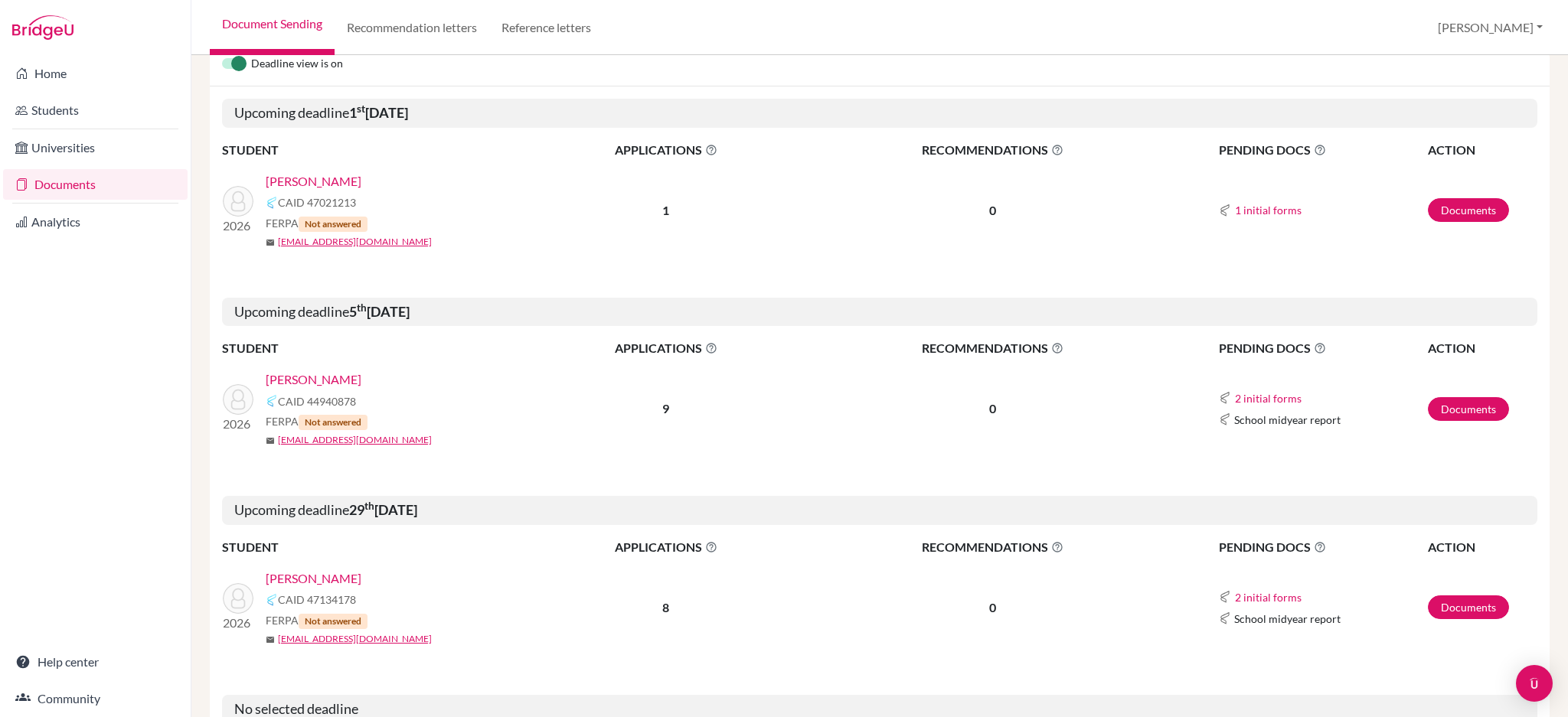
scroll to position [510, 0]
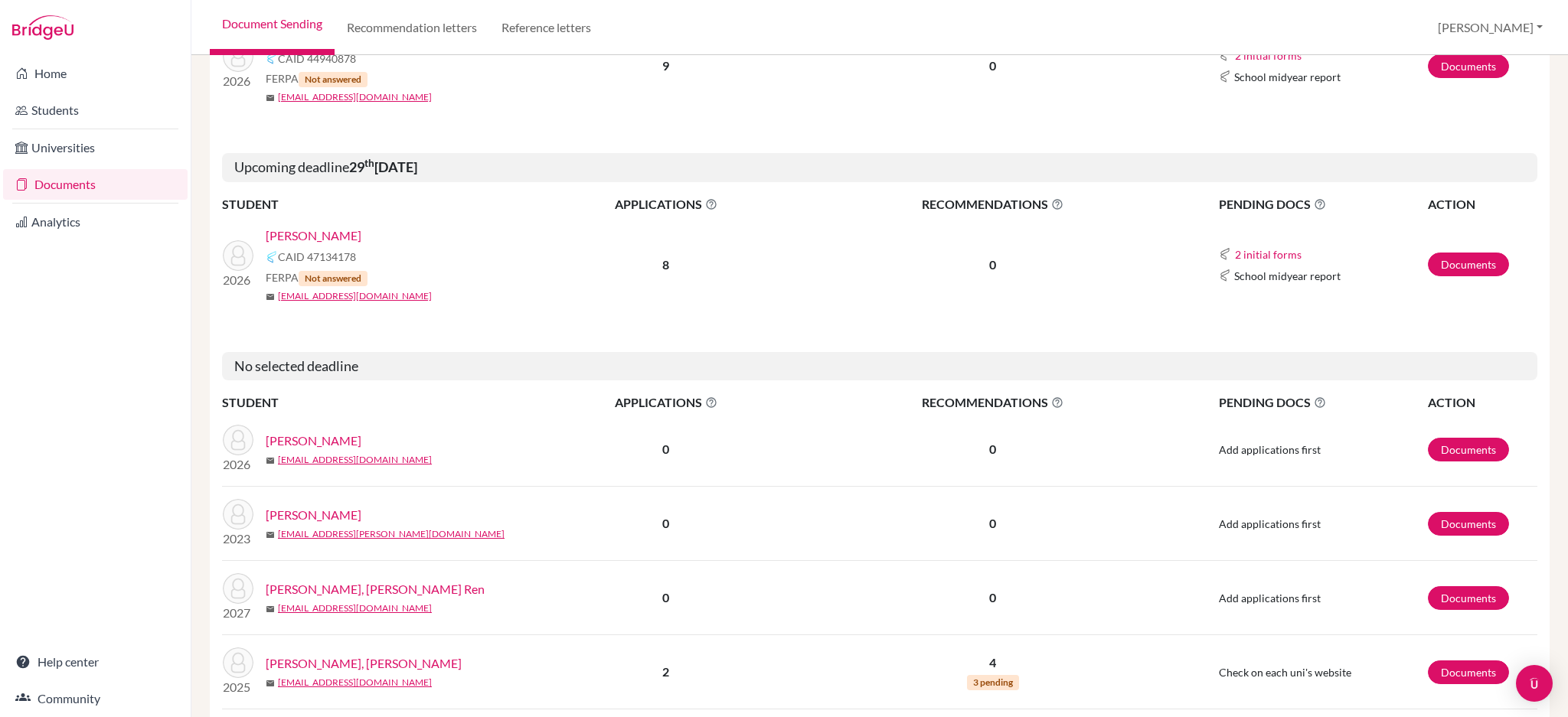
click at [305, 436] on link "[PERSON_NAME]" at bounding box center [313, 441] width 96 height 19
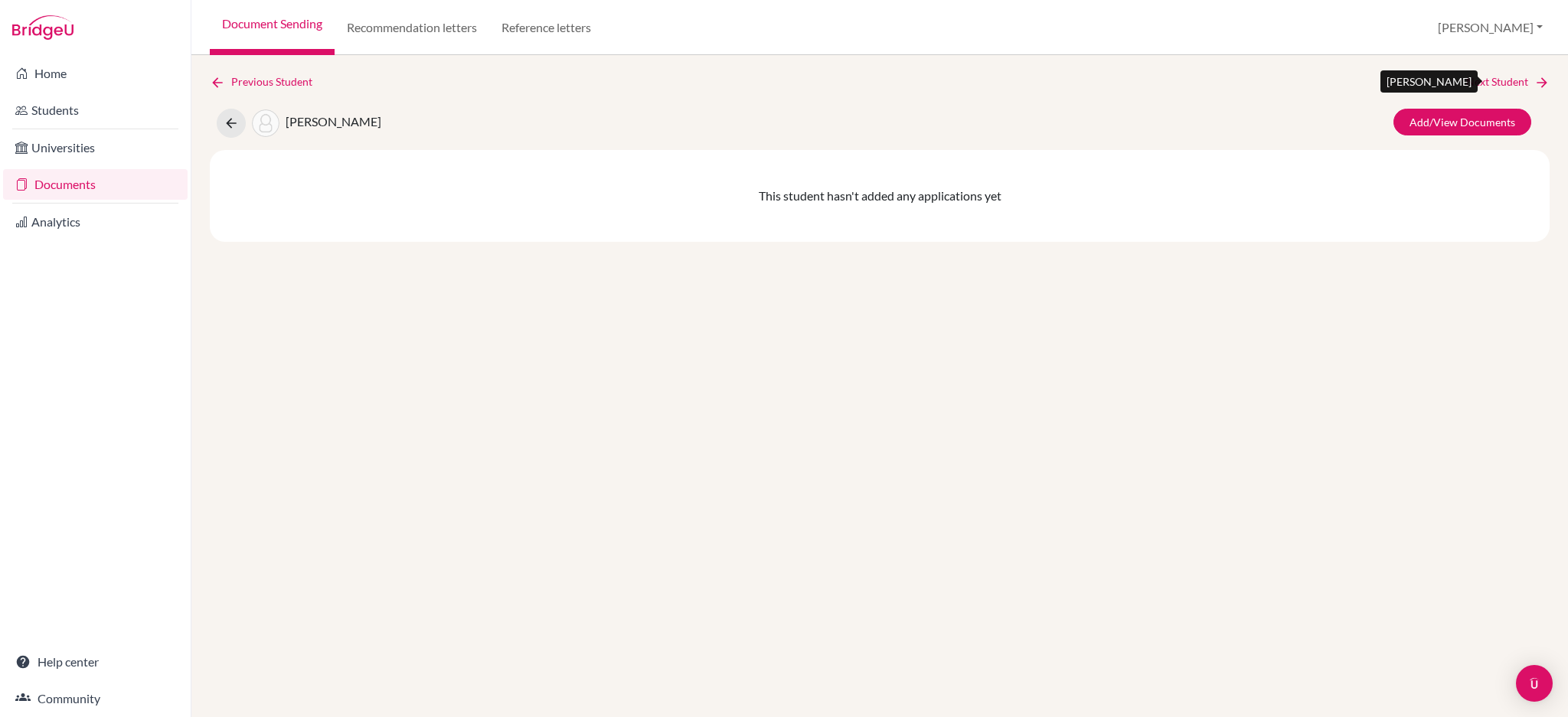
click at [1504, 77] on link "Next Student" at bounding box center [1508, 81] width 84 height 17
click at [57, 111] on link "Students" at bounding box center [95, 110] width 185 height 31
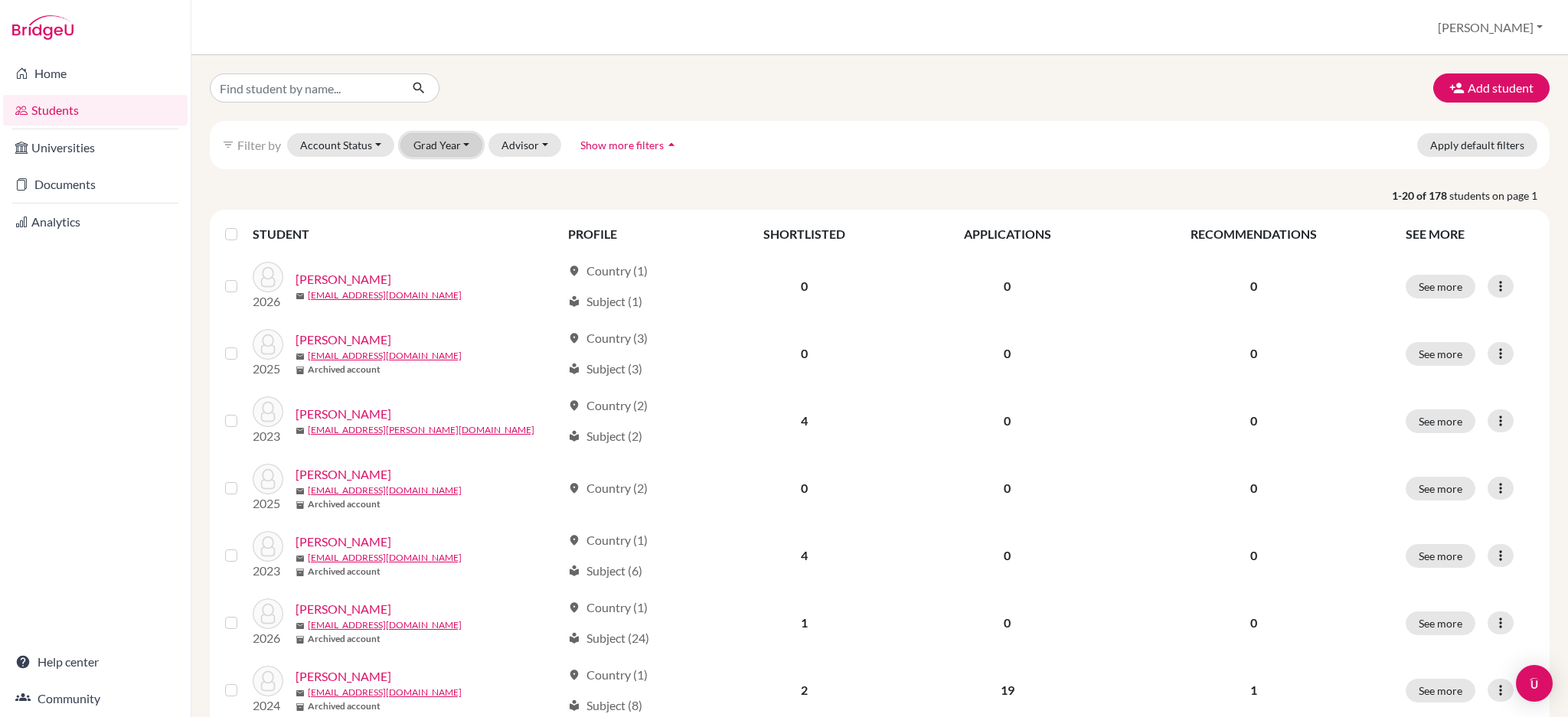
click at [463, 147] on button "Grad Year" at bounding box center [442, 144] width 83 height 23
click at [449, 226] on div "2026" at bounding box center [446, 226] width 54 height 19
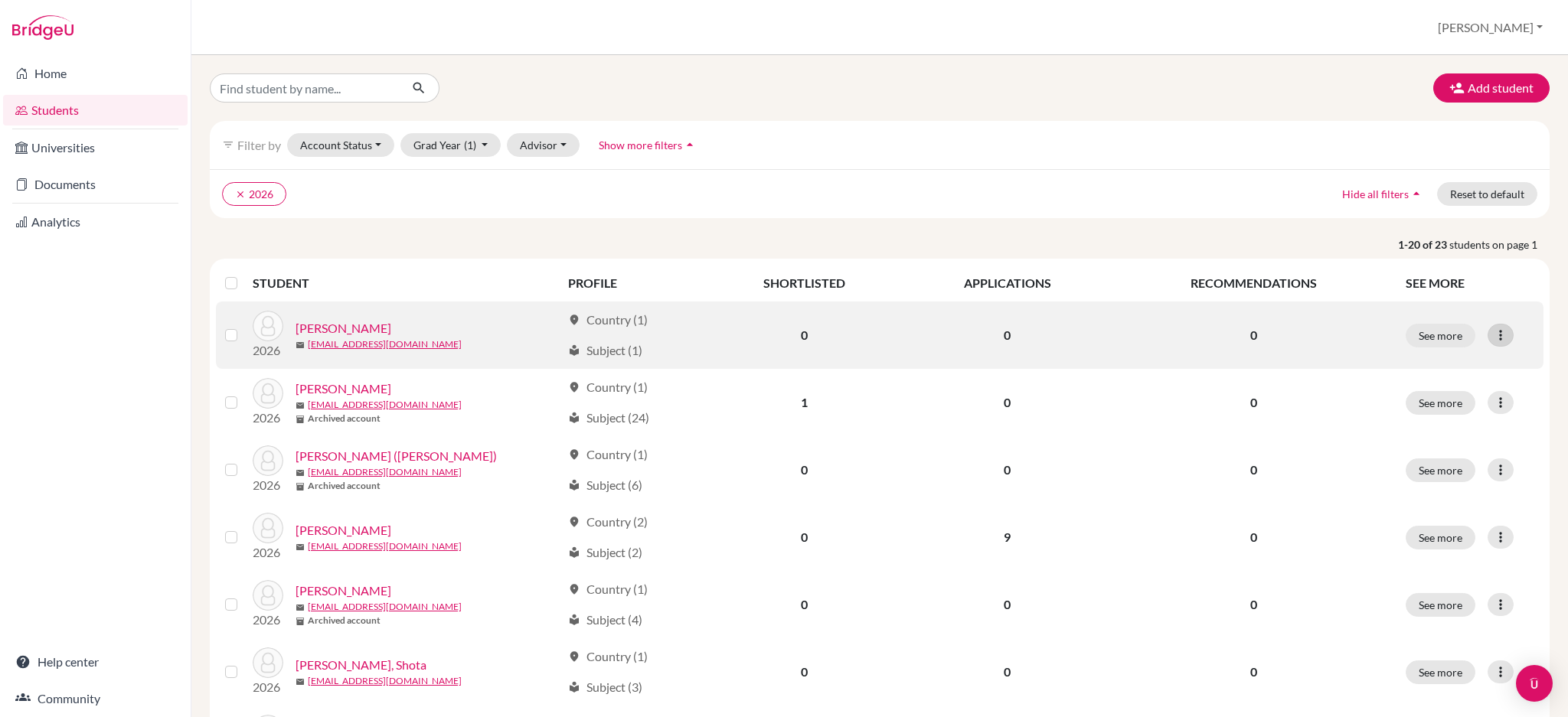
click at [1493, 341] on icon at bounding box center [1500, 335] width 15 height 15
click at [1462, 365] on button "Edit student" at bounding box center [1419, 367] width 121 height 24
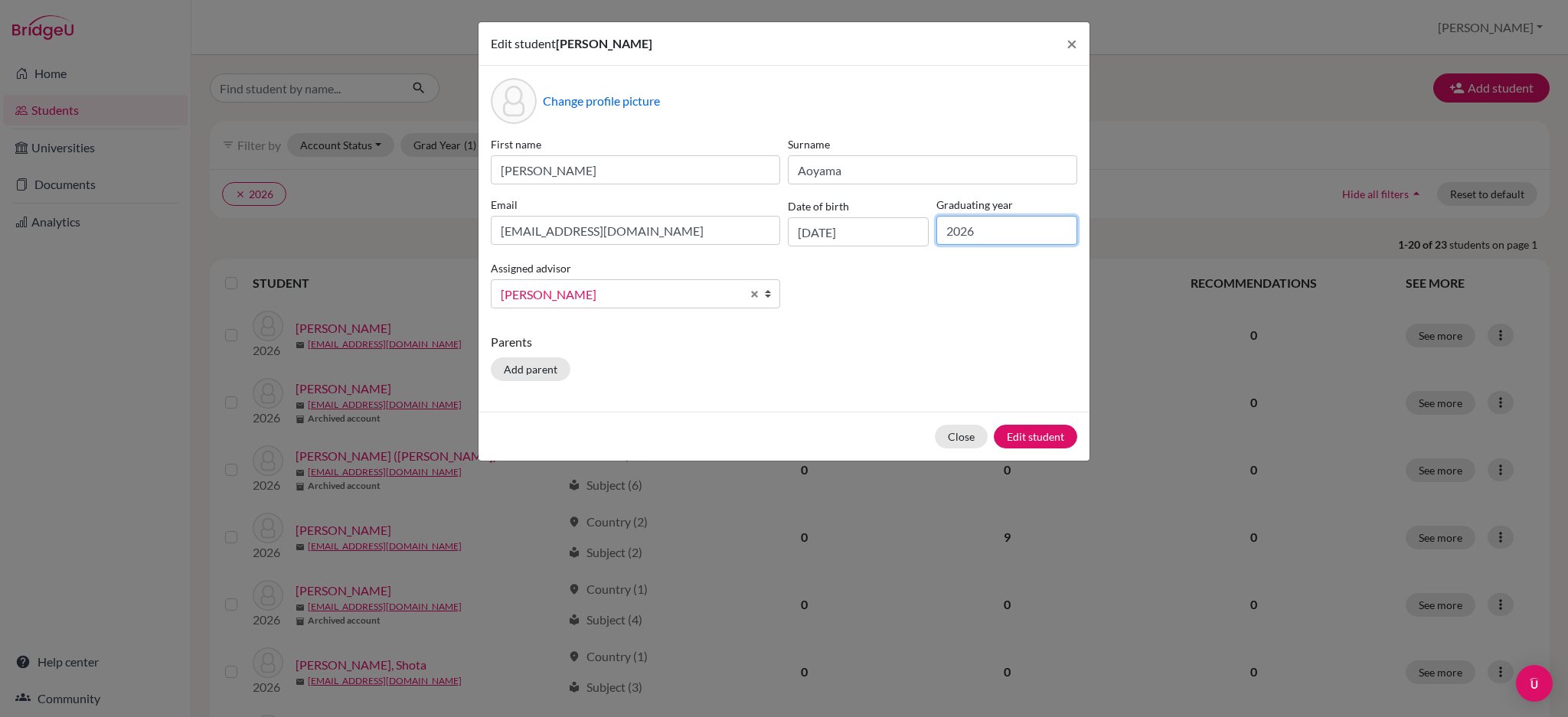
drag, startPoint x: 989, startPoint y: 228, endPoint x: 825, endPoint y: 229, distance: 164.0
click at [825, 229] on div "First name Liz Surname Aoyama Email 2501@primacy.org.tw Date of birth 25/04/200…" at bounding box center [783, 228] width 594 height 184
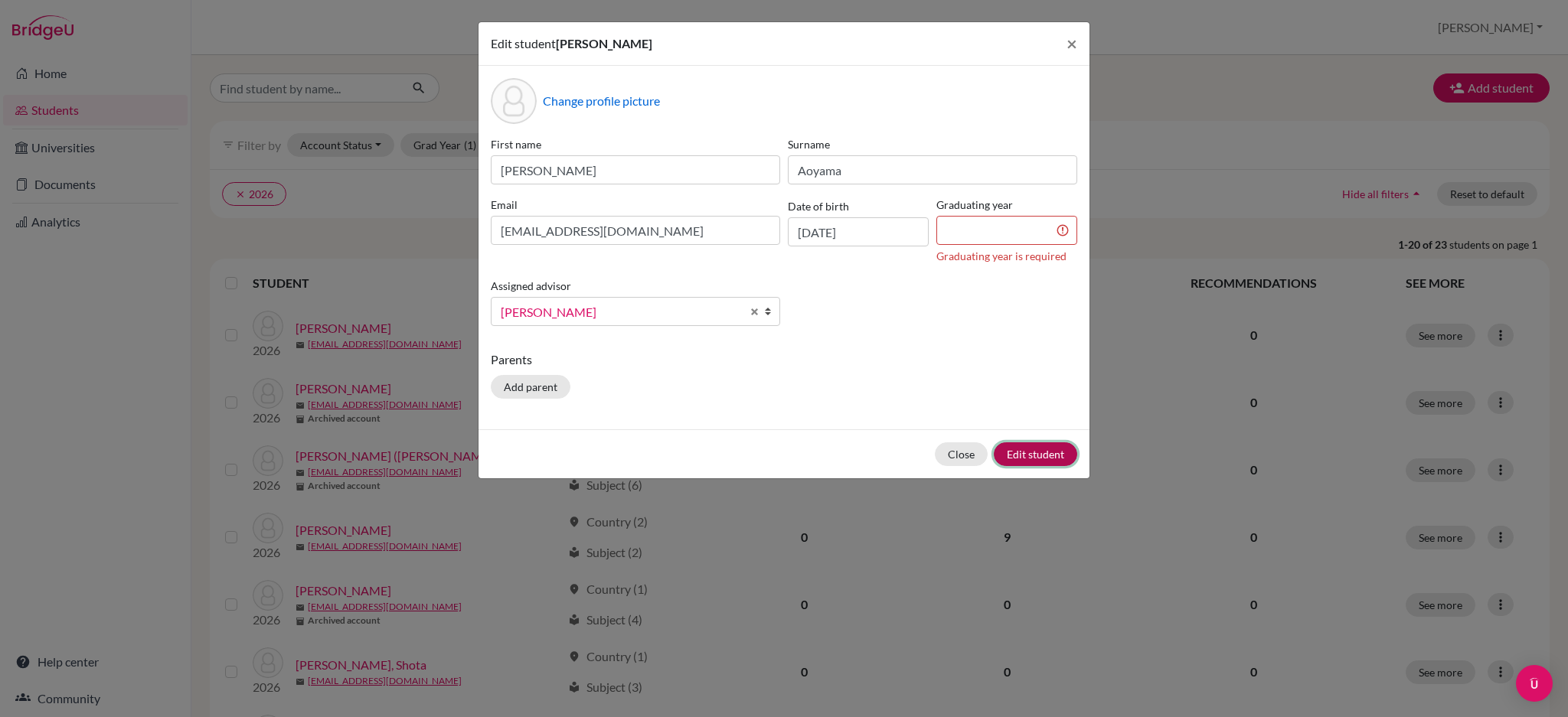
click at [1034, 432] on div "Close Edit student" at bounding box center [784, 454] width 611 height 49
click at [1036, 454] on button "Edit student" at bounding box center [1035, 454] width 84 height 23
click at [992, 232] on input at bounding box center [1006, 230] width 141 height 29
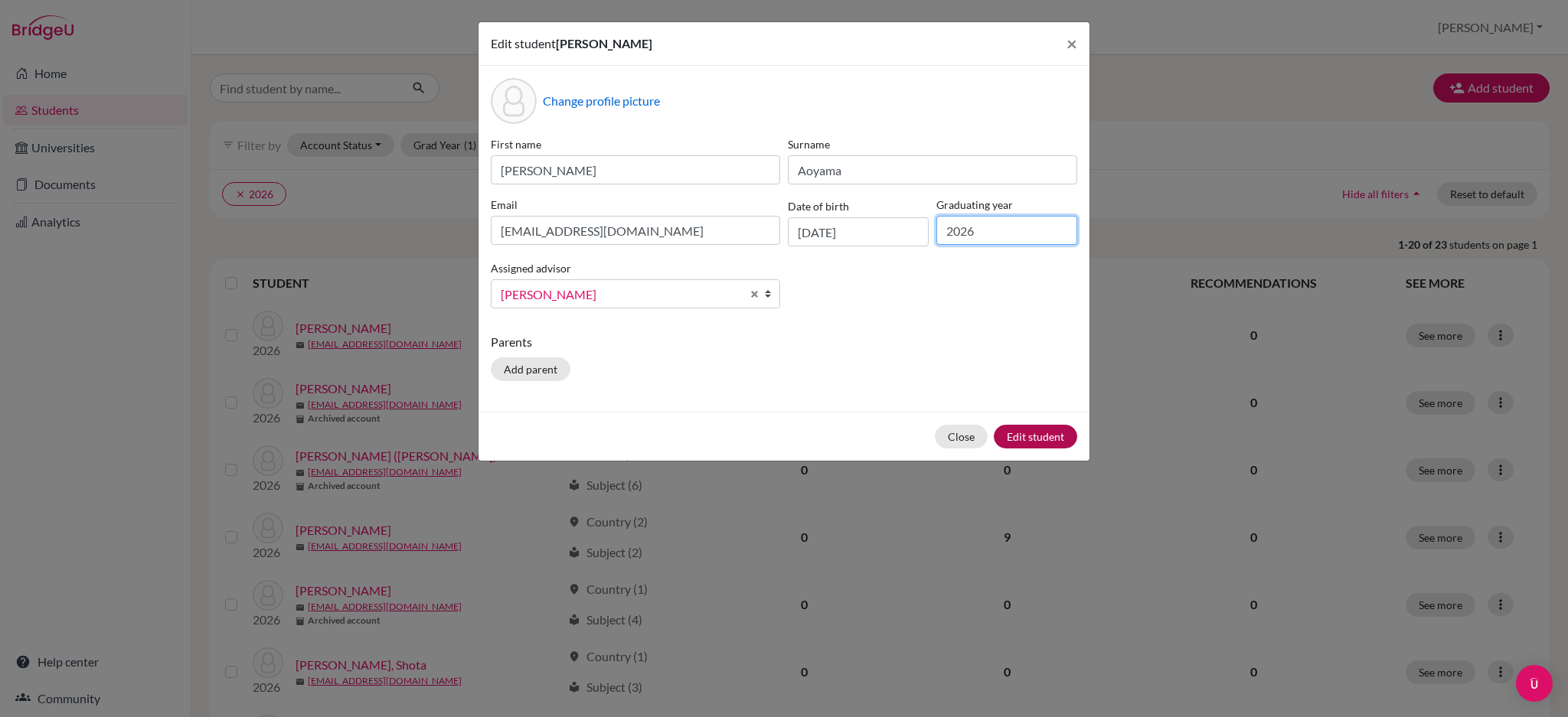
type input "2026"
click at [1035, 433] on button "Edit student" at bounding box center [1035, 436] width 84 height 23
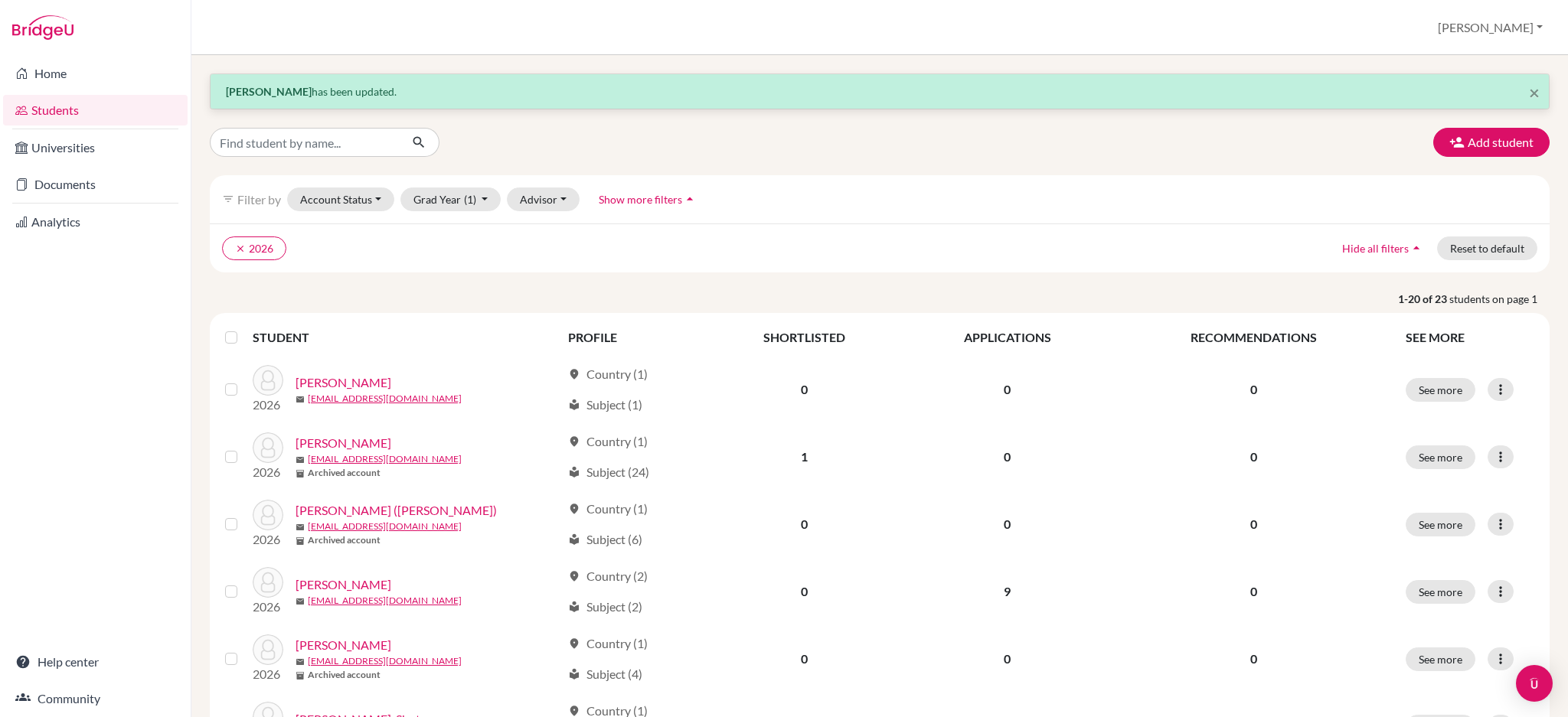
click at [634, 202] on span "Show more filters" at bounding box center [641, 199] width 84 height 13
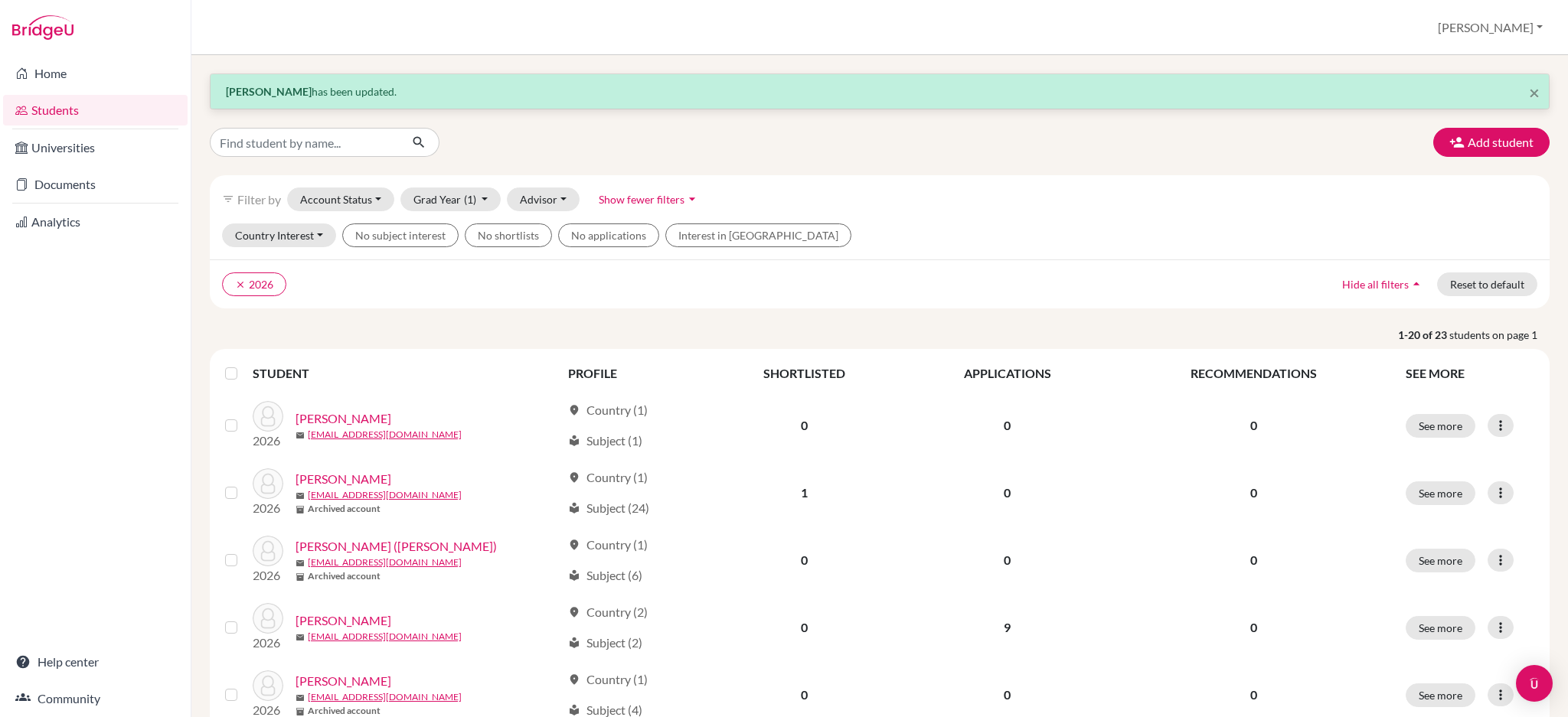
click at [789, 197] on div "filter_list Filter by Account Status Active accounts Archived accounts Register…" at bounding box center [879, 200] width 1340 height 48
click at [250, 278] on button "clear 2026" at bounding box center [255, 284] width 64 height 23
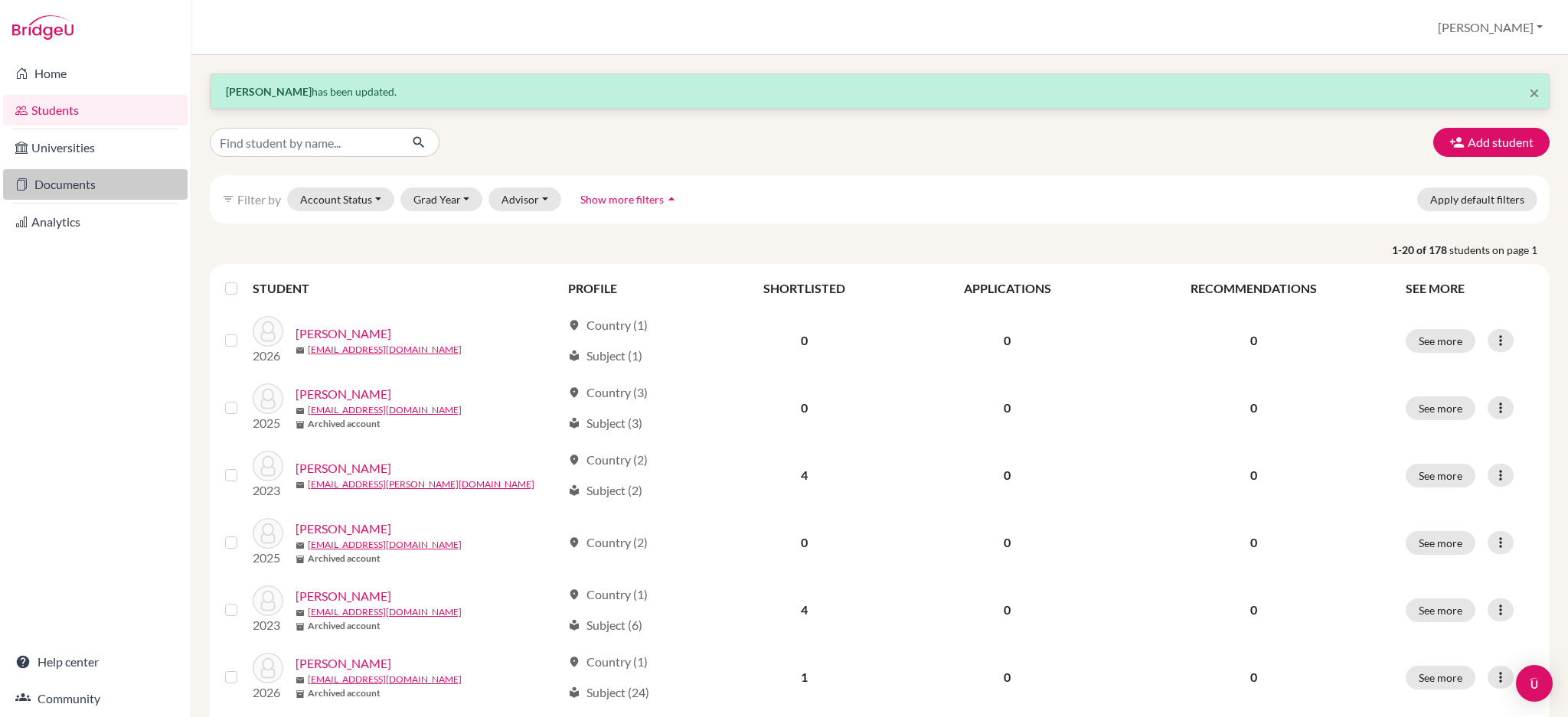
click at [67, 189] on link "Documents" at bounding box center [95, 184] width 185 height 31
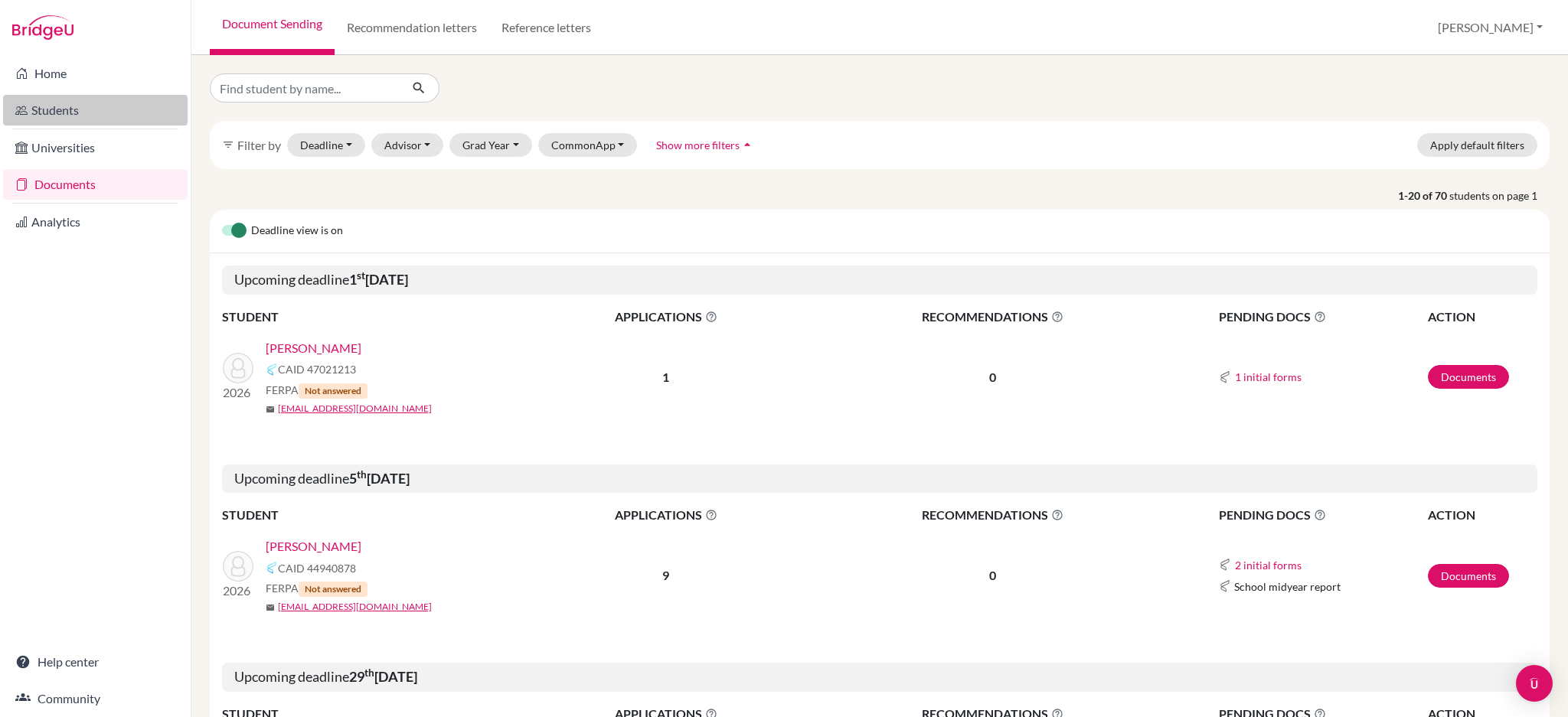
click at [97, 114] on link "Students" at bounding box center [95, 110] width 185 height 31
